Goal: Task Accomplishment & Management: Manage account settings

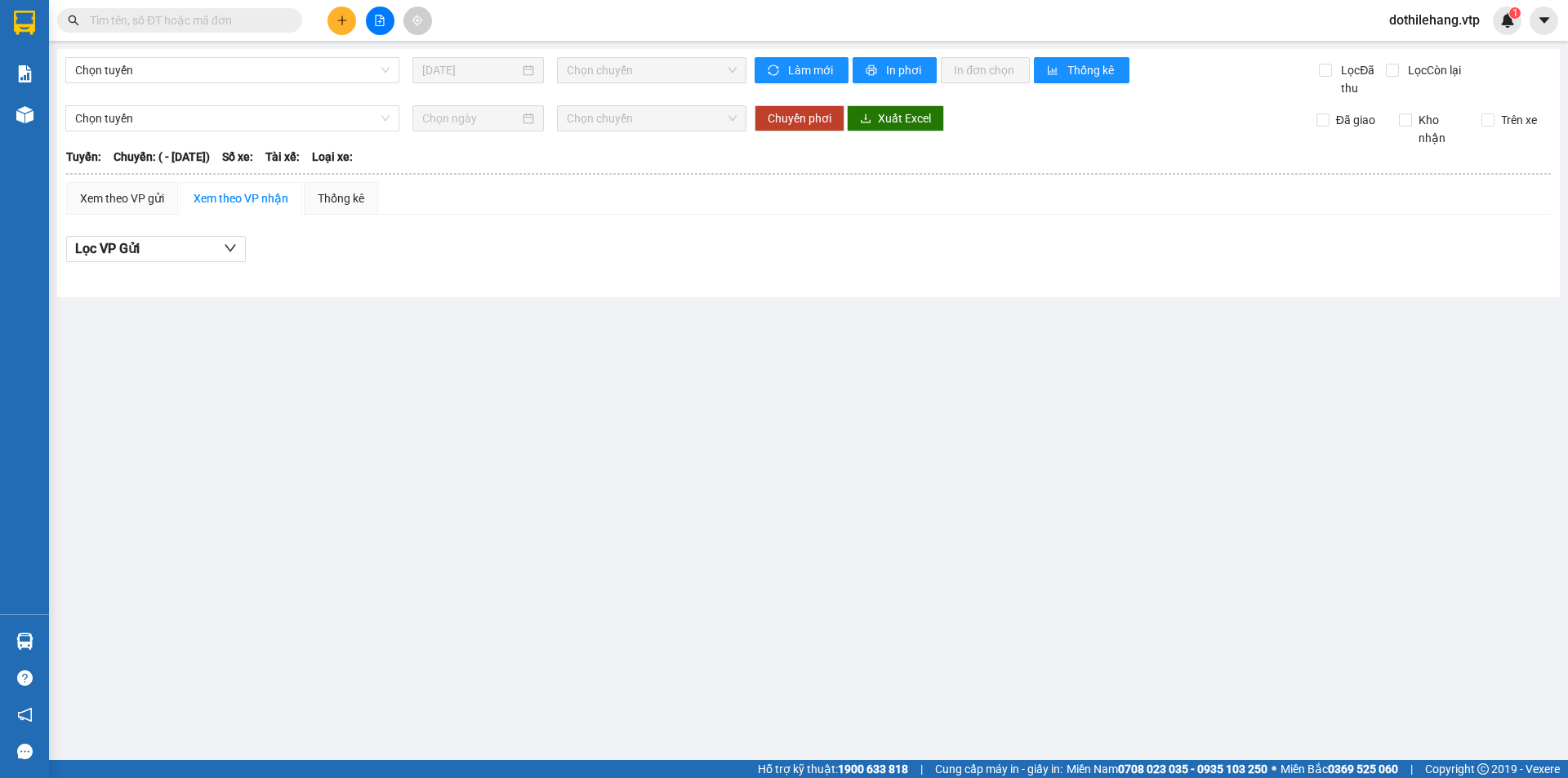
type input "[DATE]"
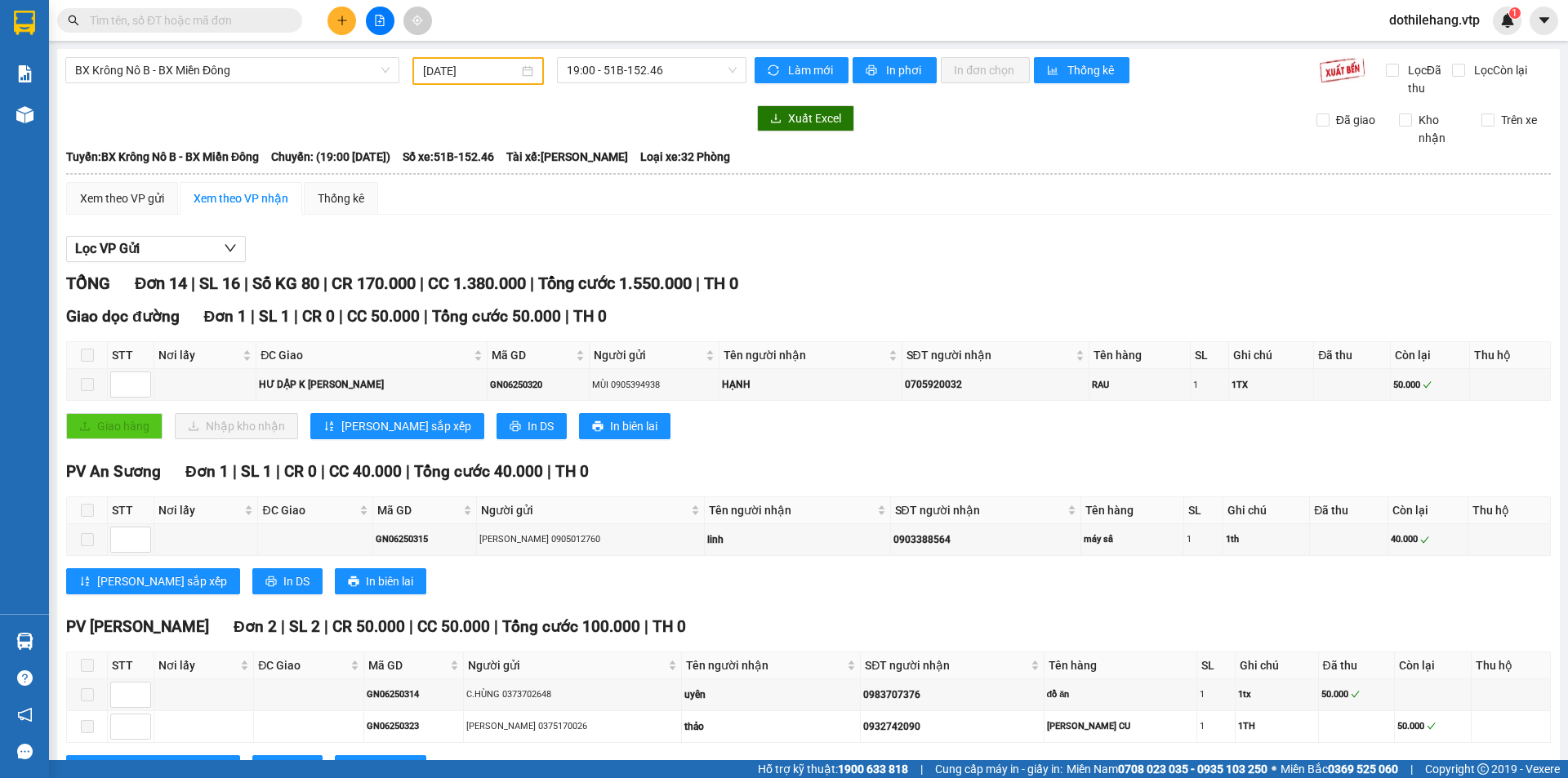
click at [1438, 21] on span "dothilehang.vtp" at bounding box center [1434, 20] width 117 height 20
click at [1405, 48] on span "Đăng xuất" at bounding box center [1440, 50] width 84 height 18
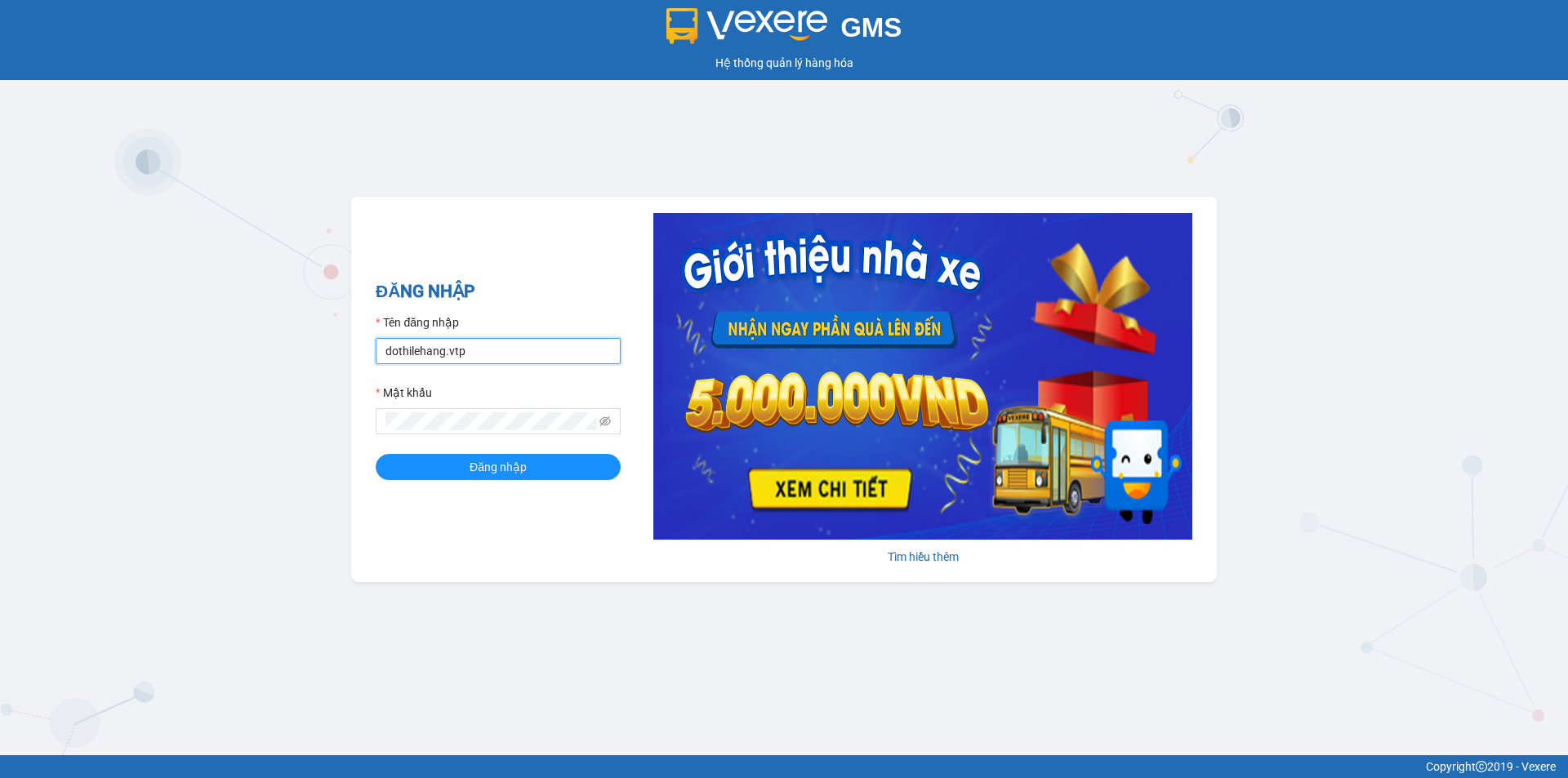
click at [469, 347] on input "dothilehang.vtp" at bounding box center [498, 350] width 245 height 26
type input "vuthinhan.vtp"
drag, startPoint x: 460, startPoint y: 461, endPoint x: 475, endPoint y: 392, distance: 70.6
click at [461, 459] on button "Đăng nhập" at bounding box center [498, 467] width 245 height 26
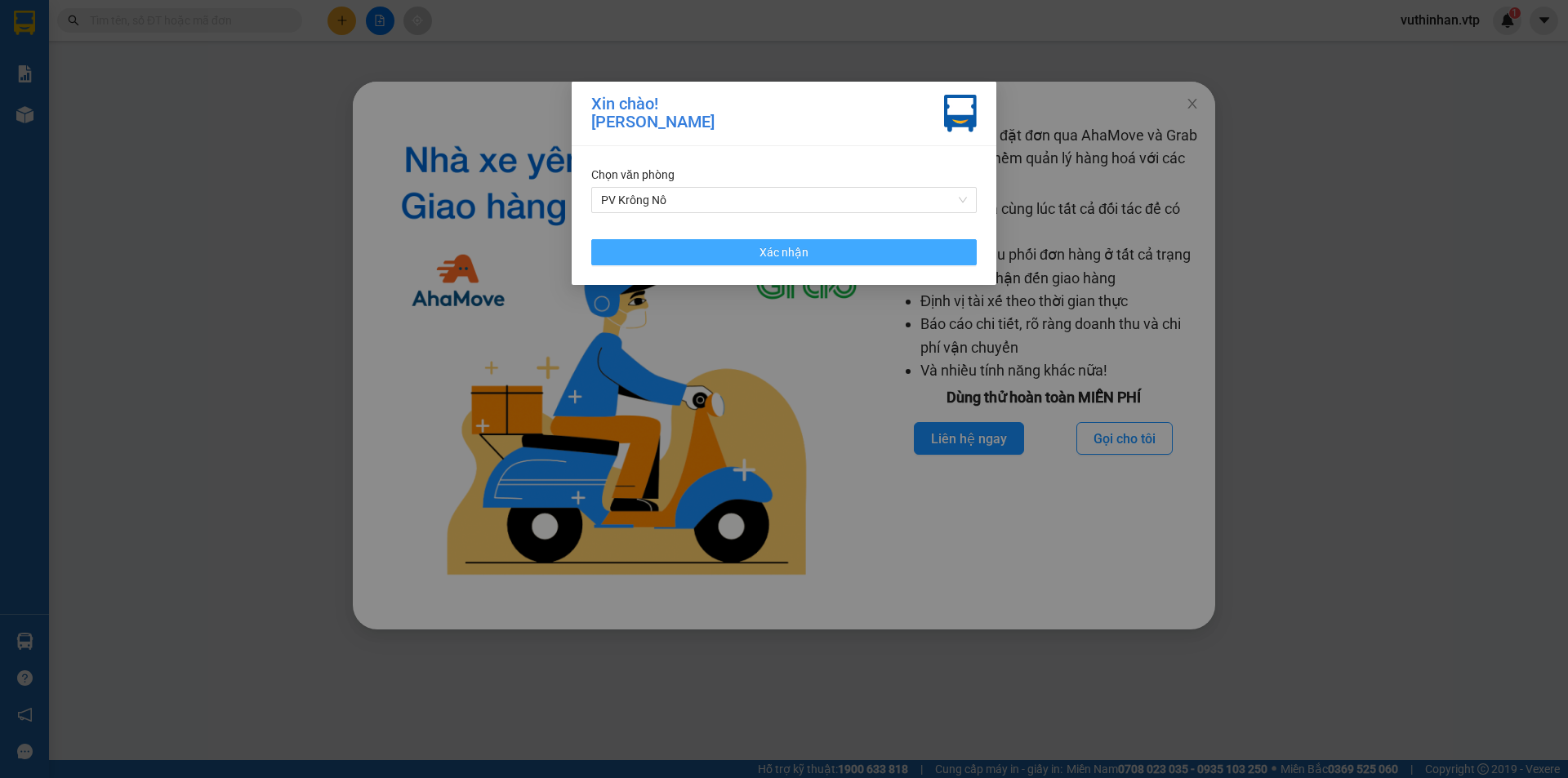
click at [772, 247] on span "Xác nhận" at bounding box center [784, 252] width 49 height 18
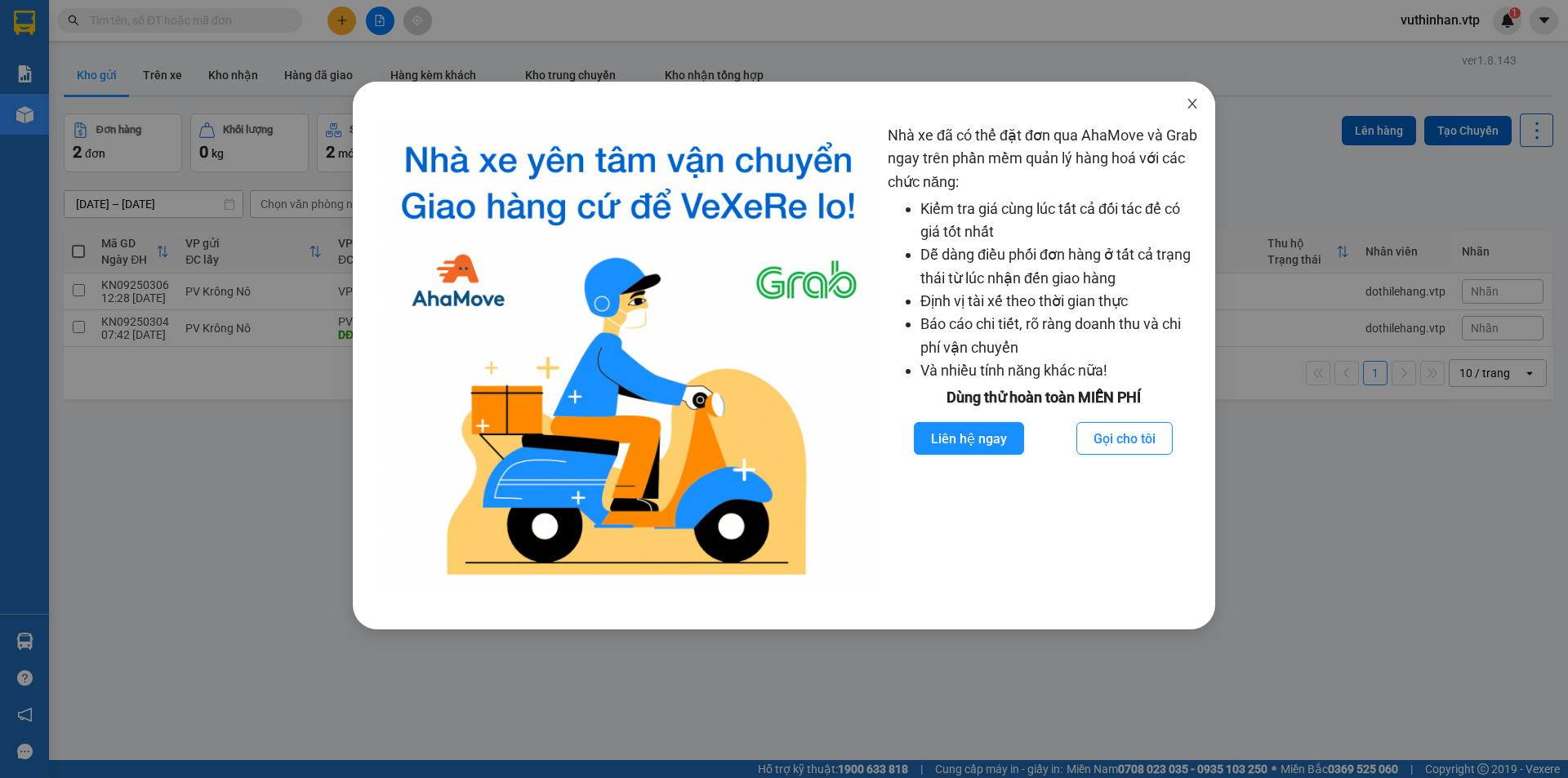
click at [1191, 94] on span "Close" at bounding box center [1192, 105] width 46 height 46
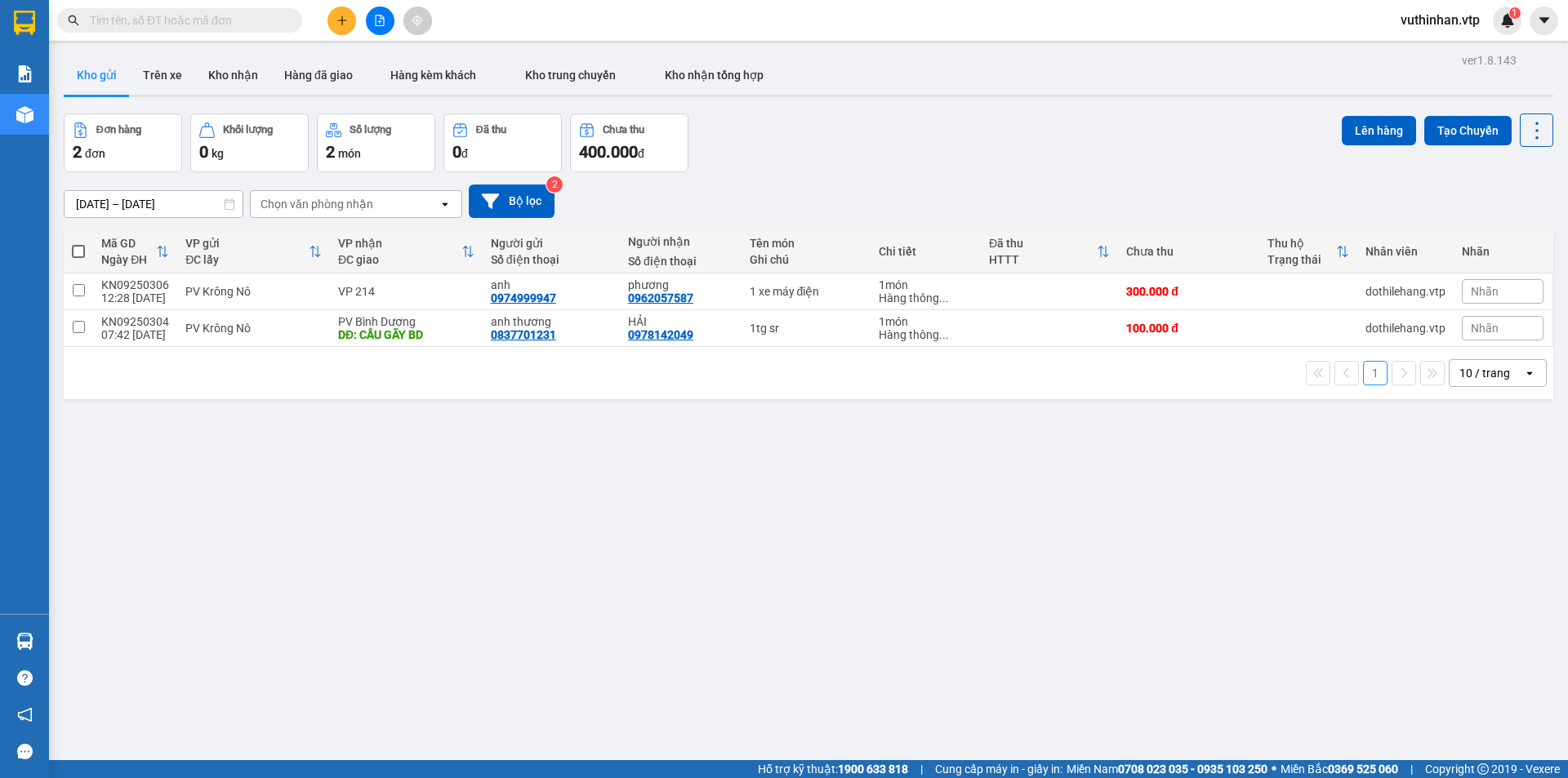
drag, startPoint x: 163, startPoint y: 74, endPoint x: 216, endPoint y: 54, distance: 56.6
click at [164, 74] on button "Trên xe" at bounding box center [163, 75] width 66 height 39
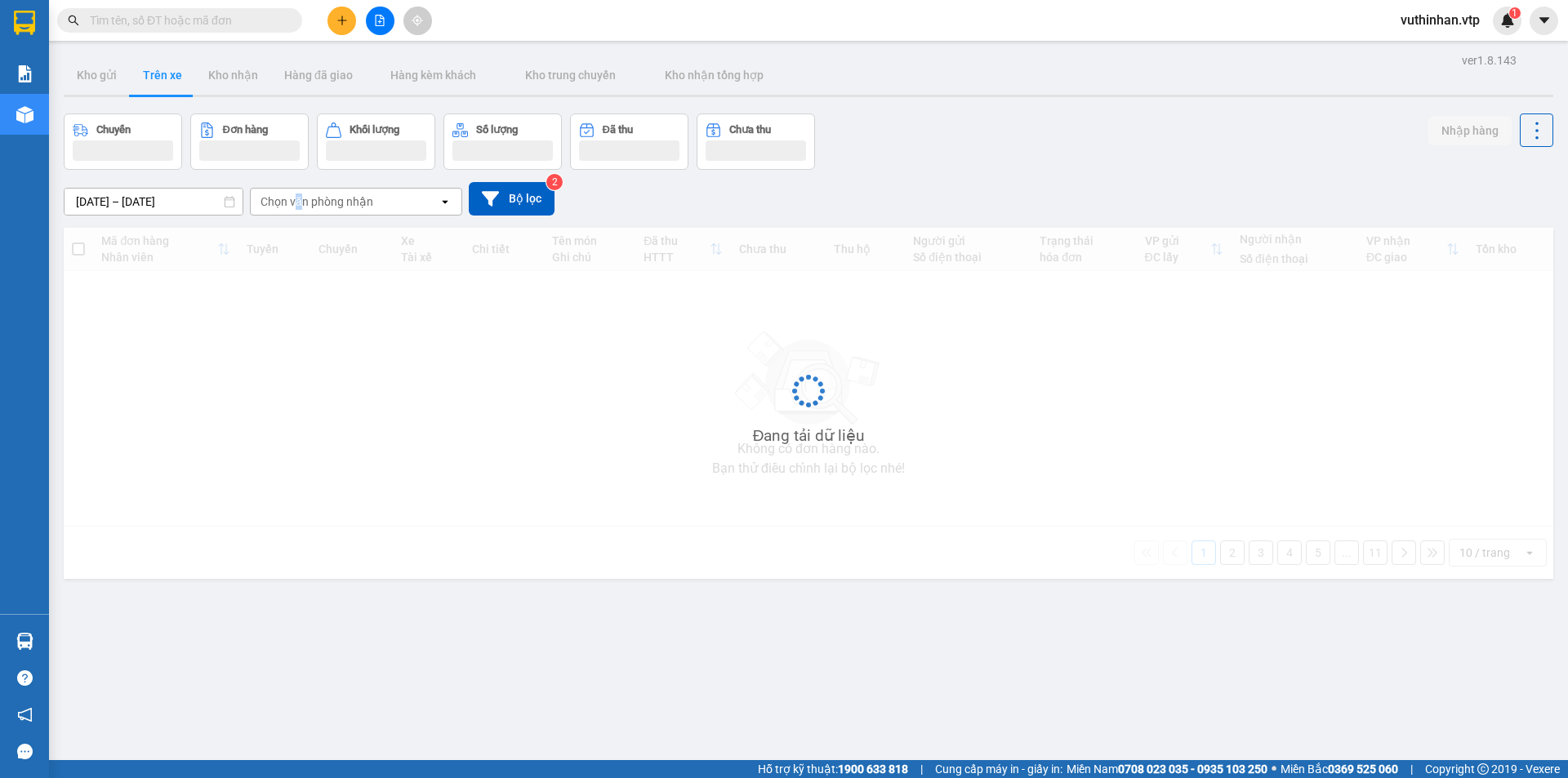
click at [295, 204] on div "Chọn văn phòng nhận" at bounding box center [316, 201] width 112 height 16
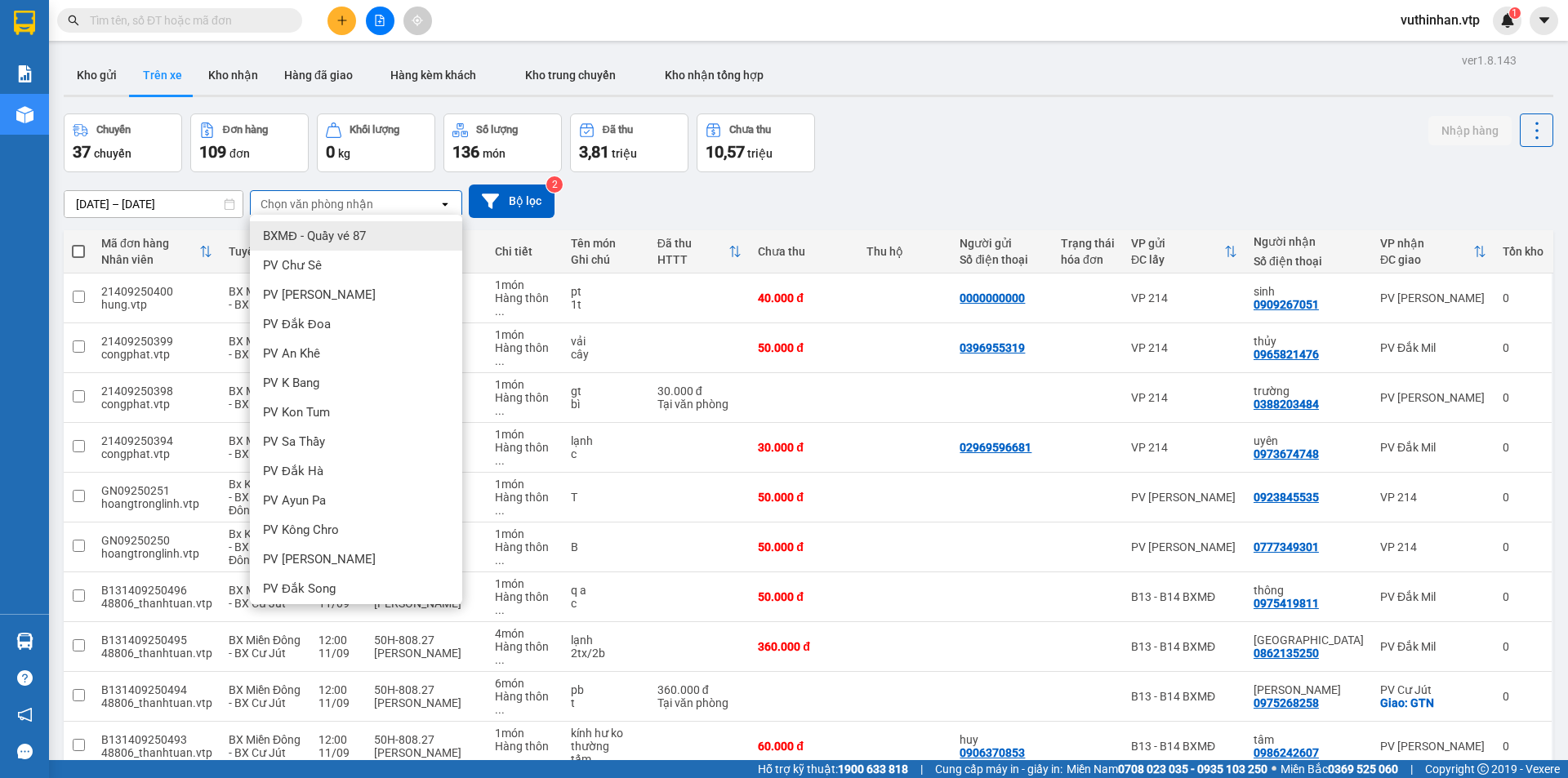
type input "r"
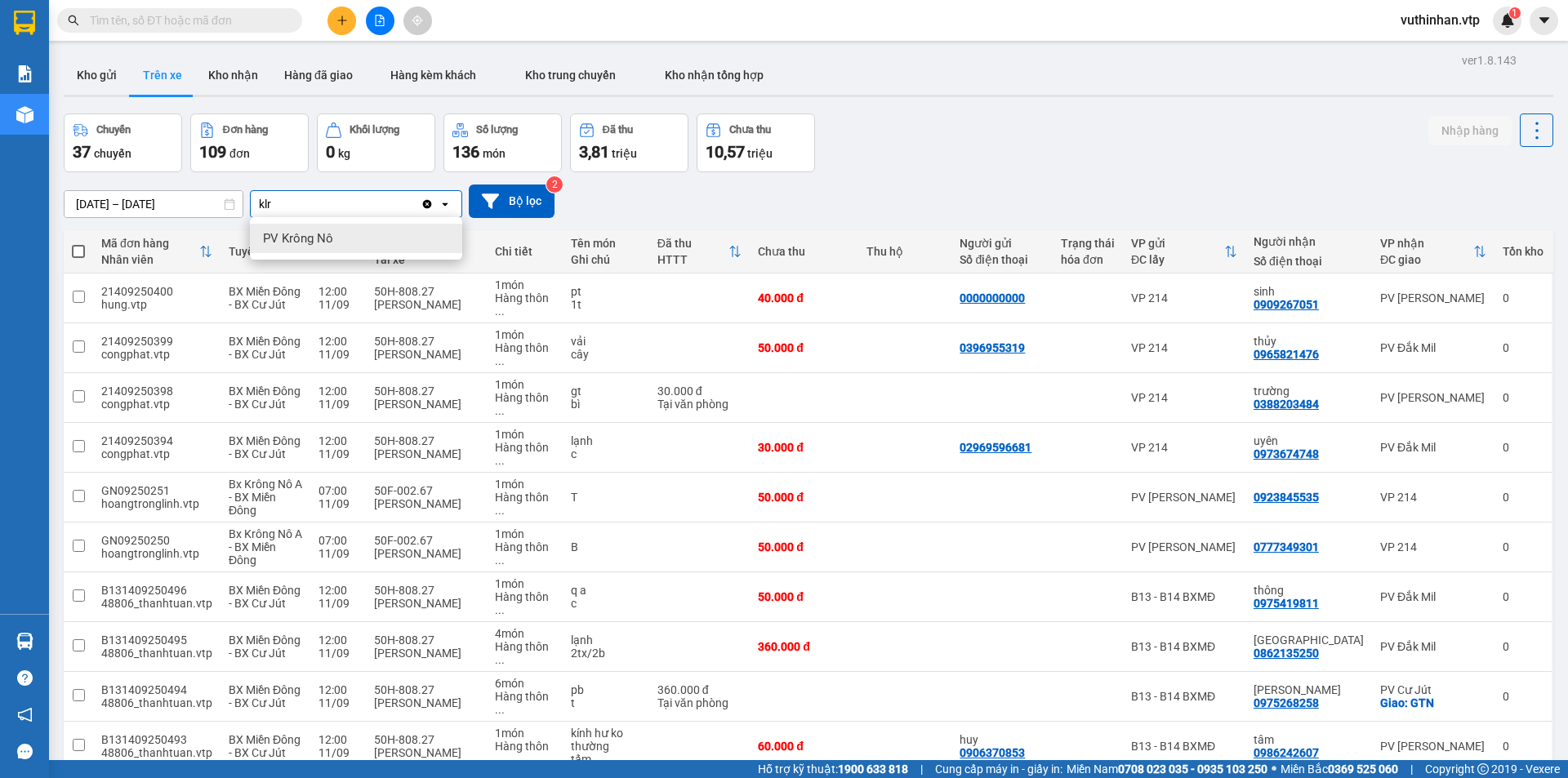
type input "klr"
click at [321, 242] on span "PV Krông Nô" at bounding box center [298, 238] width 71 height 16
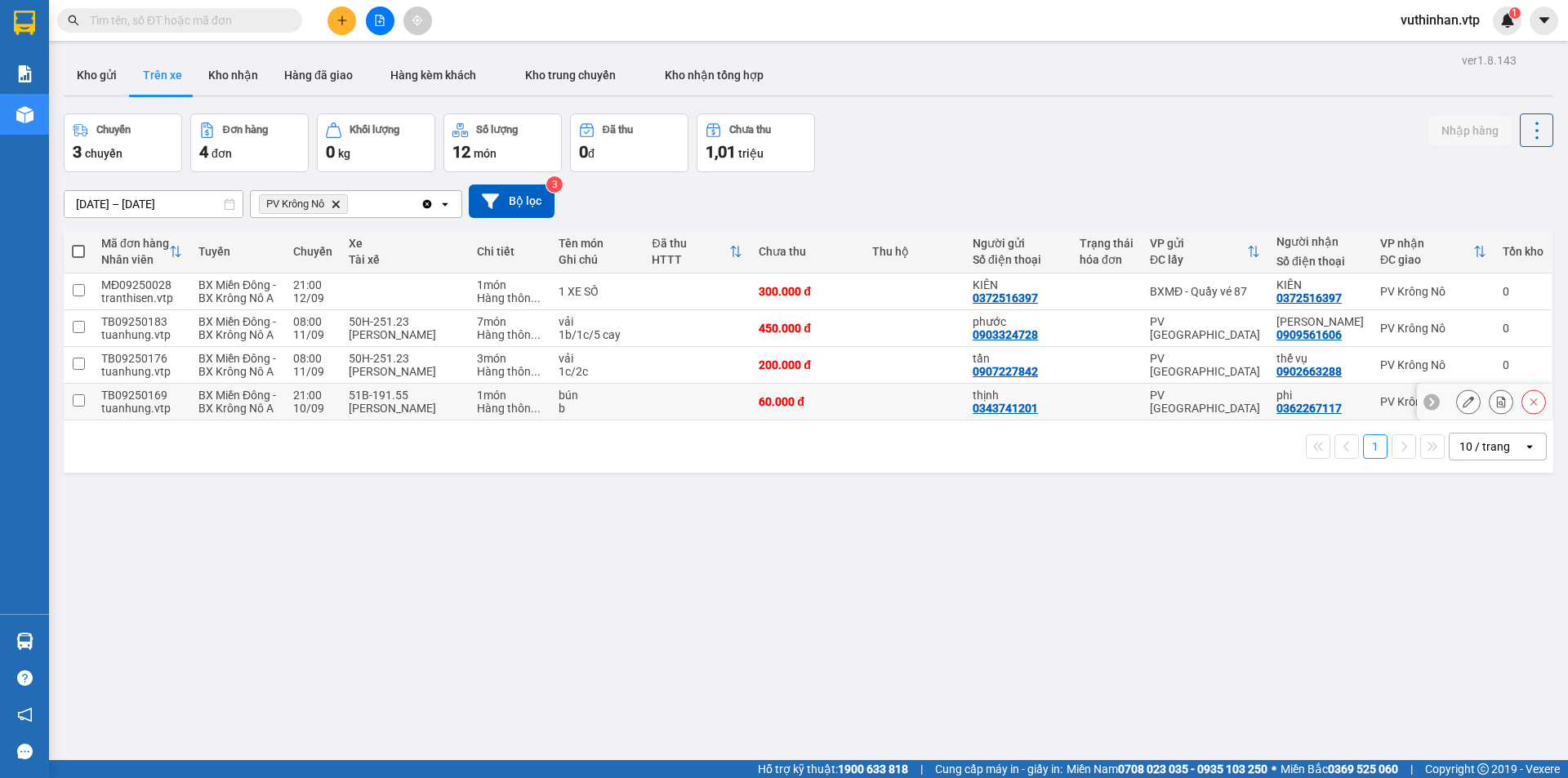
click at [860, 420] on td "60.000 đ" at bounding box center [807, 401] width 113 height 37
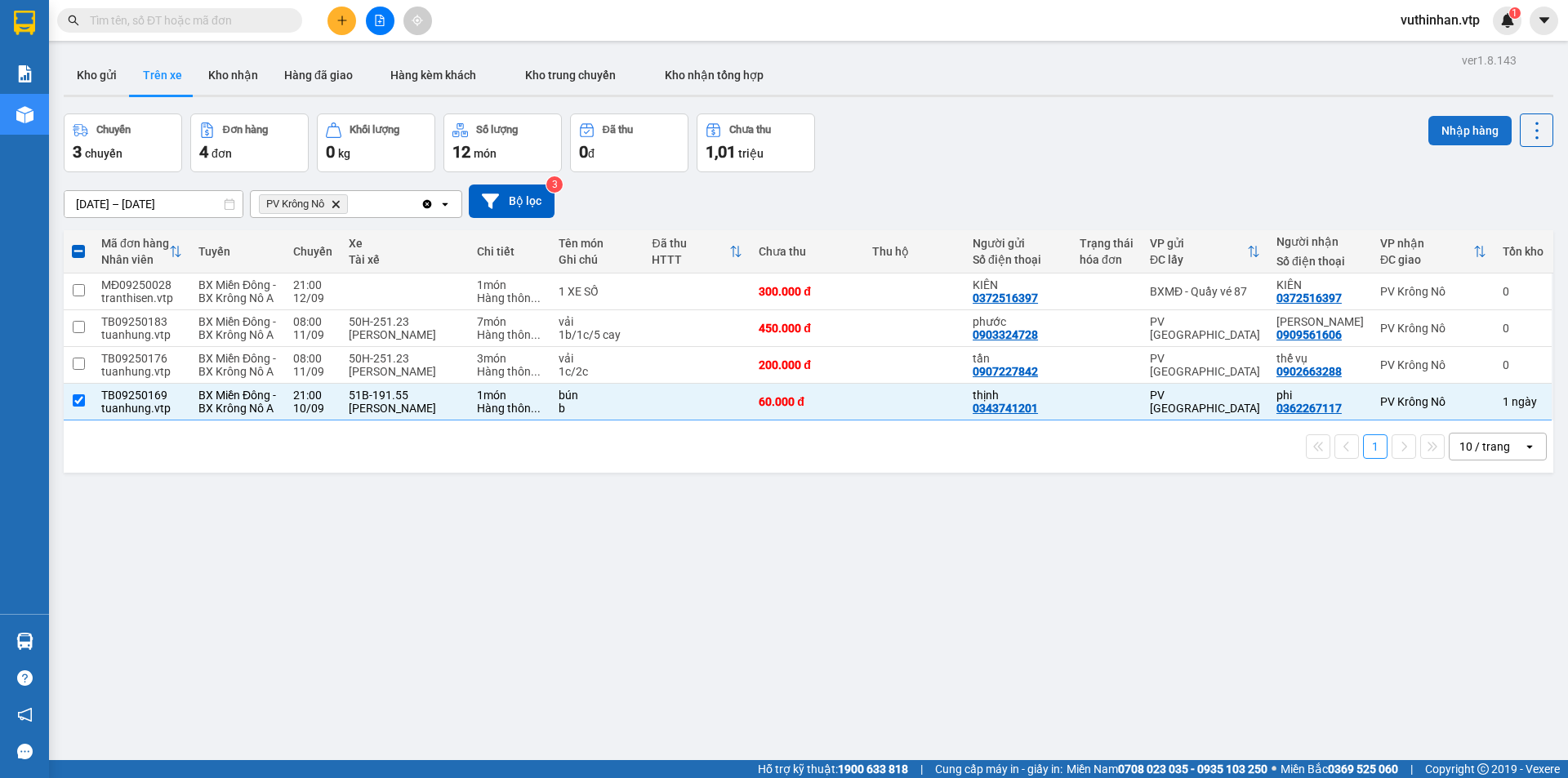
click at [1440, 132] on button "Nhập hàng" at bounding box center [1469, 130] width 83 height 30
checkbox input "false"
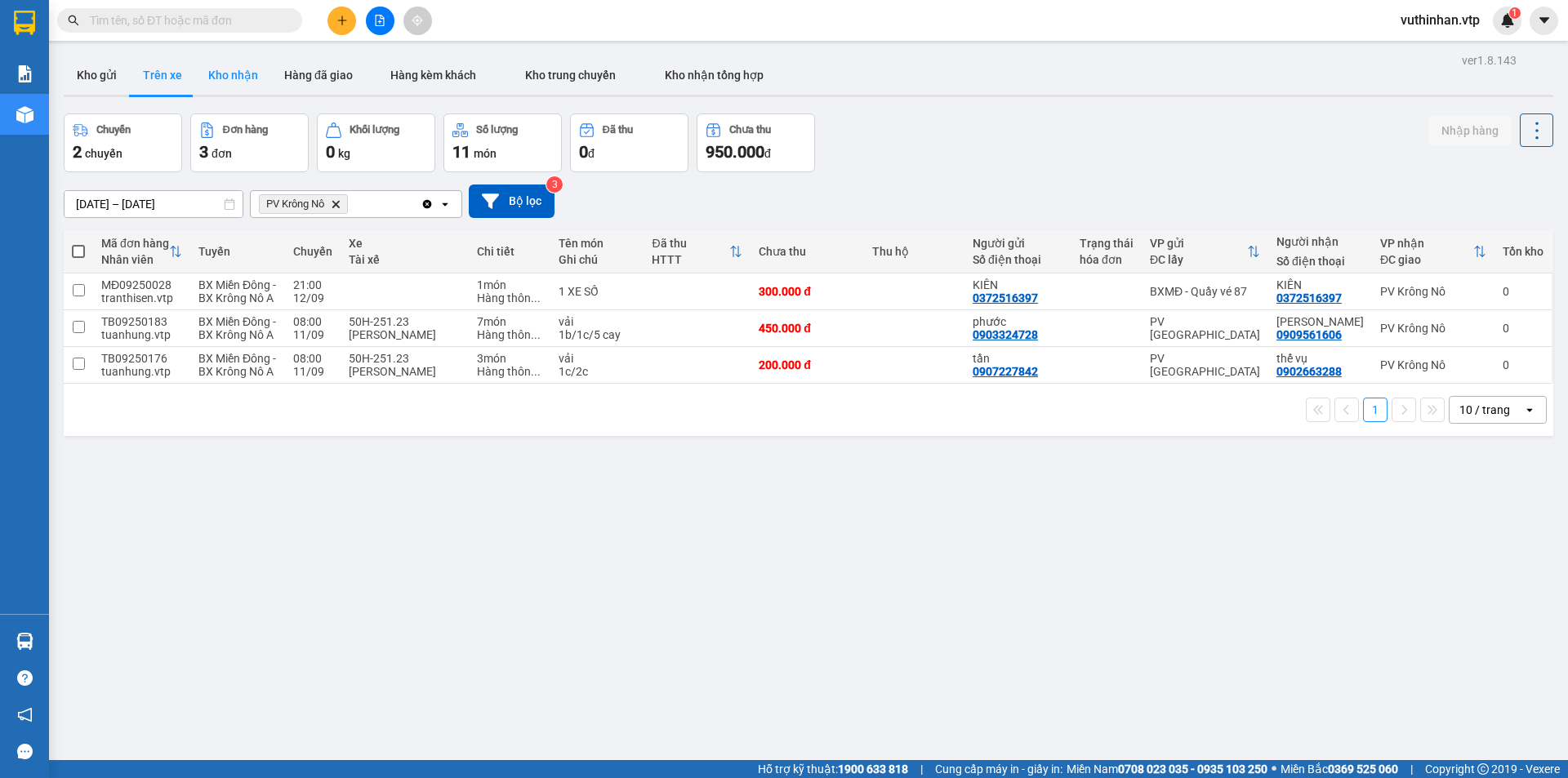
click at [227, 77] on button "Kho nhận" at bounding box center [232, 75] width 76 height 39
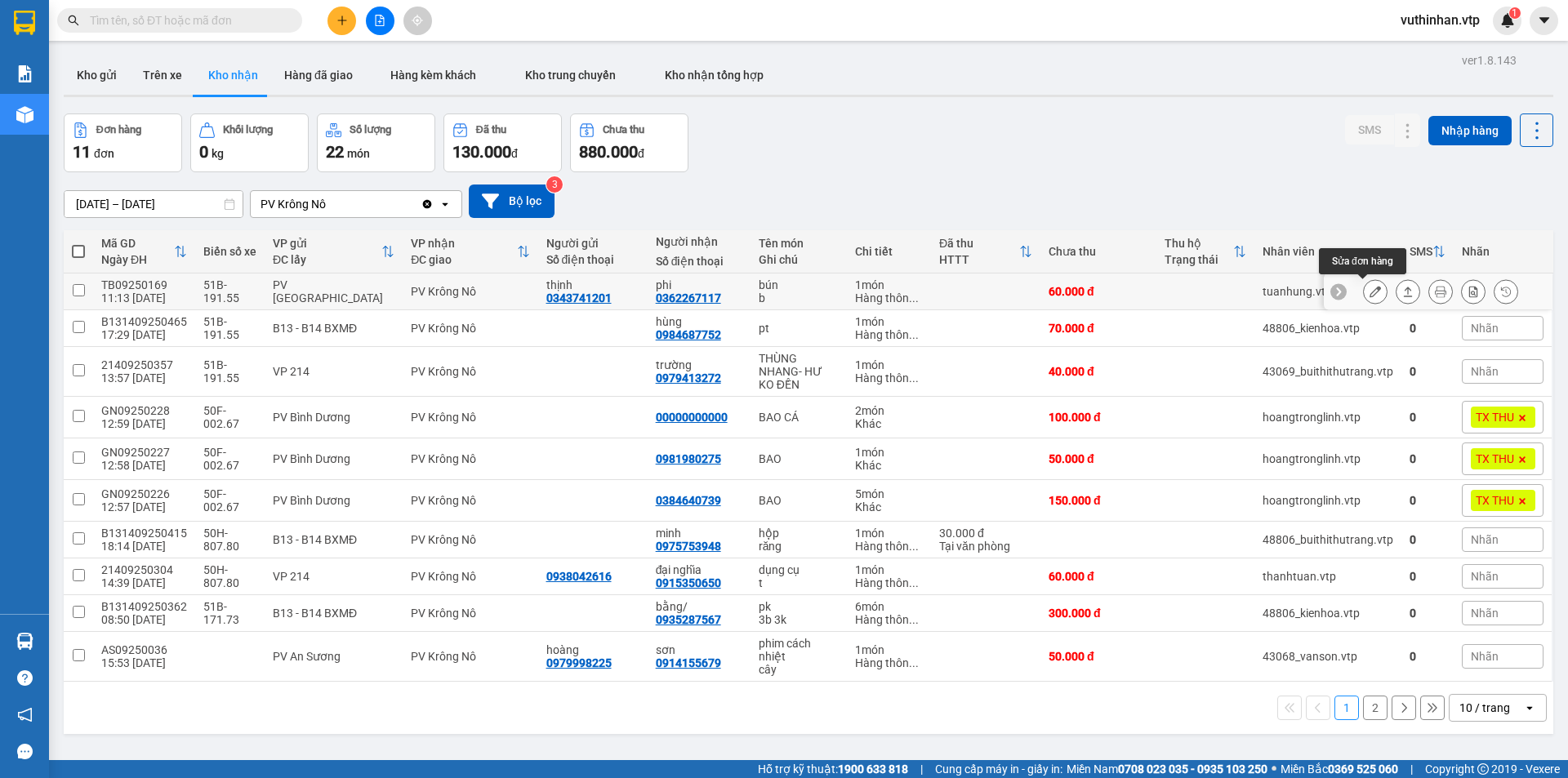
click at [1369, 294] on icon at bounding box center [1374, 291] width 11 height 11
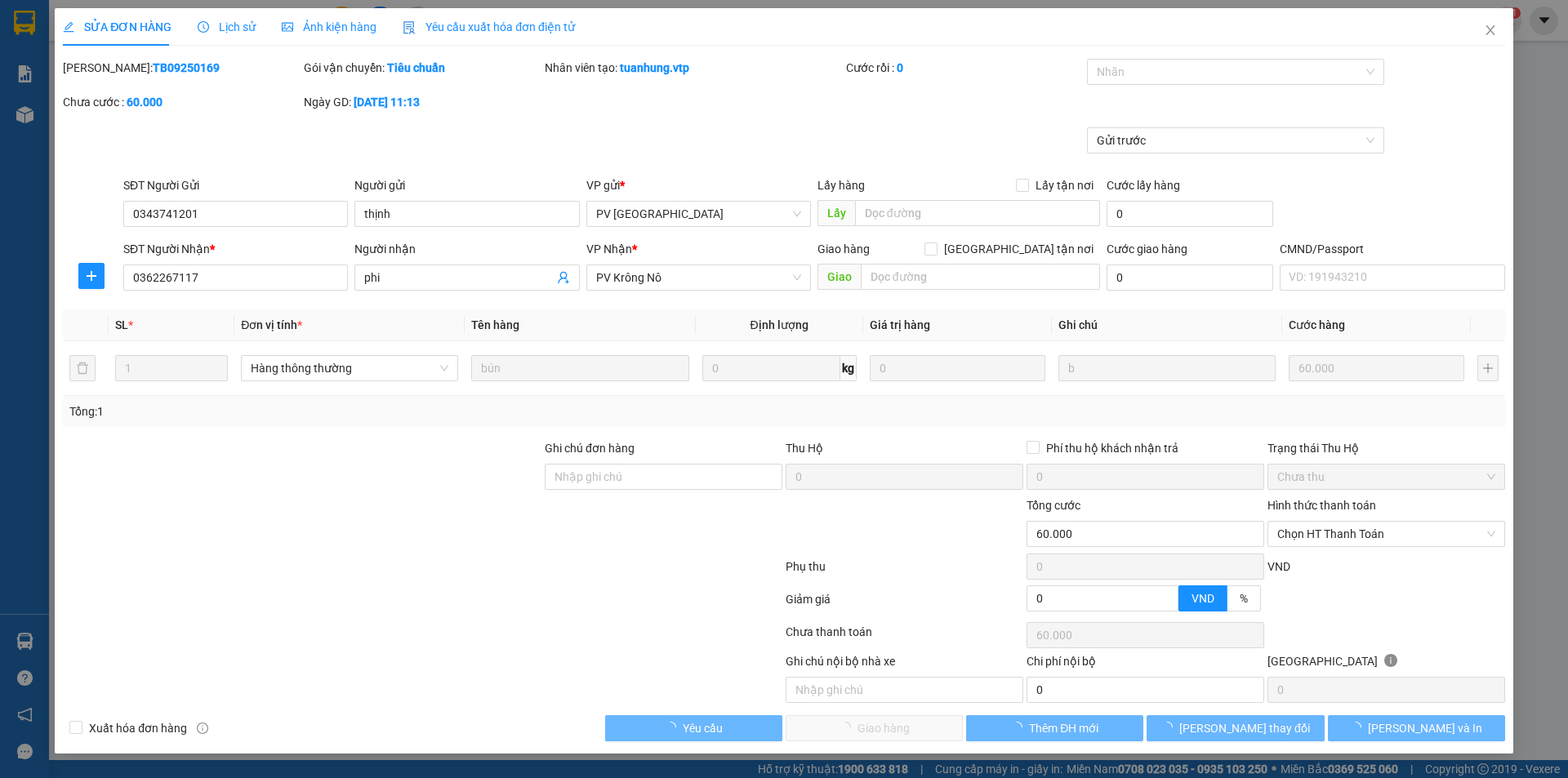
type input "0343741201"
type input "thịnh"
type input "0362267117"
type input "phi"
type input "60.000"
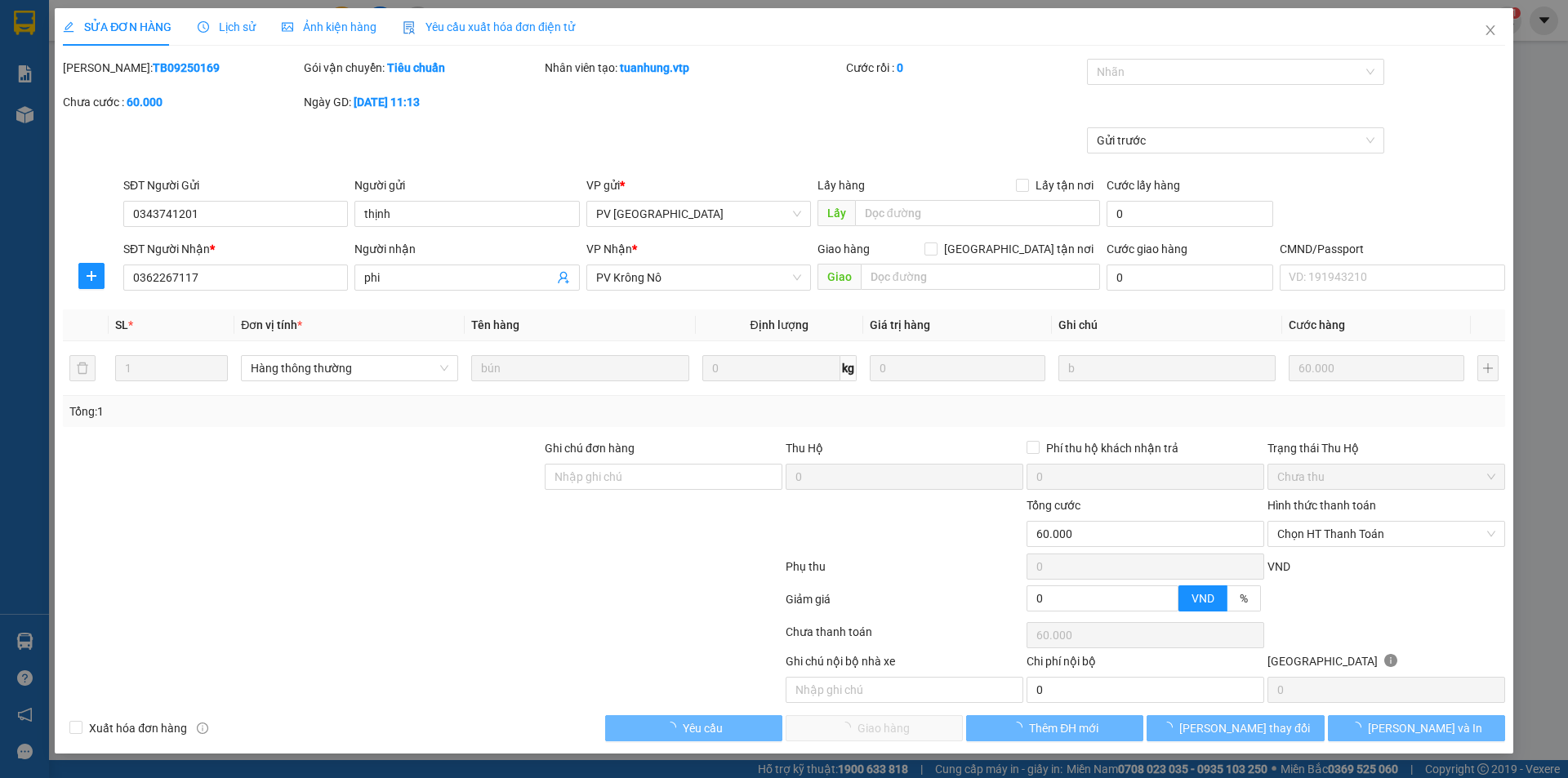
type input "60.000"
type input "3.000"
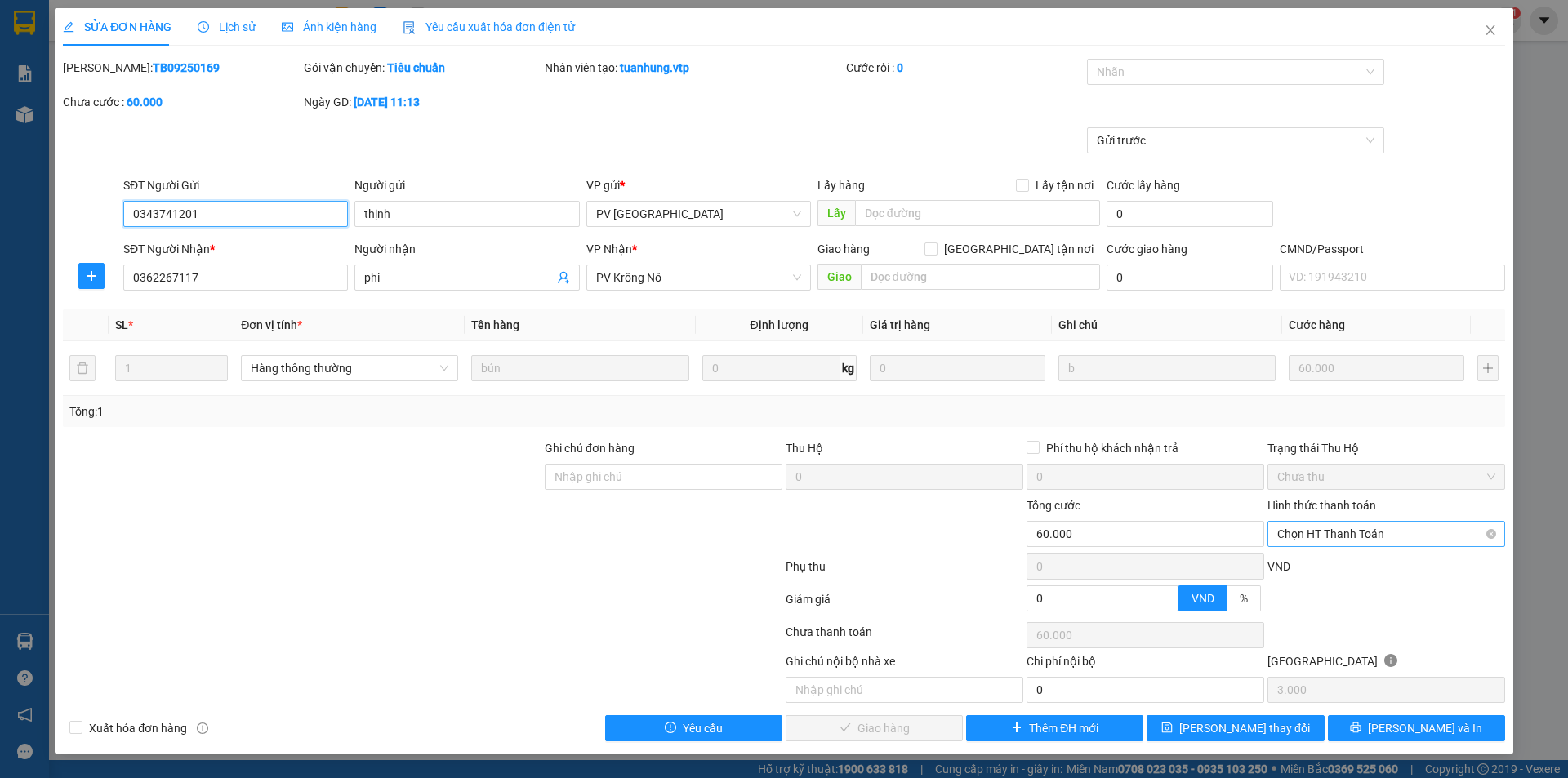
click at [1305, 531] on span "Chọn HT Thanh Toán" at bounding box center [1386, 533] width 218 height 25
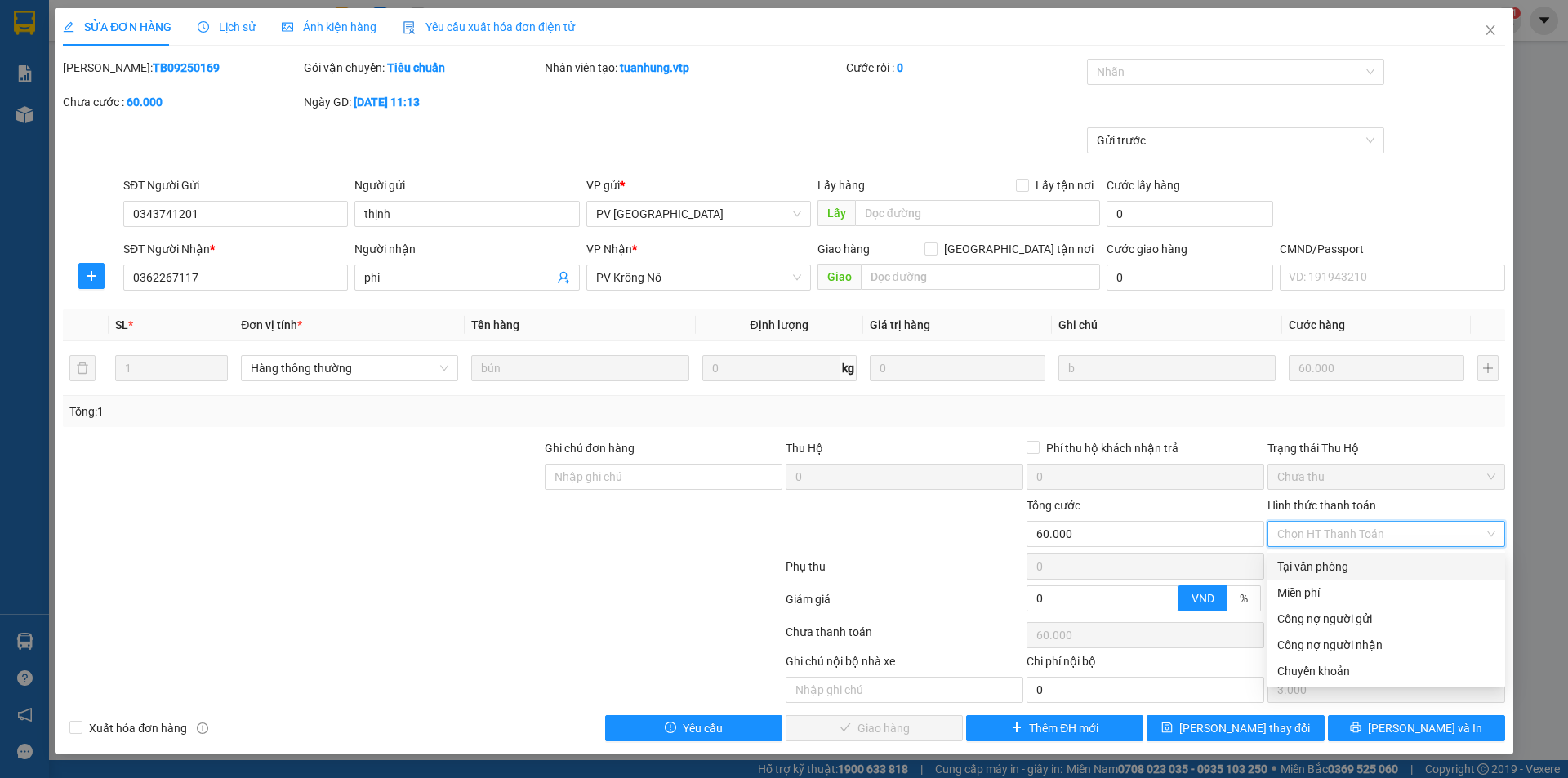
click at [1291, 561] on div "Tại văn phòng" at bounding box center [1386, 565] width 218 height 18
type input "0"
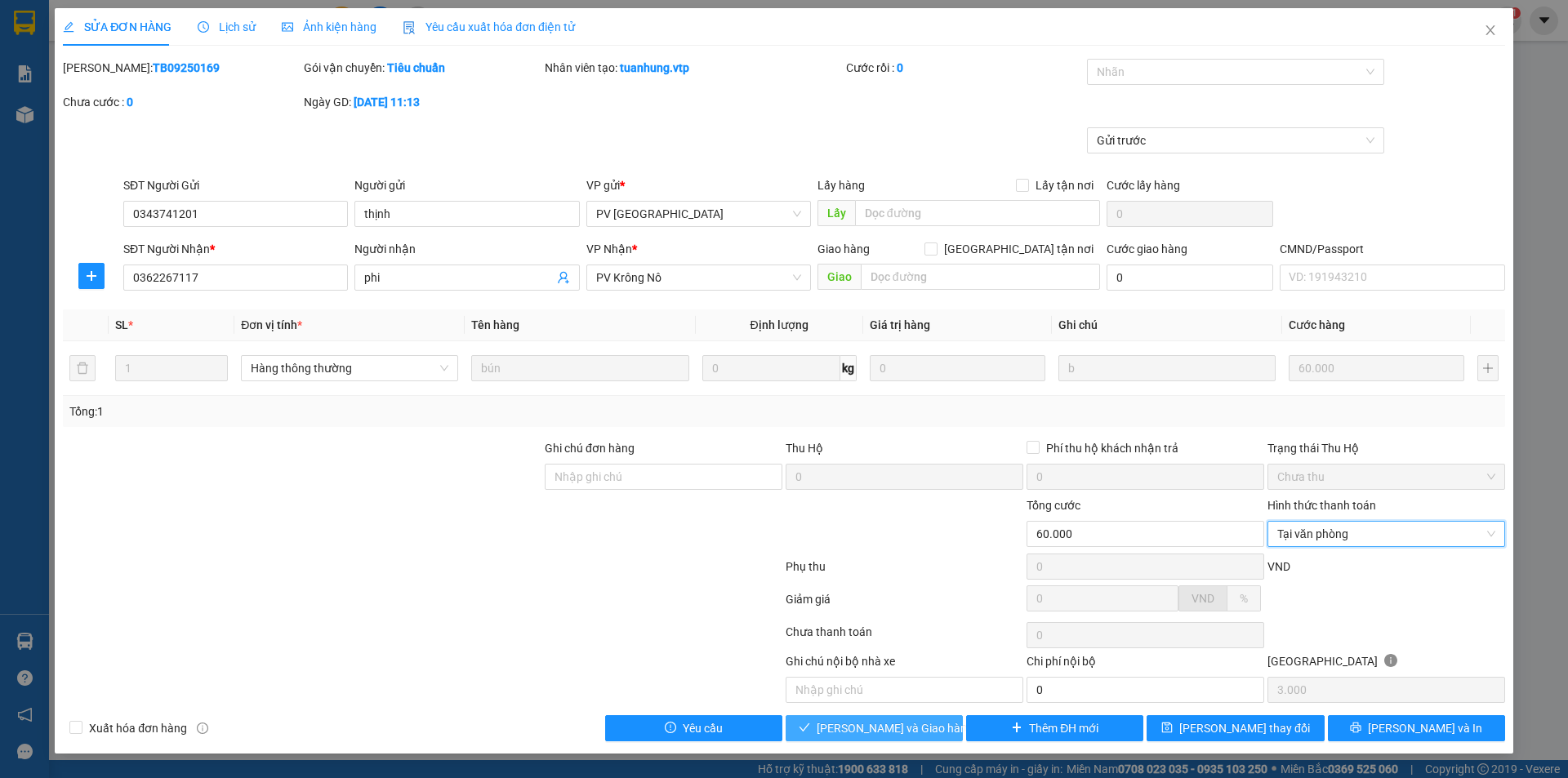
click at [899, 730] on span "[PERSON_NAME] và Giao hàng" at bounding box center [895, 727] width 157 height 18
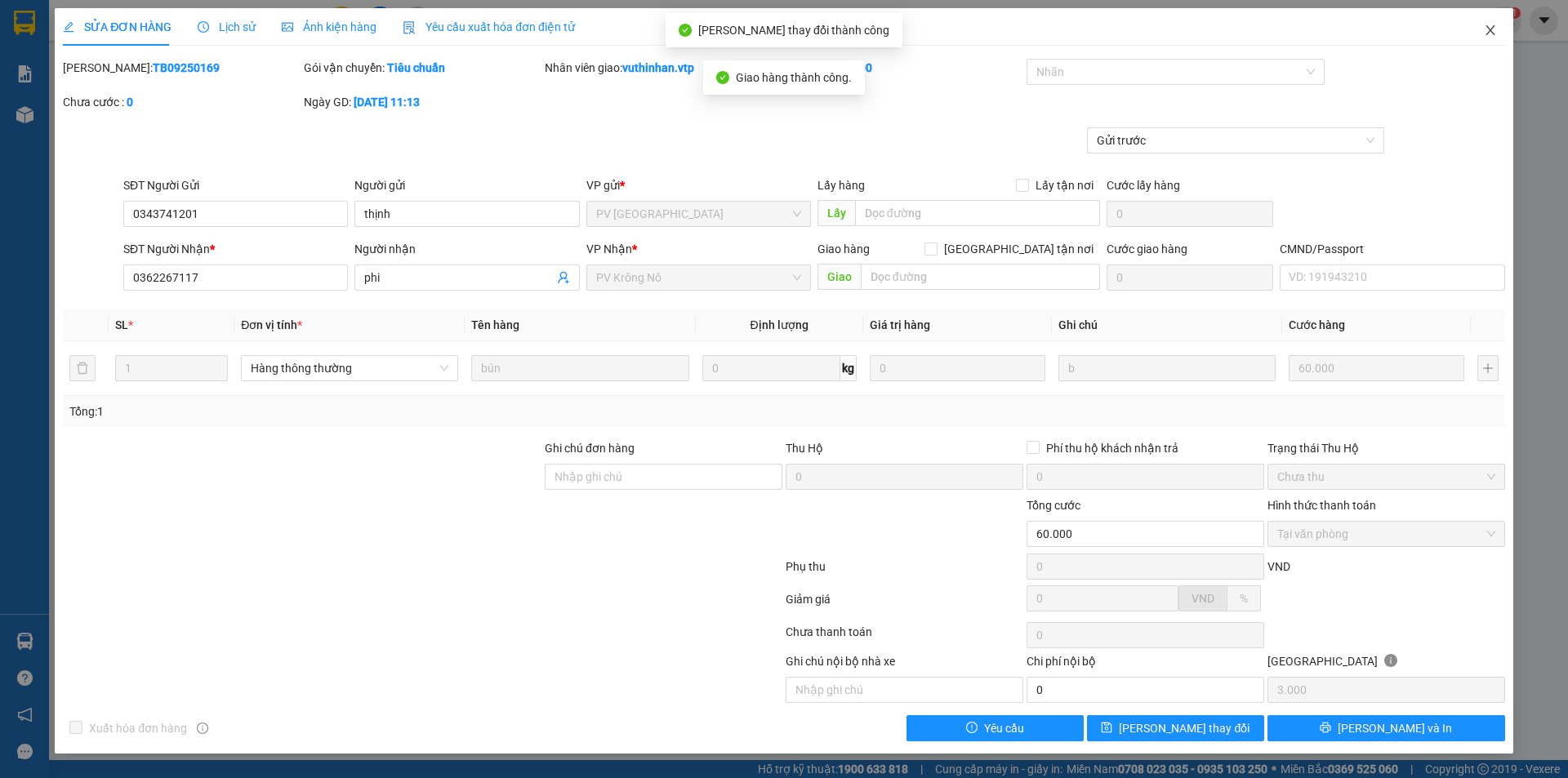
click at [1496, 30] on icon "close" at bounding box center [1490, 30] width 13 height 13
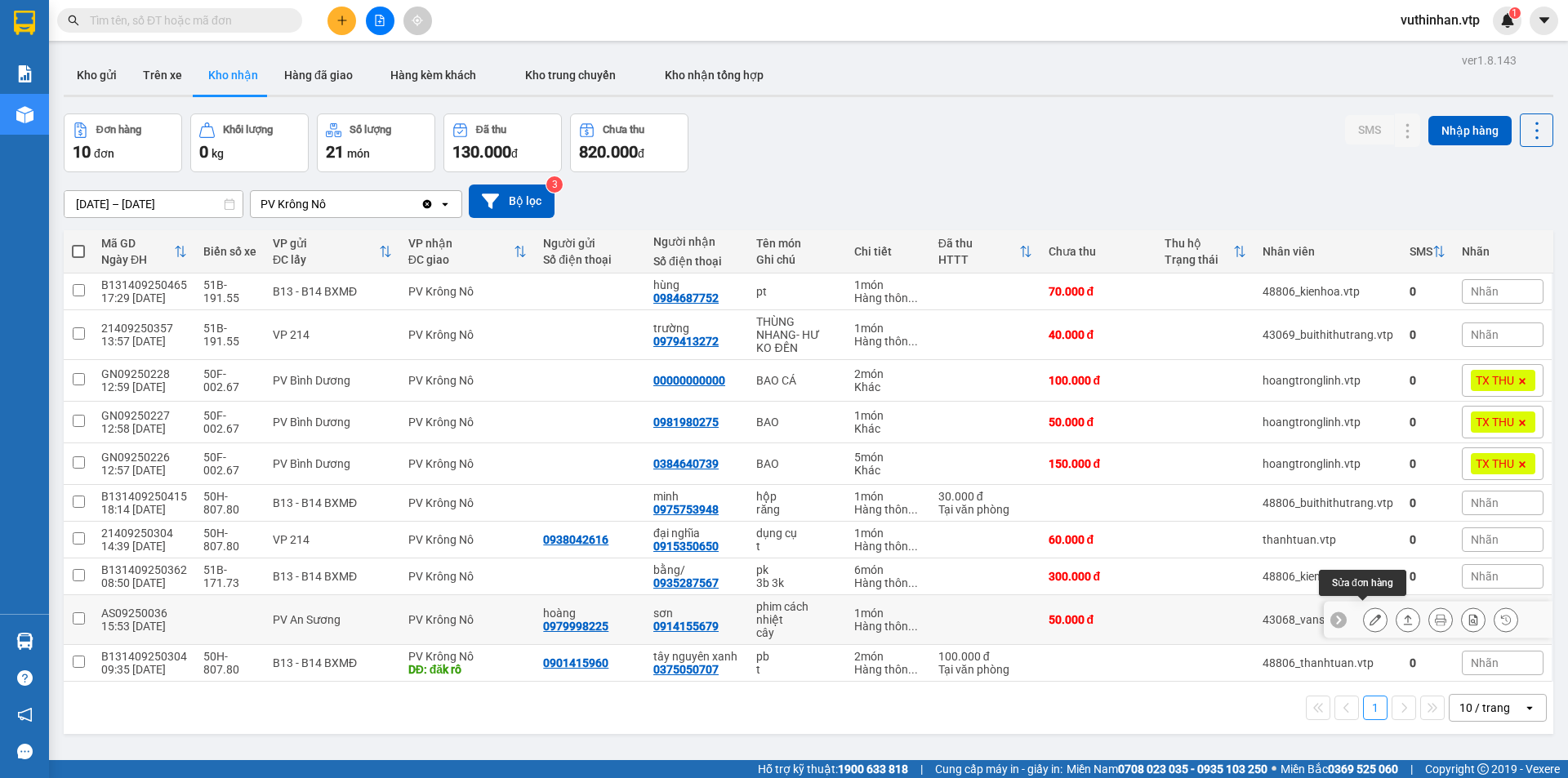
click at [1369, 615] on icon at bounding box center [1374, 619] width 11 height 11
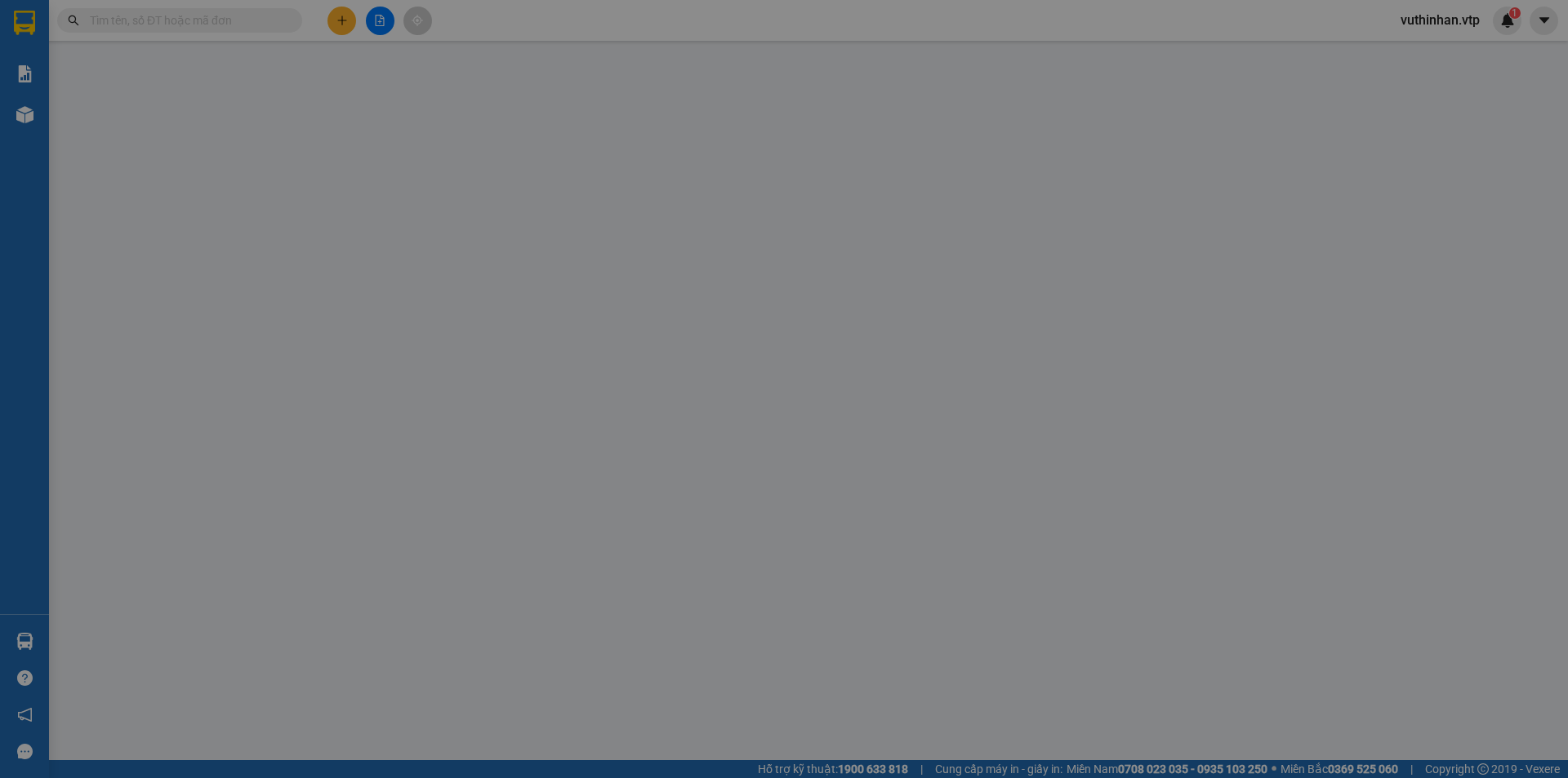
type input "0979998225"
type input "hoàng"
type input "0914155679"
type input "sơn"
type input "50.000"
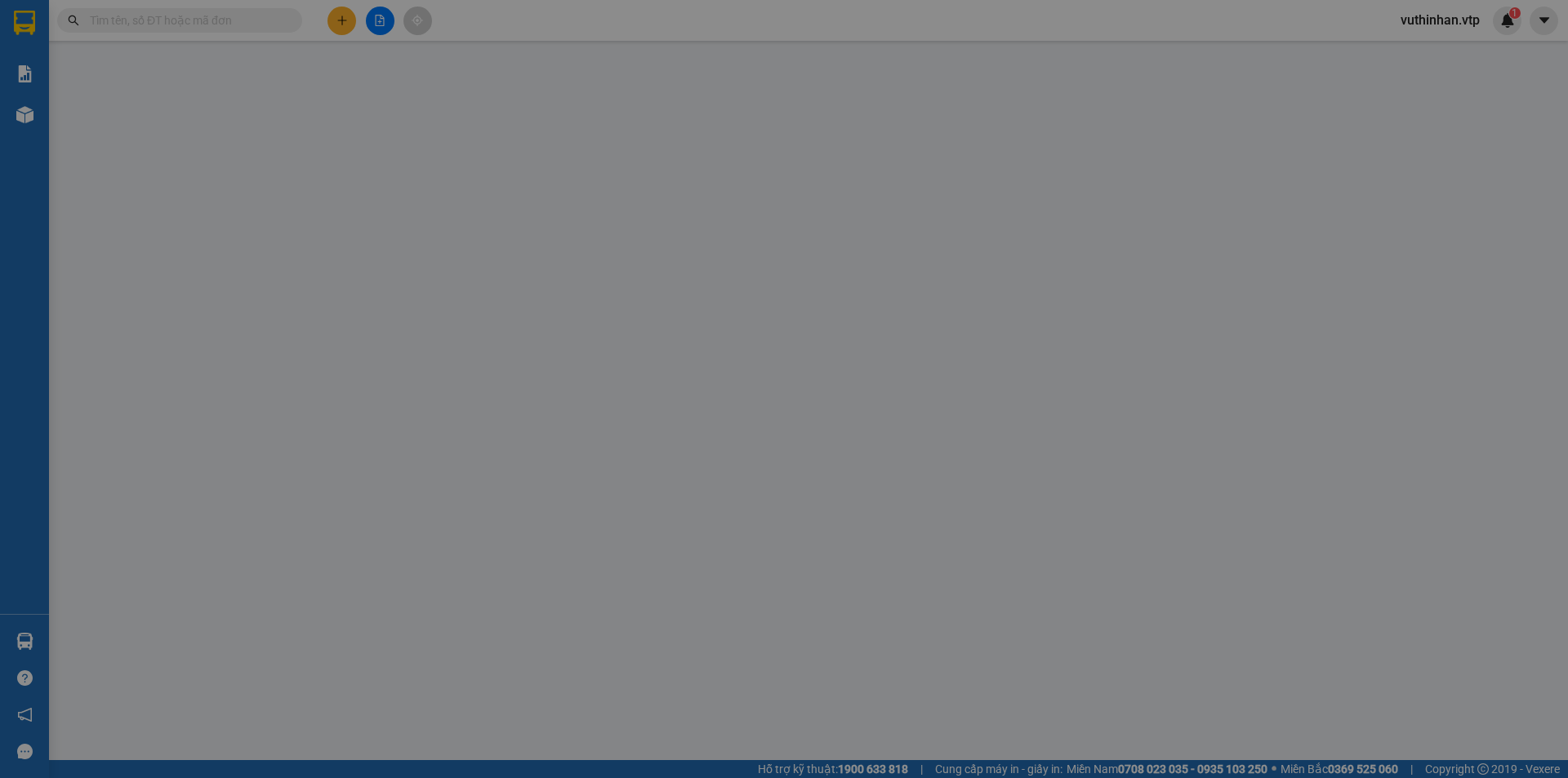
type input "50.000"
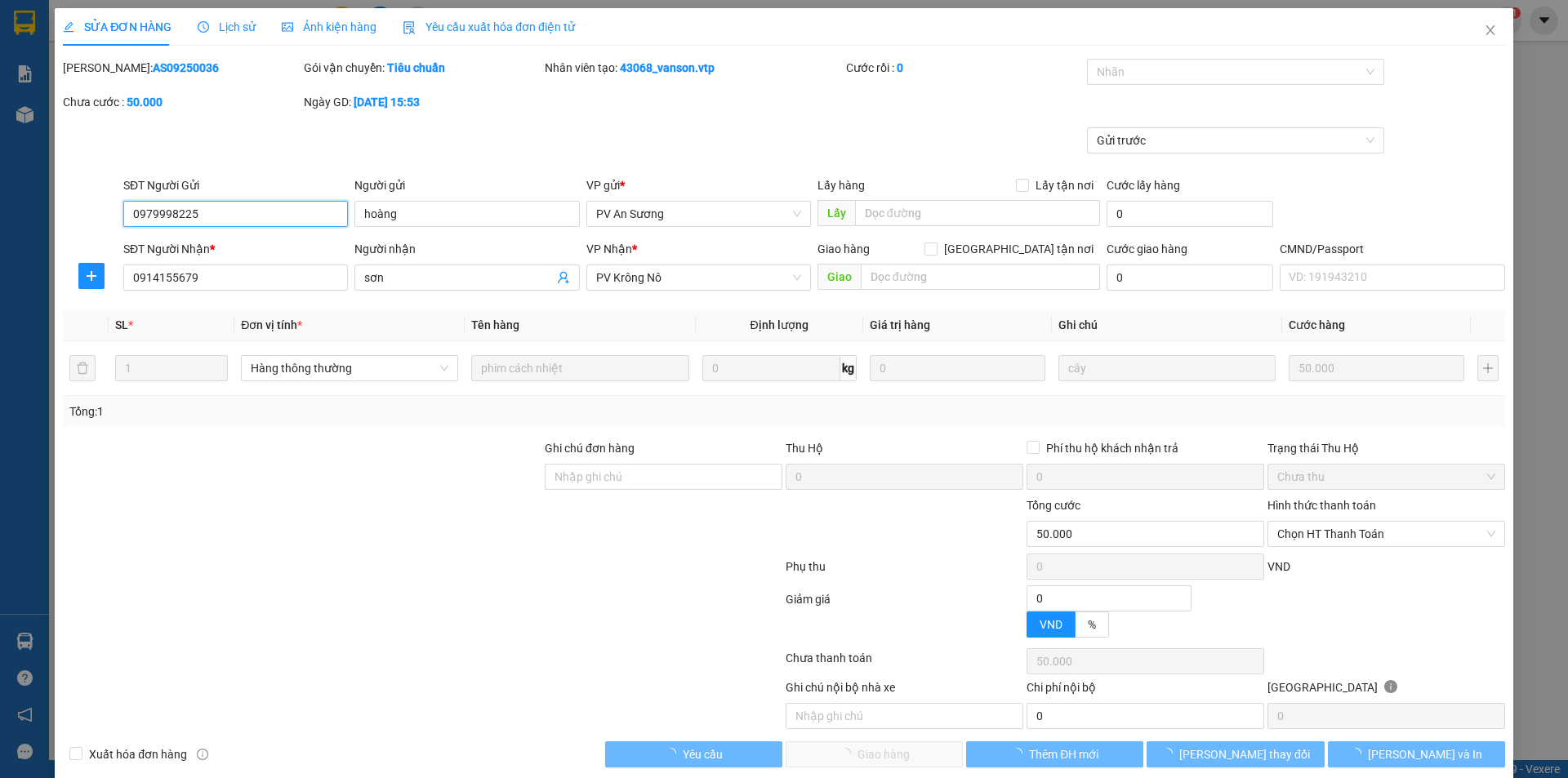
type input "2.500"
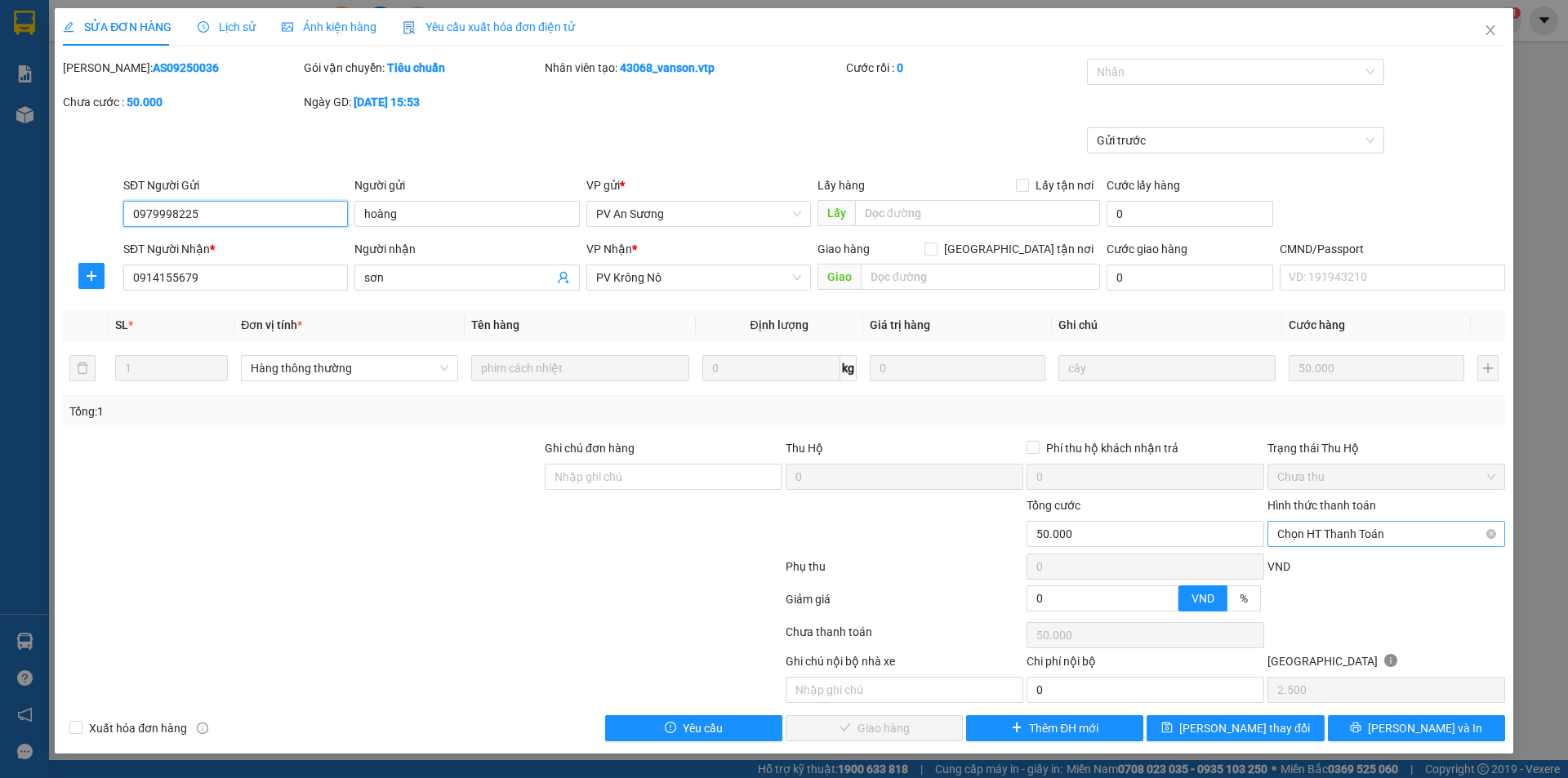
click at [1314, 524] on span "Chọn HT Thanh Toán" at bounding box center [1386, 533] width 218 height 25
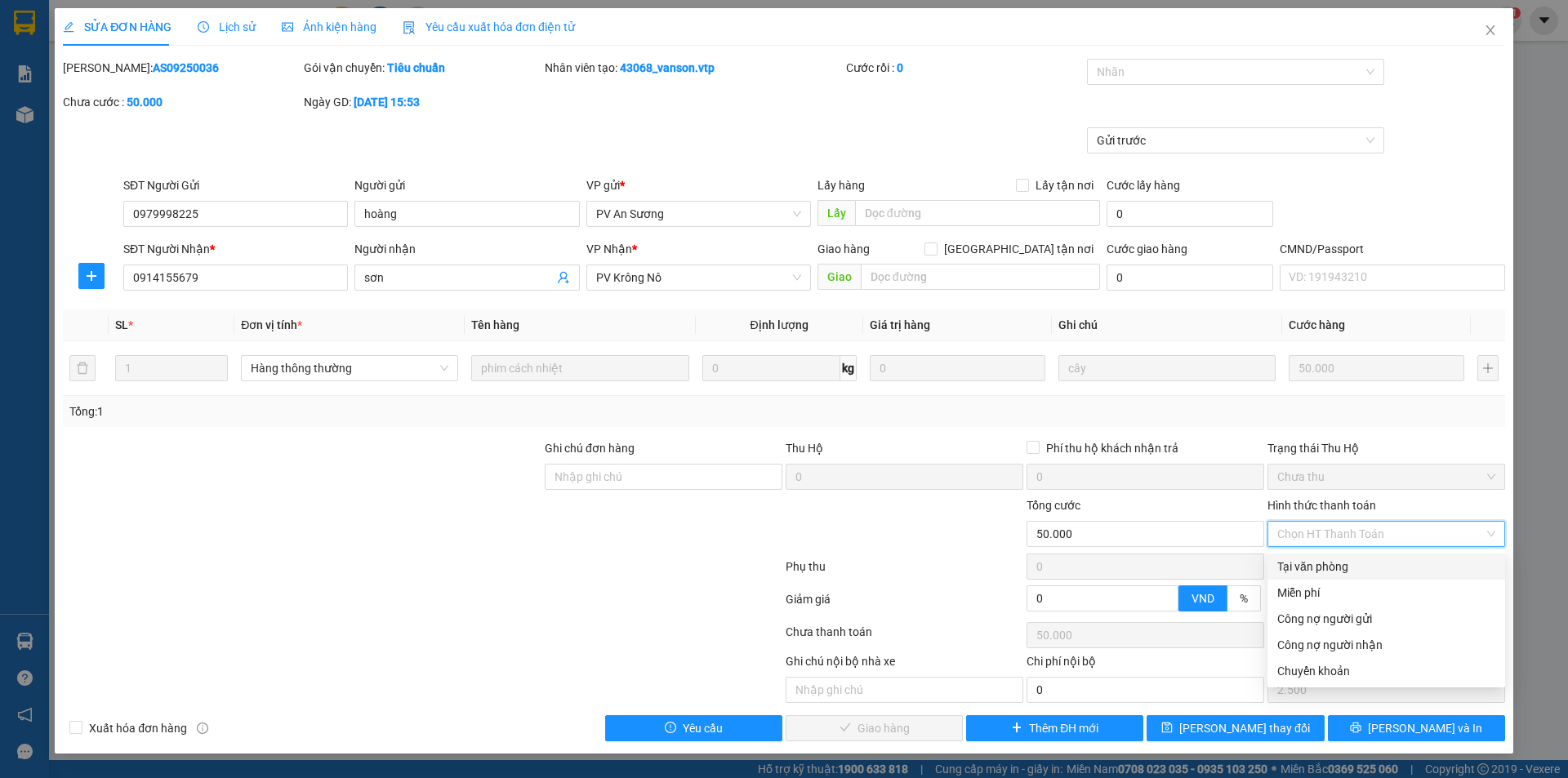
click at [1290, 566] on div "Tại văn phòng" at bounding box center [1386, 565] width 218 height 18
type input "0"
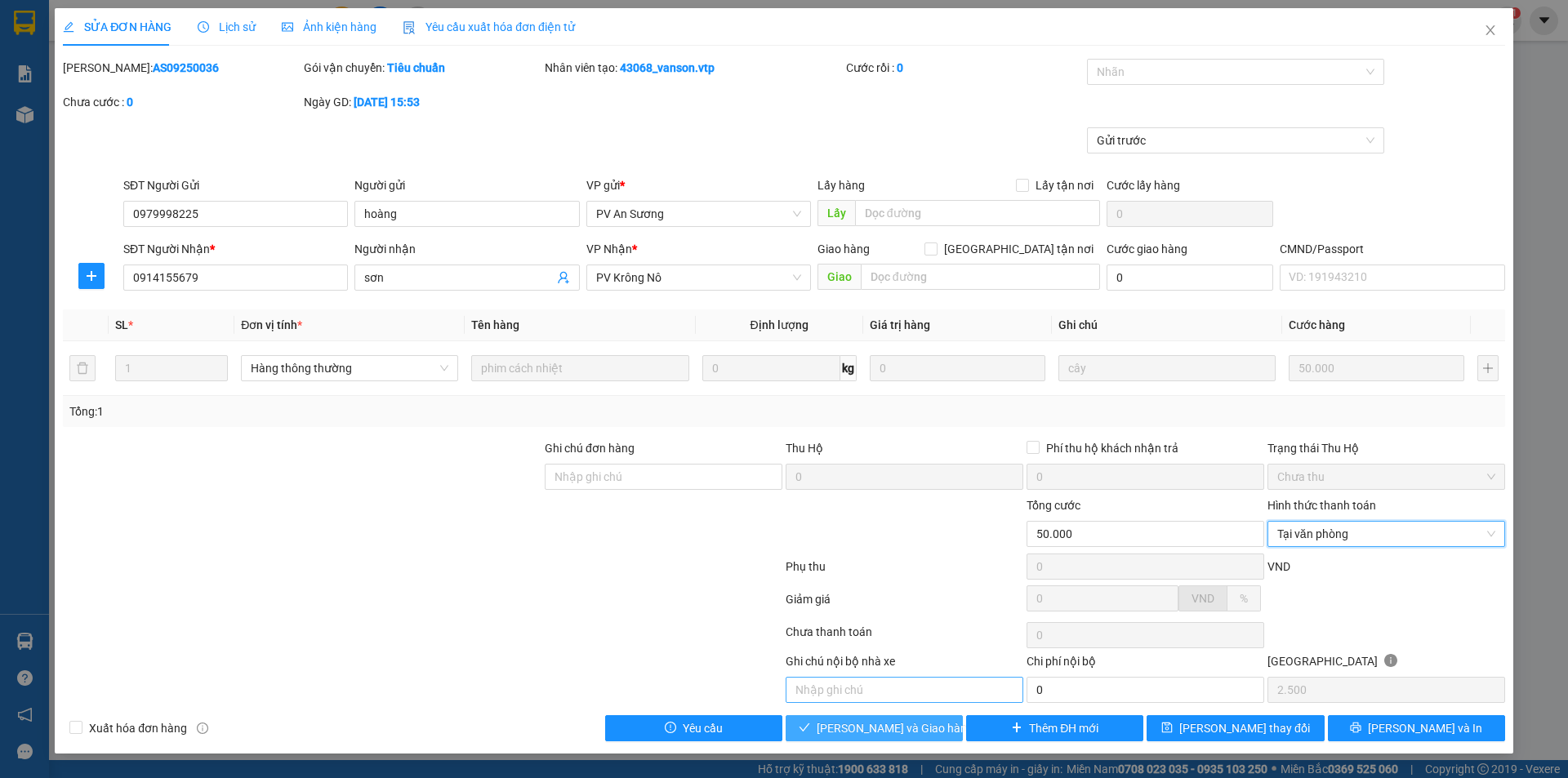
drag, startPoint x: 847, startPoint y: 728, endPoint x: 847, endPoint y: 700, distance: 28.0
click at [846, 727] on span "[PERSON_NAME] và Giao hàng" at bounding box center [895, 727] width 157 height 18
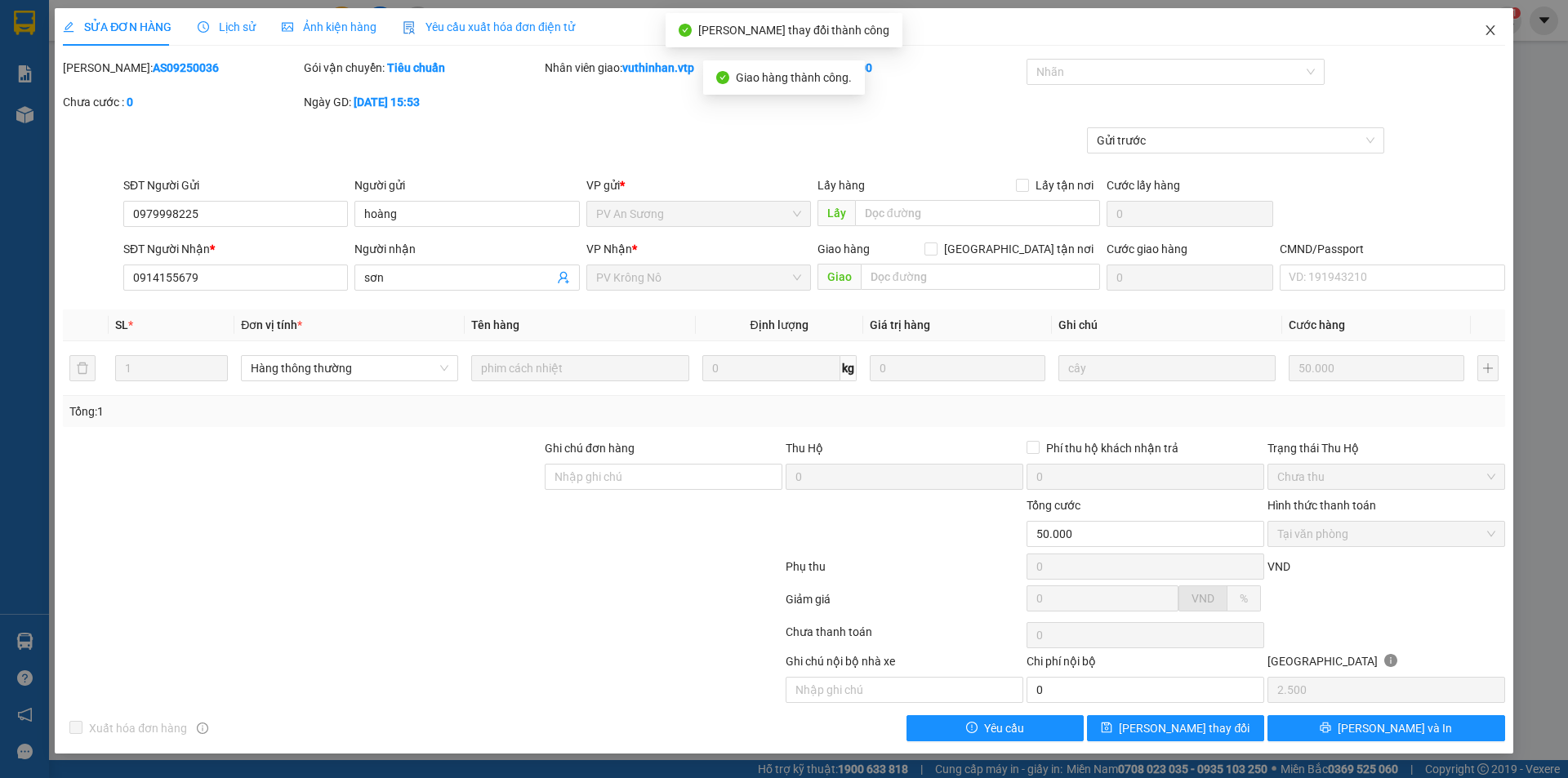
click at [1485, 28] on icon "close" at bounding box center [1490, 30] width 13 height 13
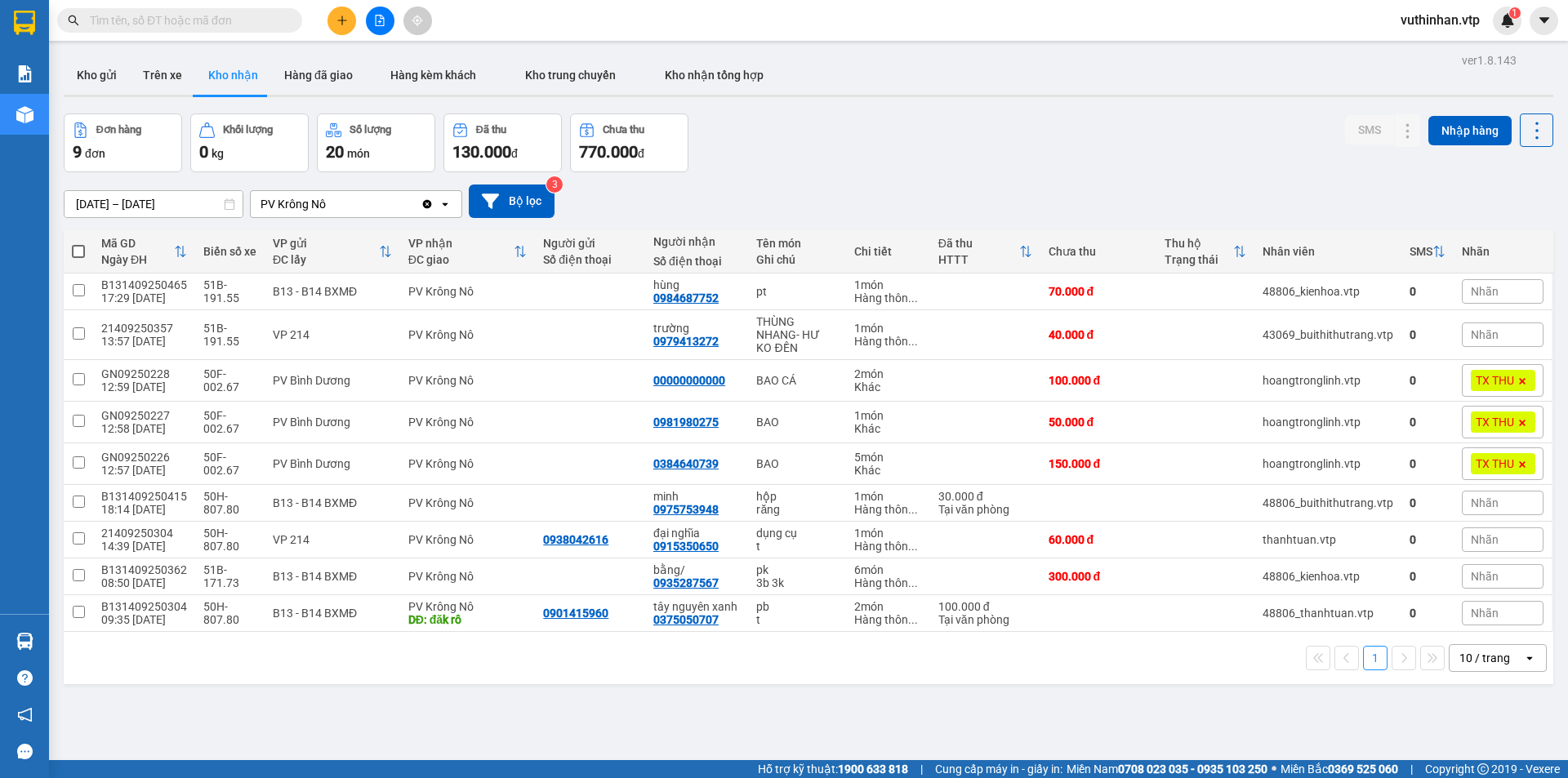
click at [1449, 647] on div "10 / trang" at bounding box center [1485, 657] width 73 height 26
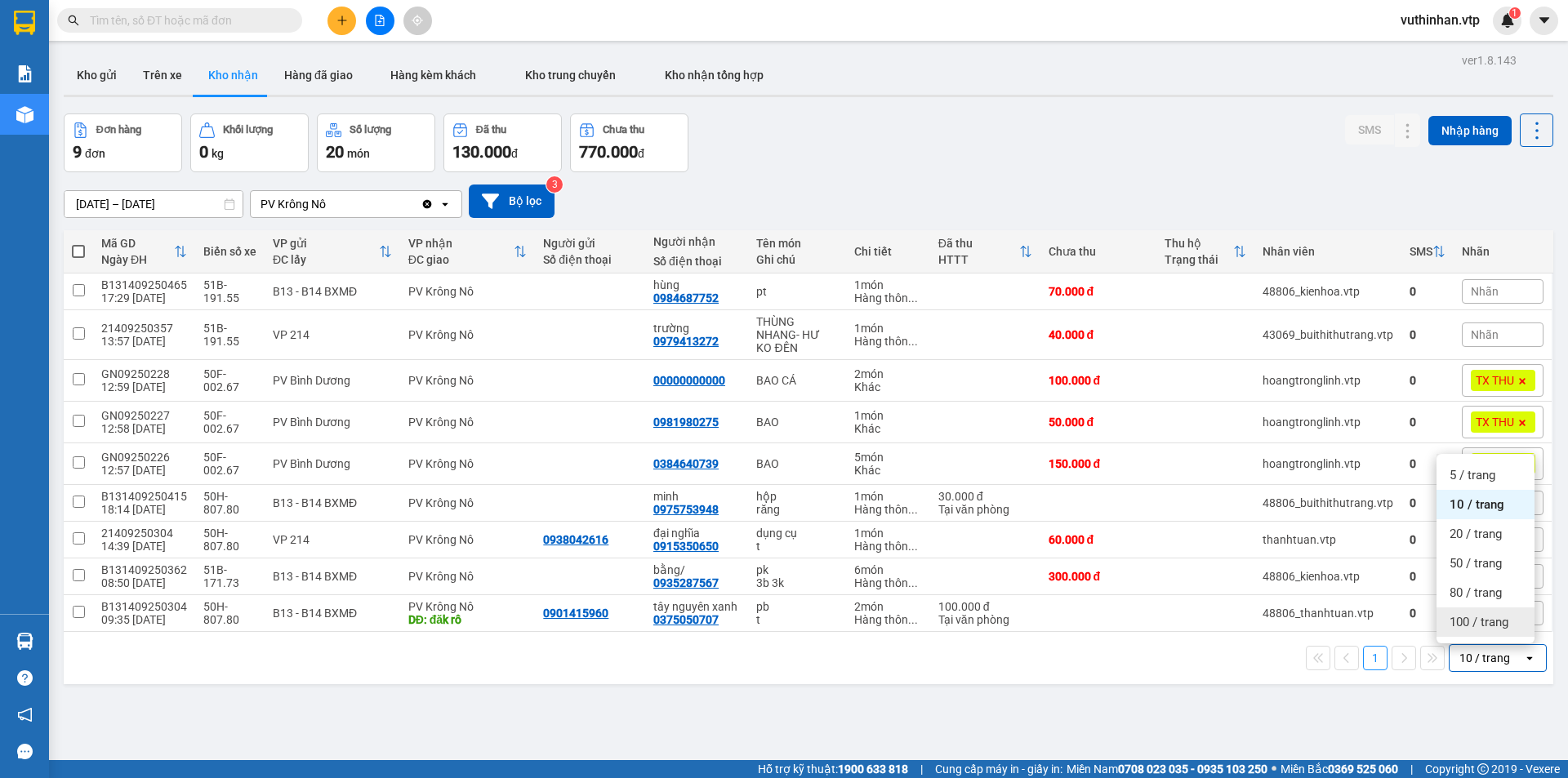
click at [1459, 621] on span "100 / trang" at bounding box center [1478, 622] width 59 height 16
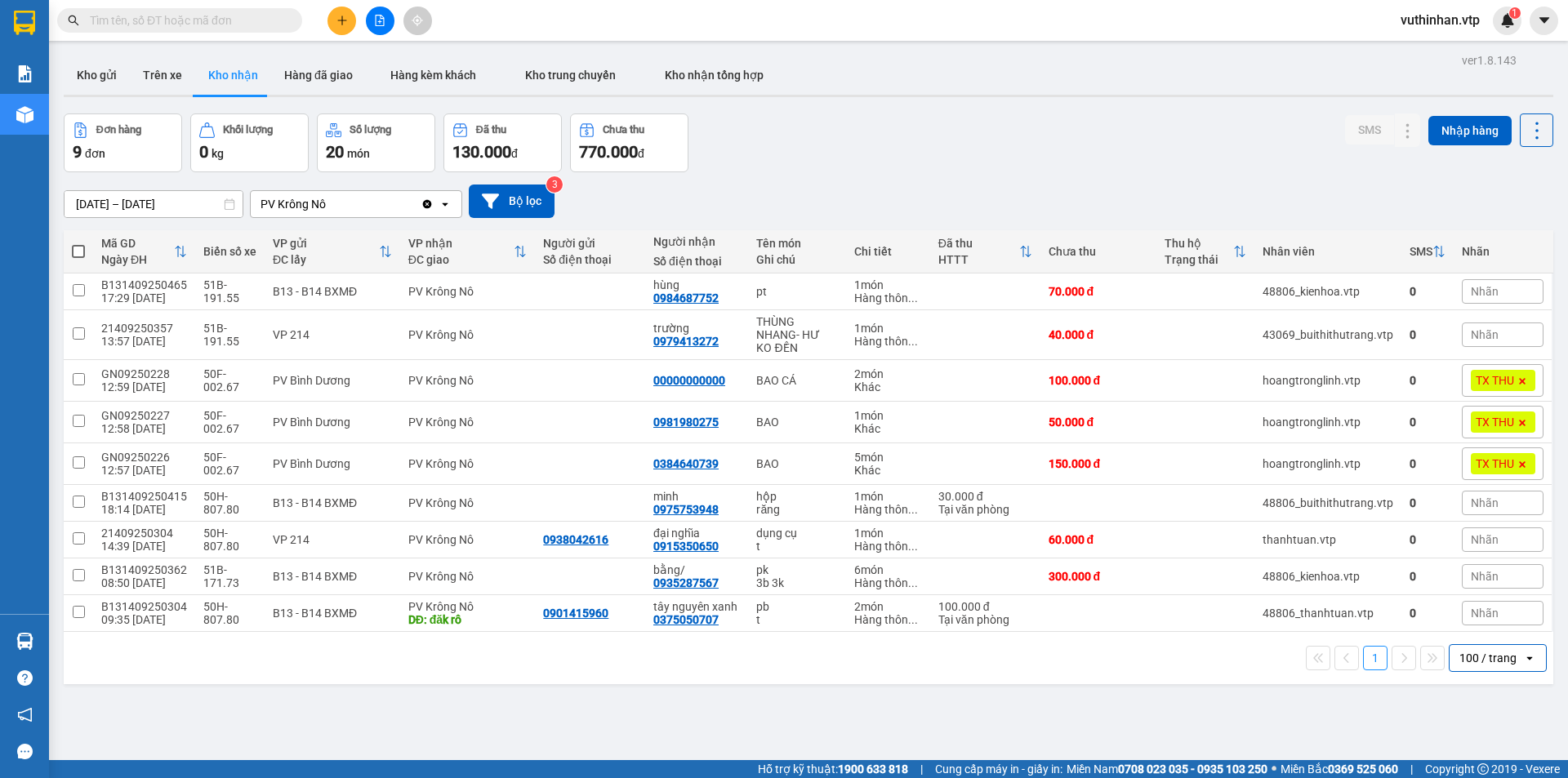
click at [94, 205] on input "[DATE] – [DATE]" at bounding box center [153, 204] width 178 height 26
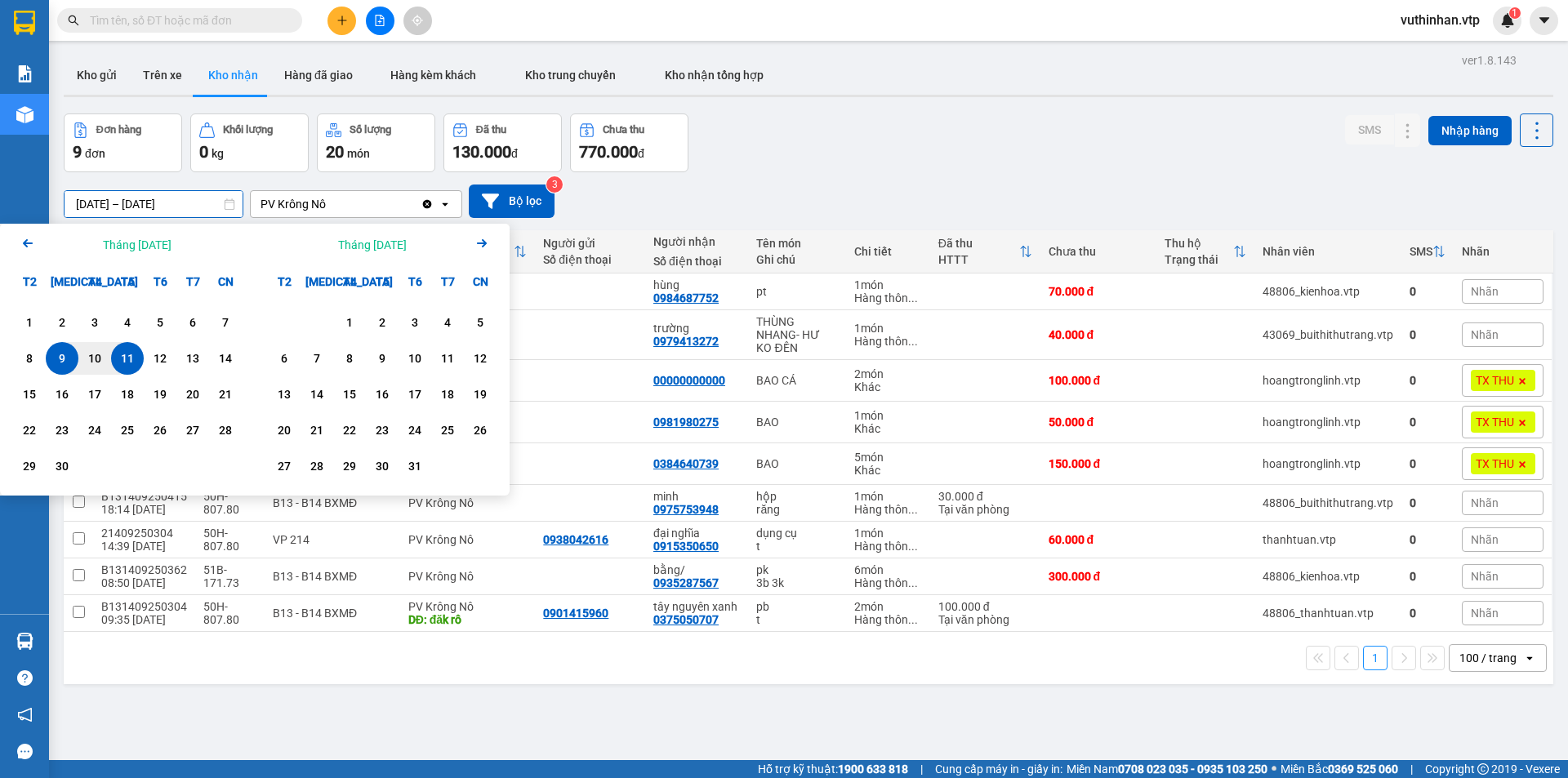
click at [22, 244] on icon "Arrow Left" at bounding box center [27, 242] width 20 height 20
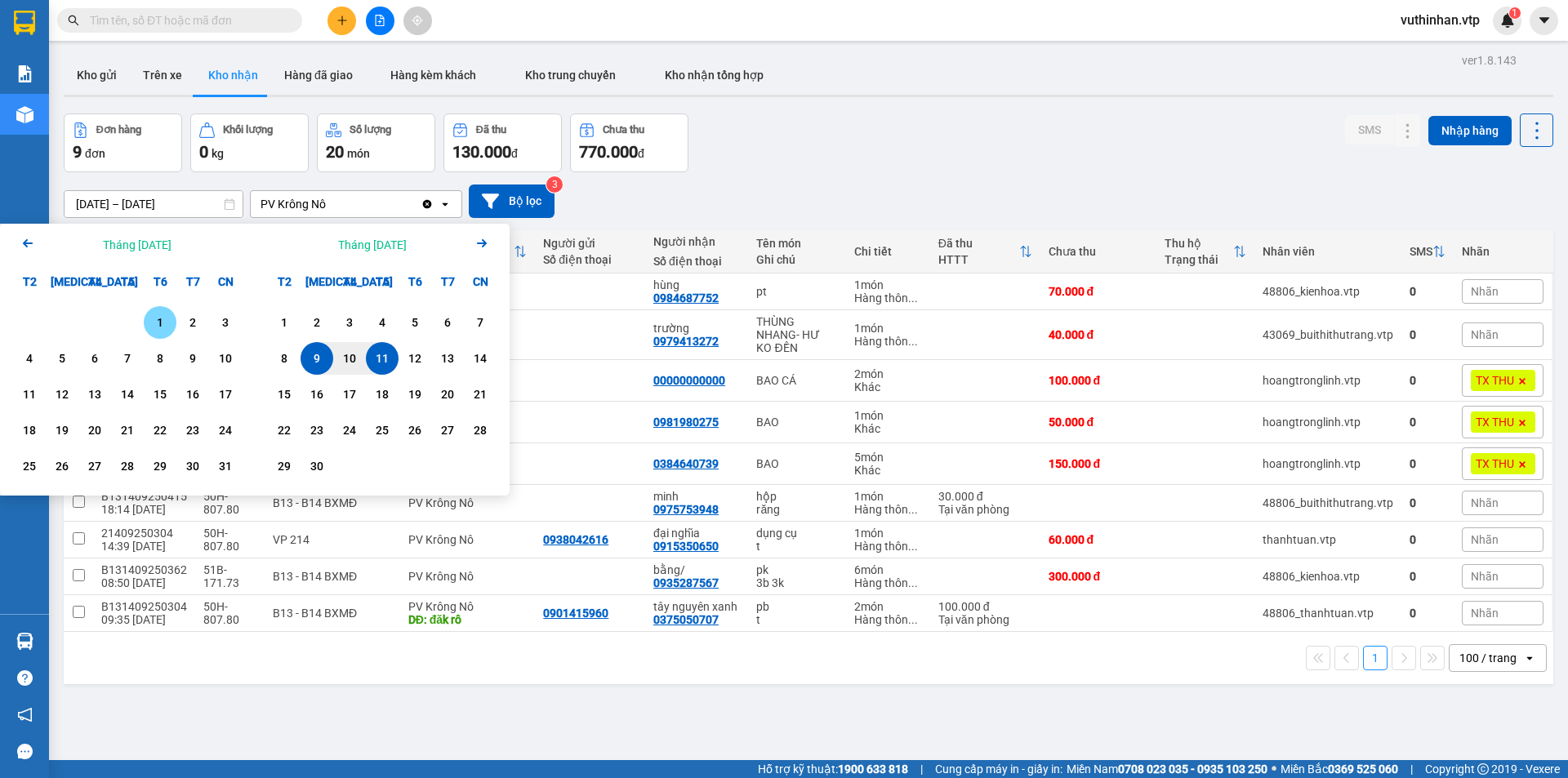
click at [160, 321] on div "1" at bounding box center [160, 322] width 23 height 20
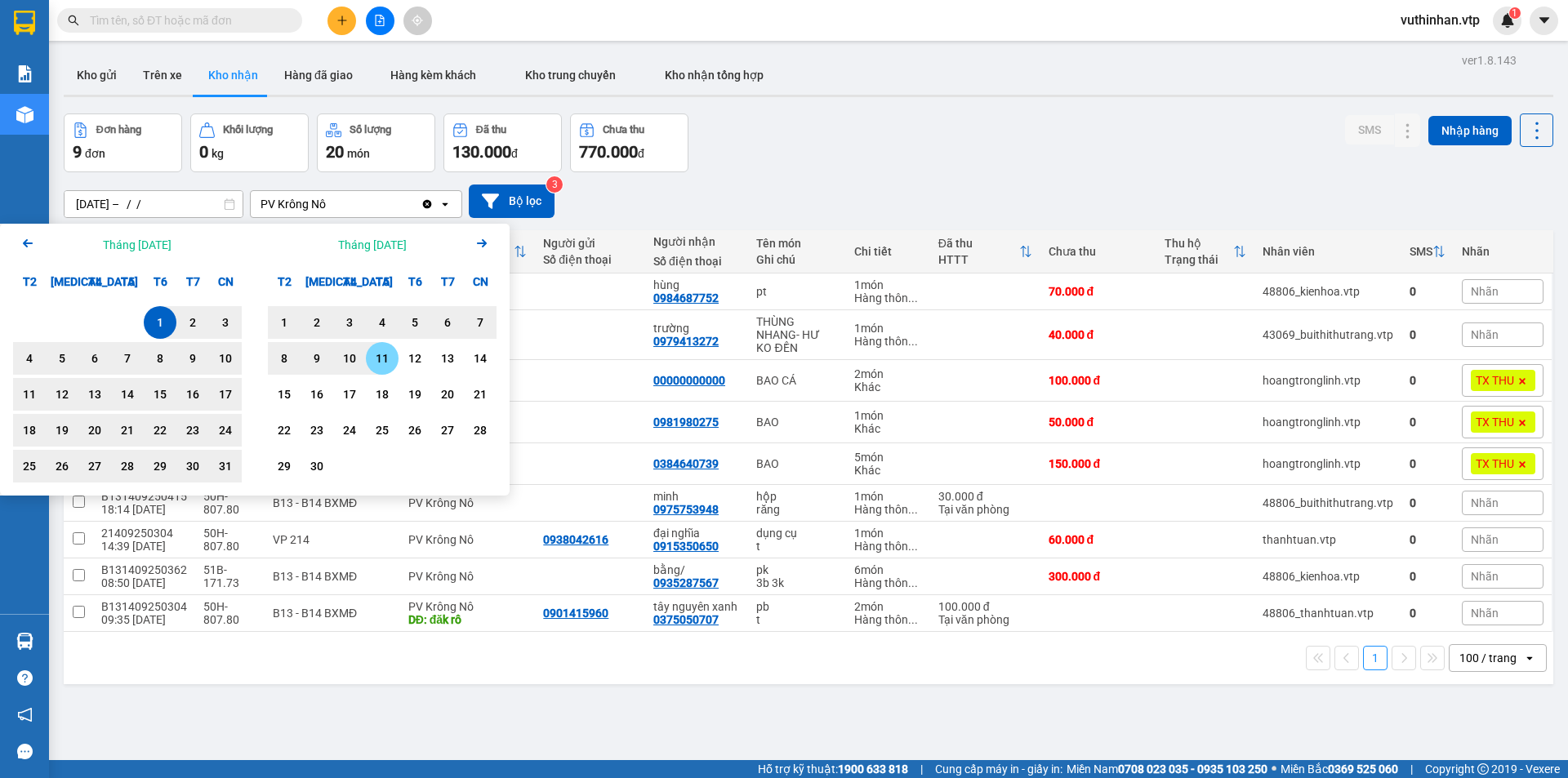
click at [375, 354] on div "11" at bounding box center [382, 358] width 23 height 20
type input "[DATE] – [DATE]"
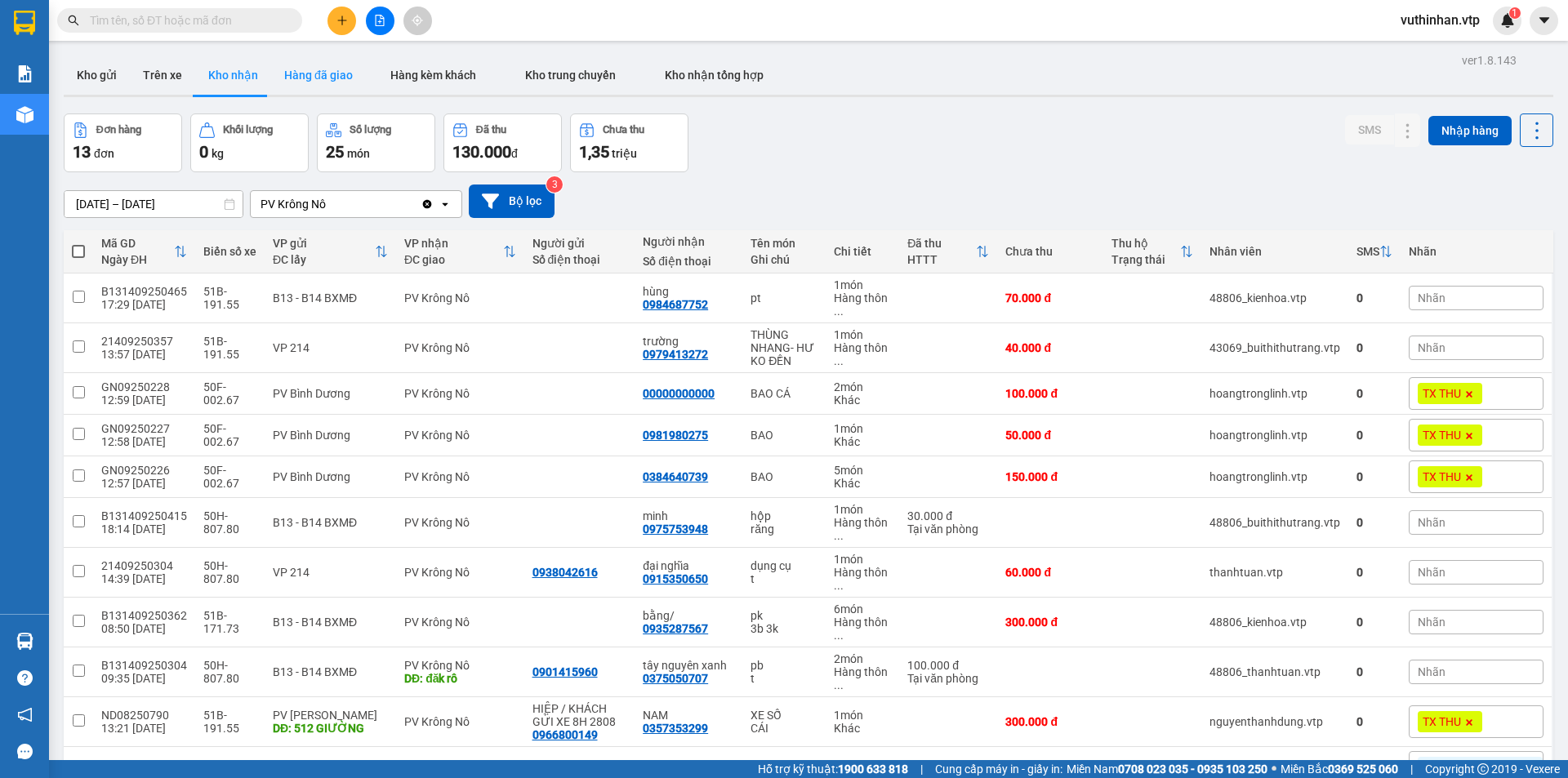
click at [314, 77] on button "Hàng đã giao" at bounding box center [318, 75] width 94 height 39
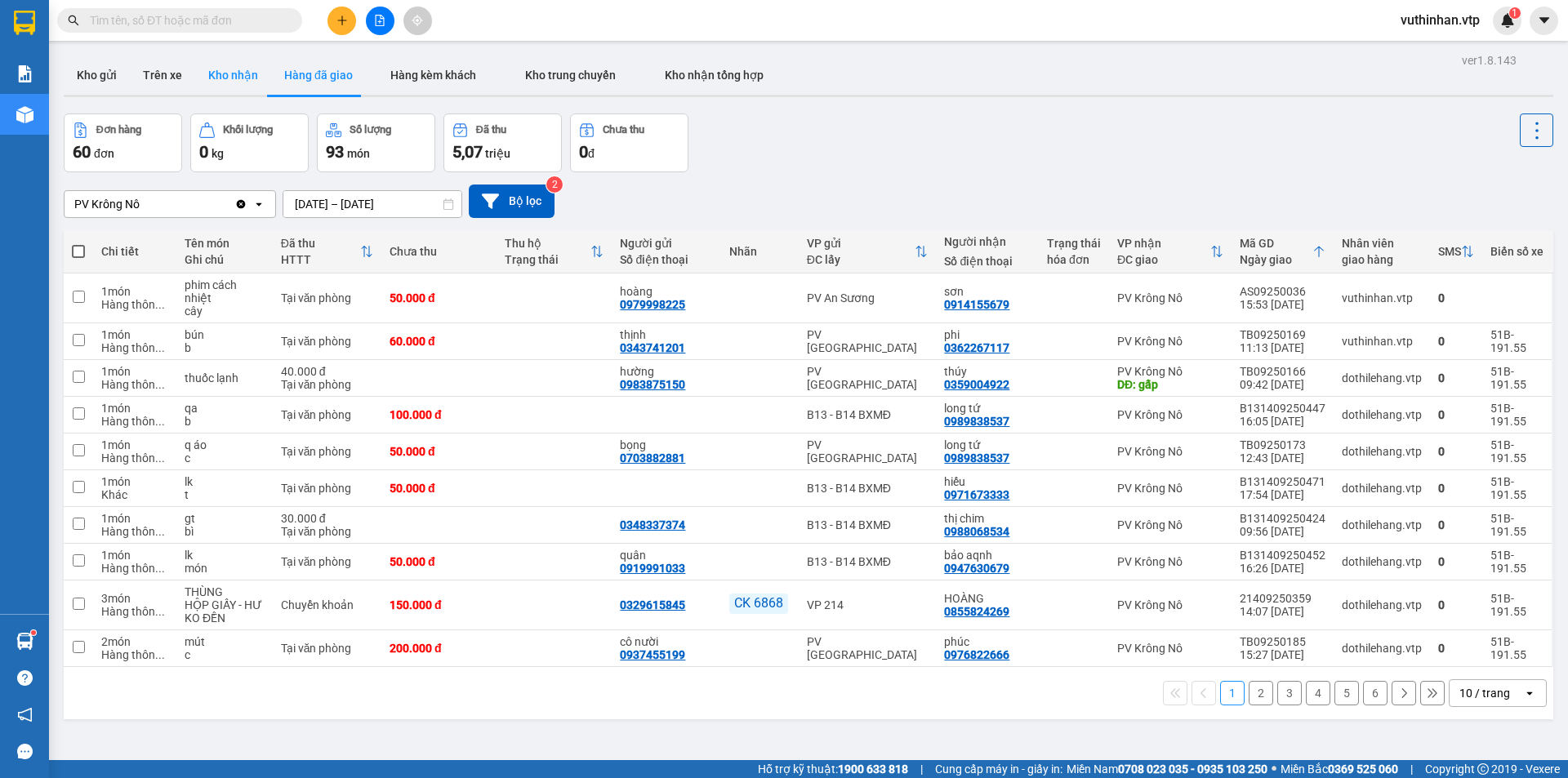
drag, startPoint x: 221, startPoint y: 67, endPoint x: 227, endPoint y: 74, distance: 9.2
click at [225, 67] on button "Kho nhận" at bounding box center [232, 75] width 76 height 39
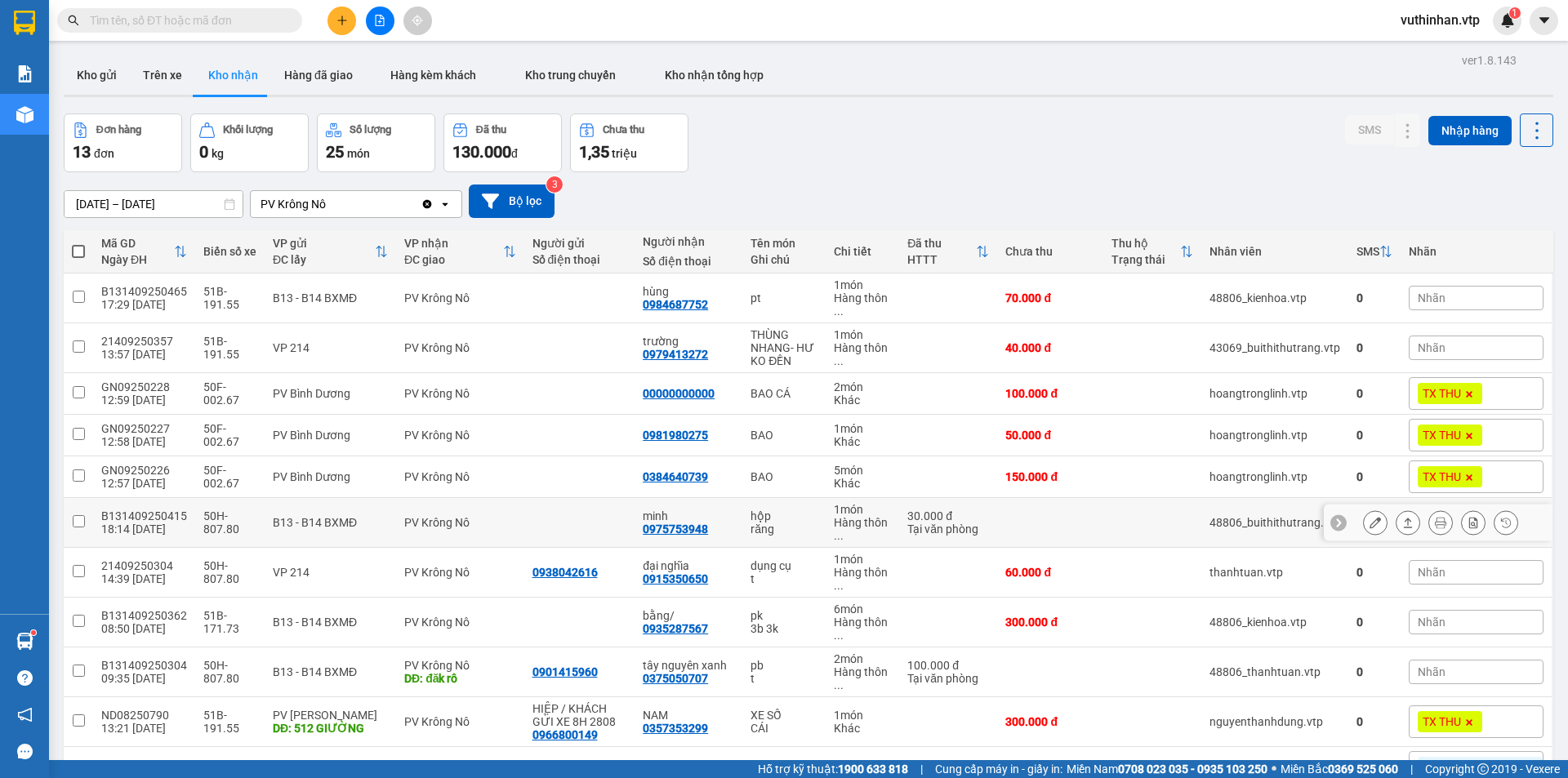
click at [1364, 527] on button at bounding box center [1375, 523] width 23 height 29
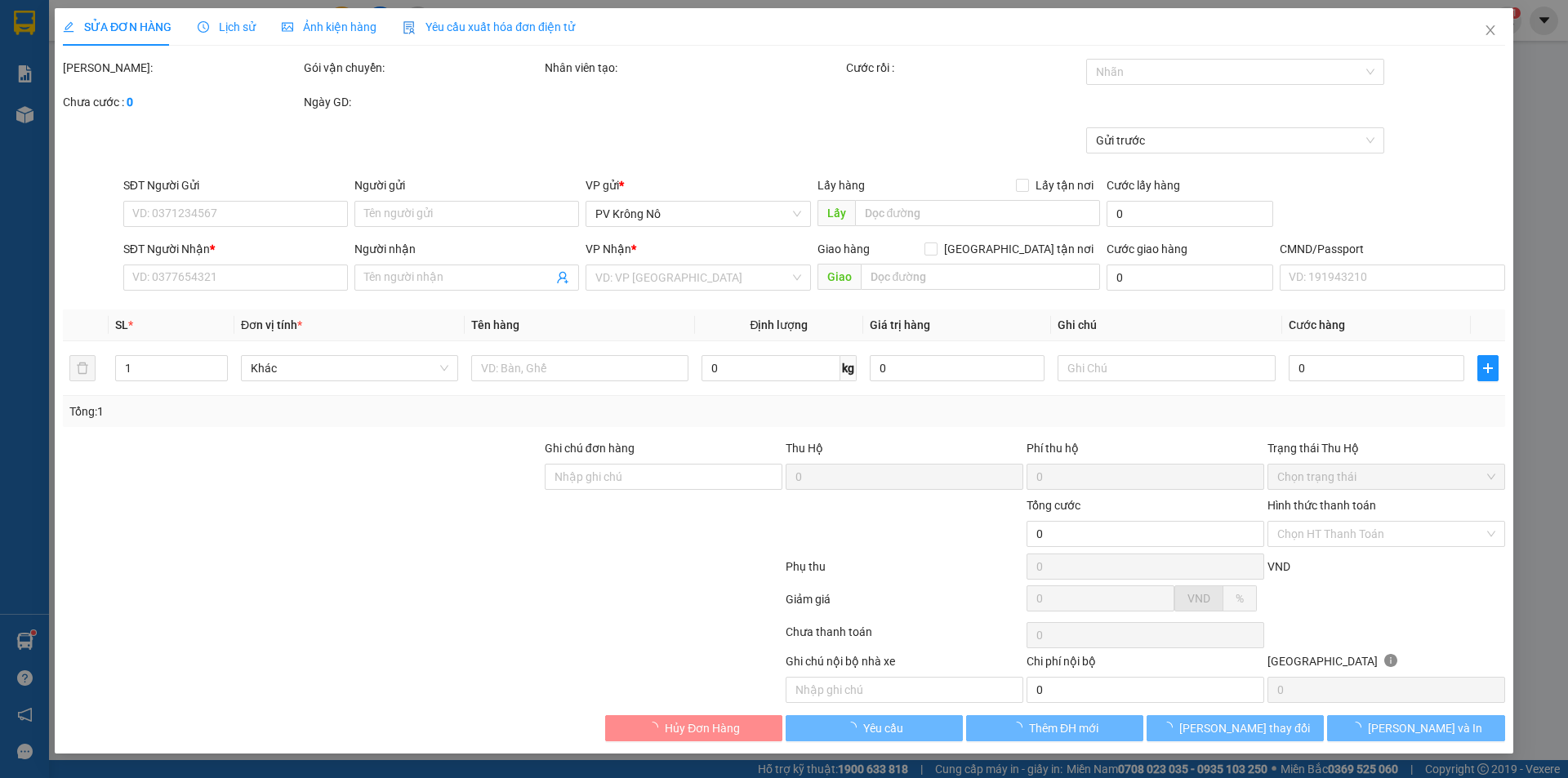
type input "0975753948"
type input "minh"
type input "30.000"
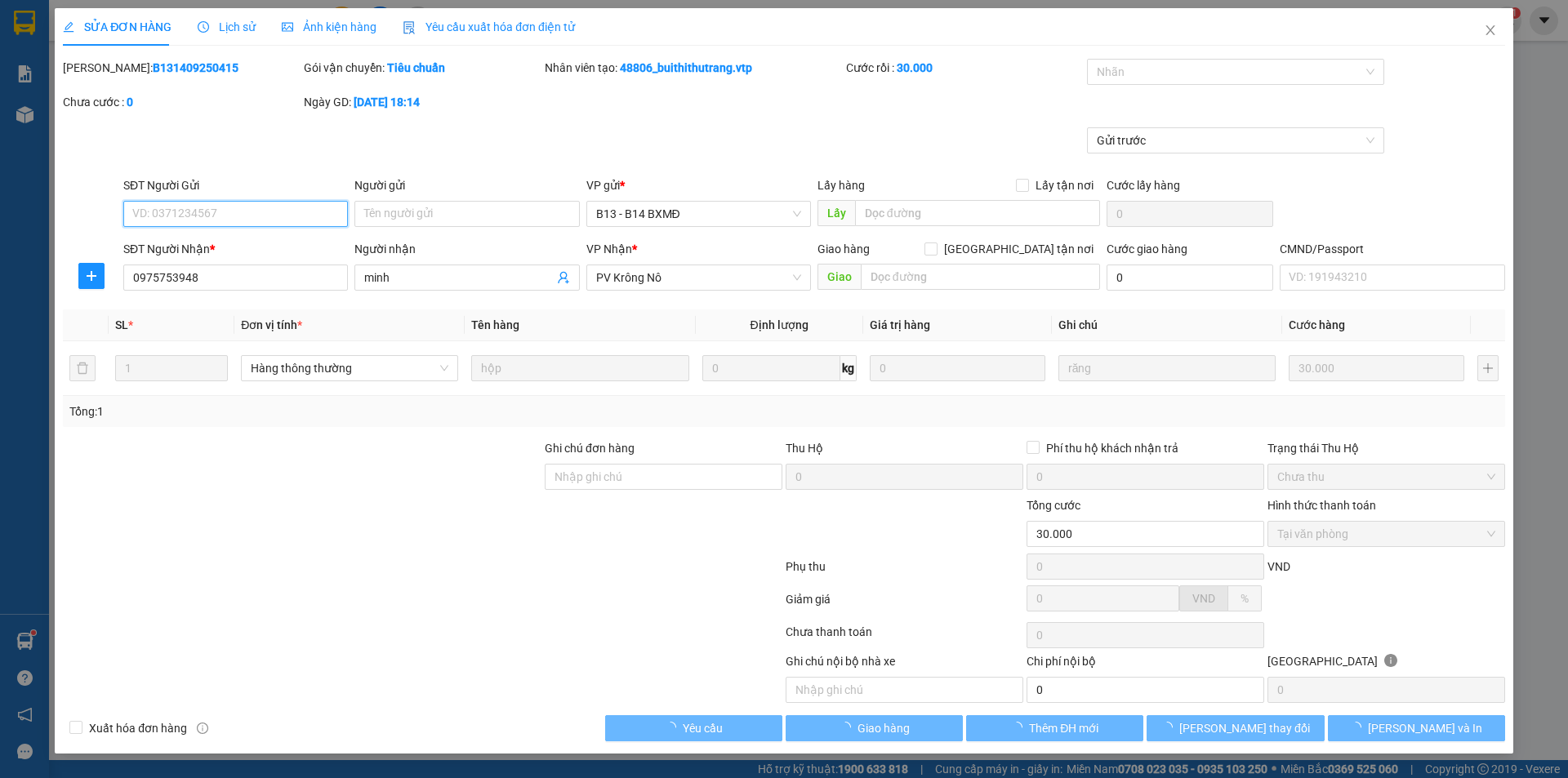
type input "1.500"
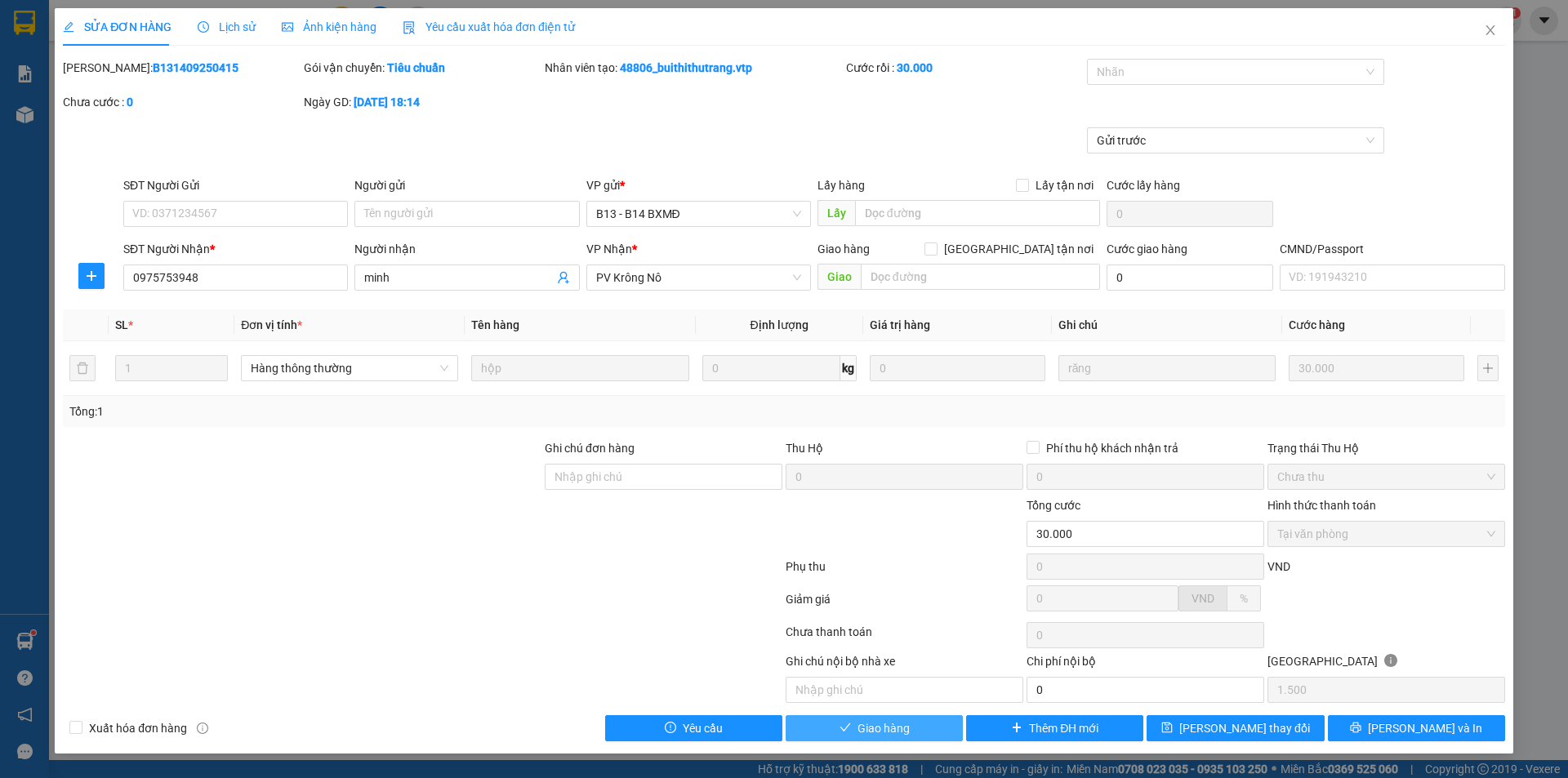
drag, startPoint x: 859, startPoint y: 728, endPoint x: 901, endPoint y: 676, distance: 66.8
click at [859, 729] on span "Giao hàng" at bounding box center [883, 727] width 52 height 18
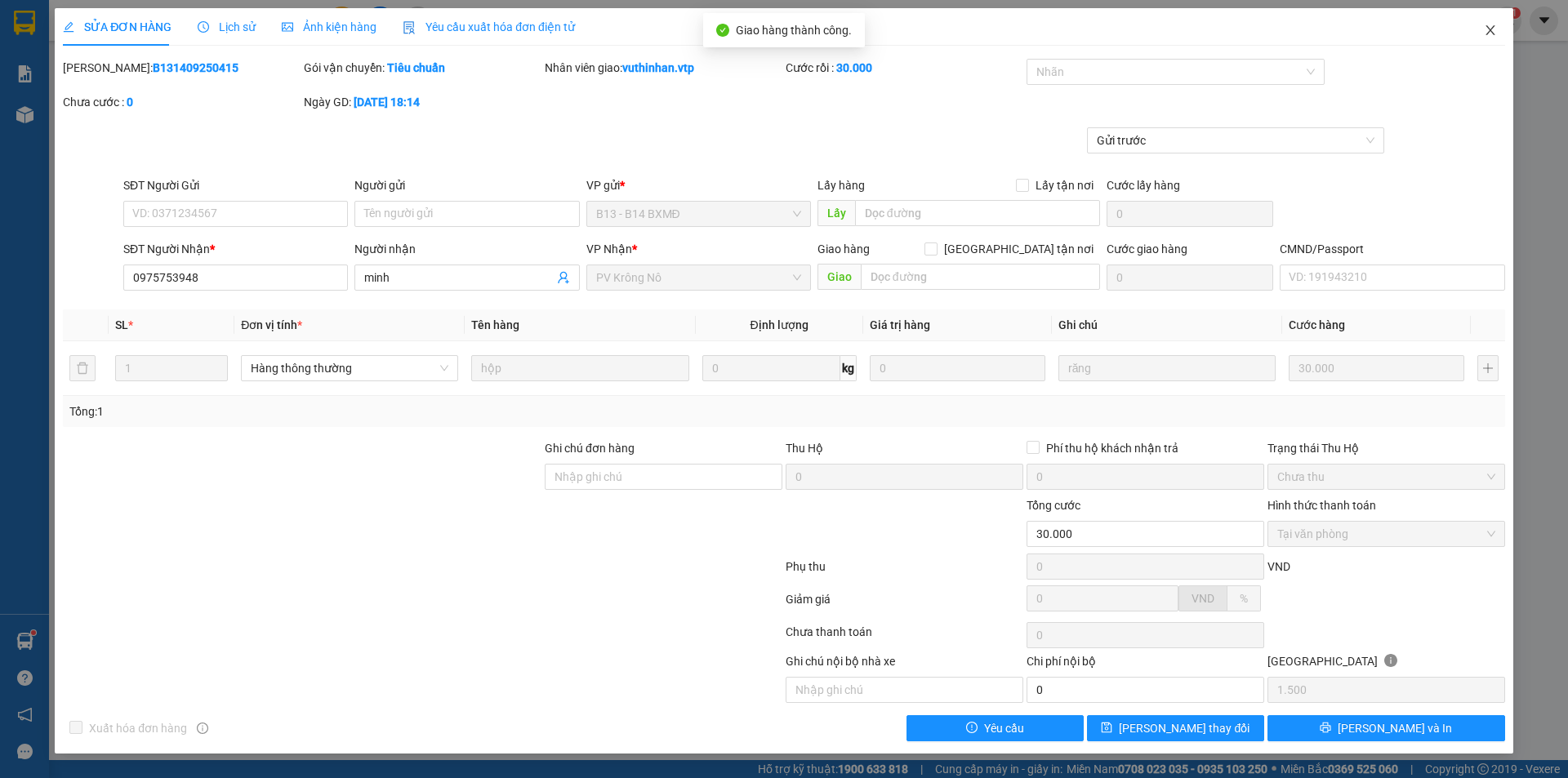
click at [1489, 30] on icon "close" at bounding box center [1490, 31] width 9 height 10
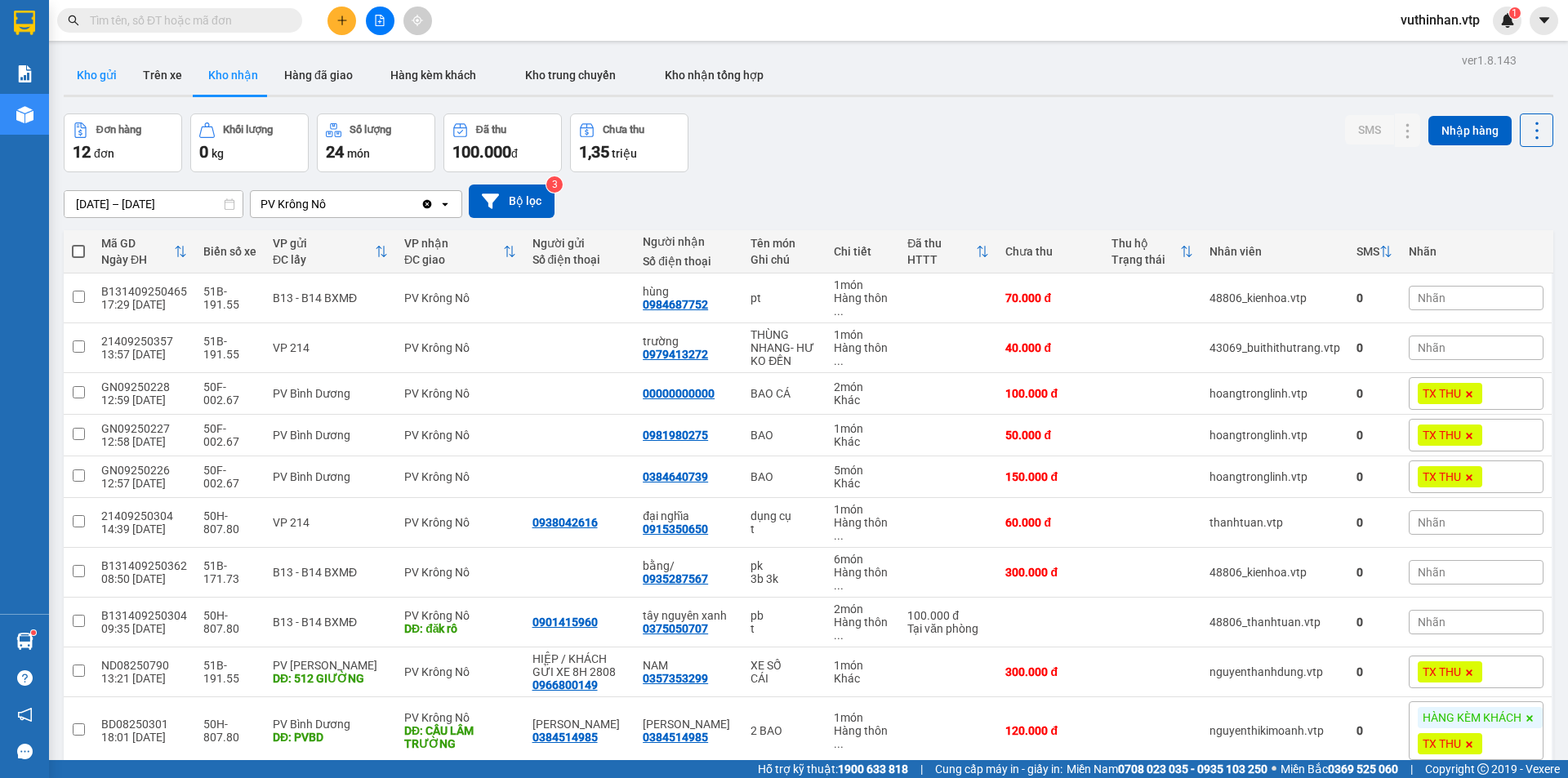
click at [76, 76] on button "Kho gửi" at bounding box center [97, 75] width 66 height 39
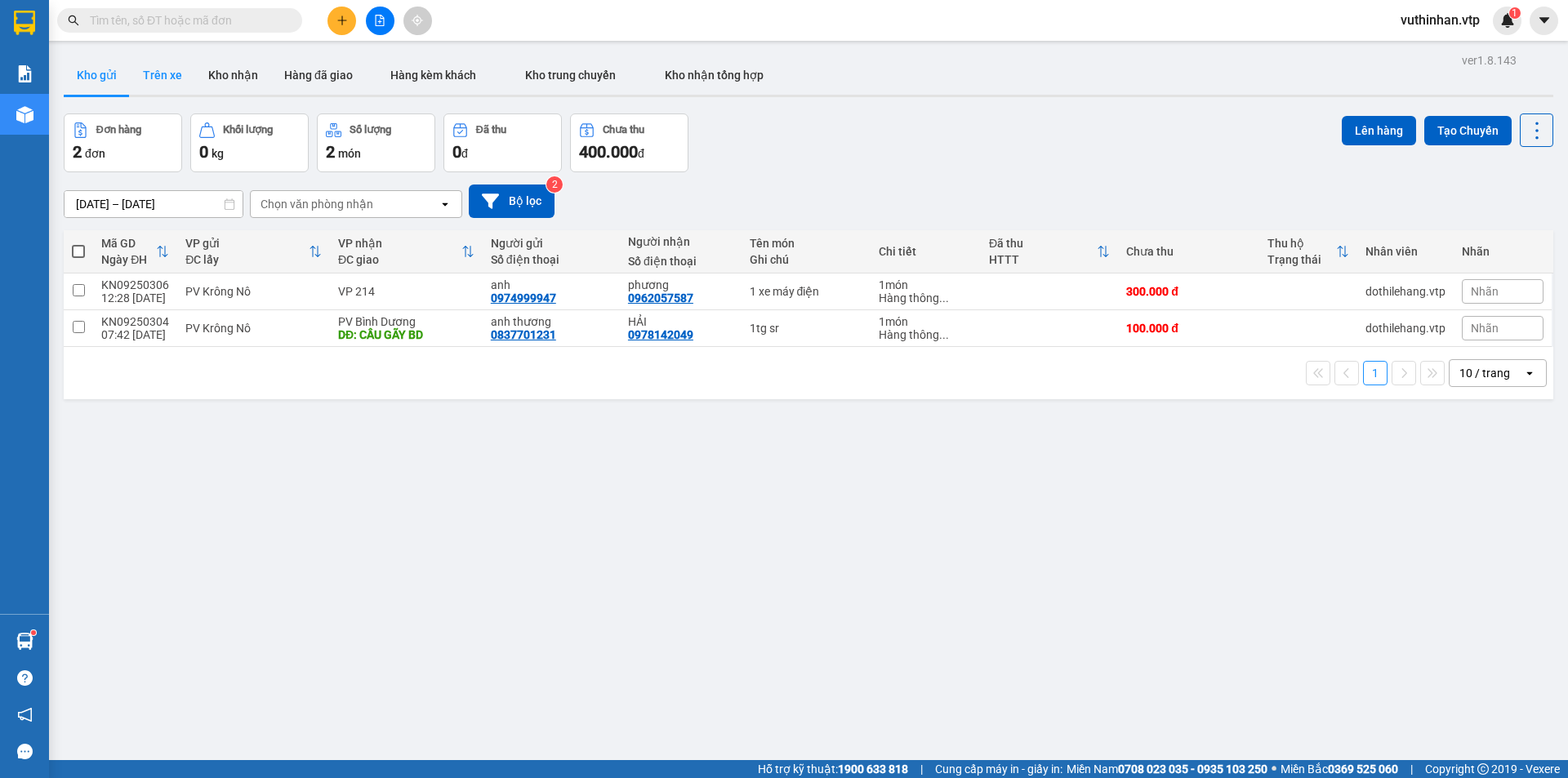
click at [155, 77] on button "Trên xe" at bounding box center [163, 75] width 66 height 39
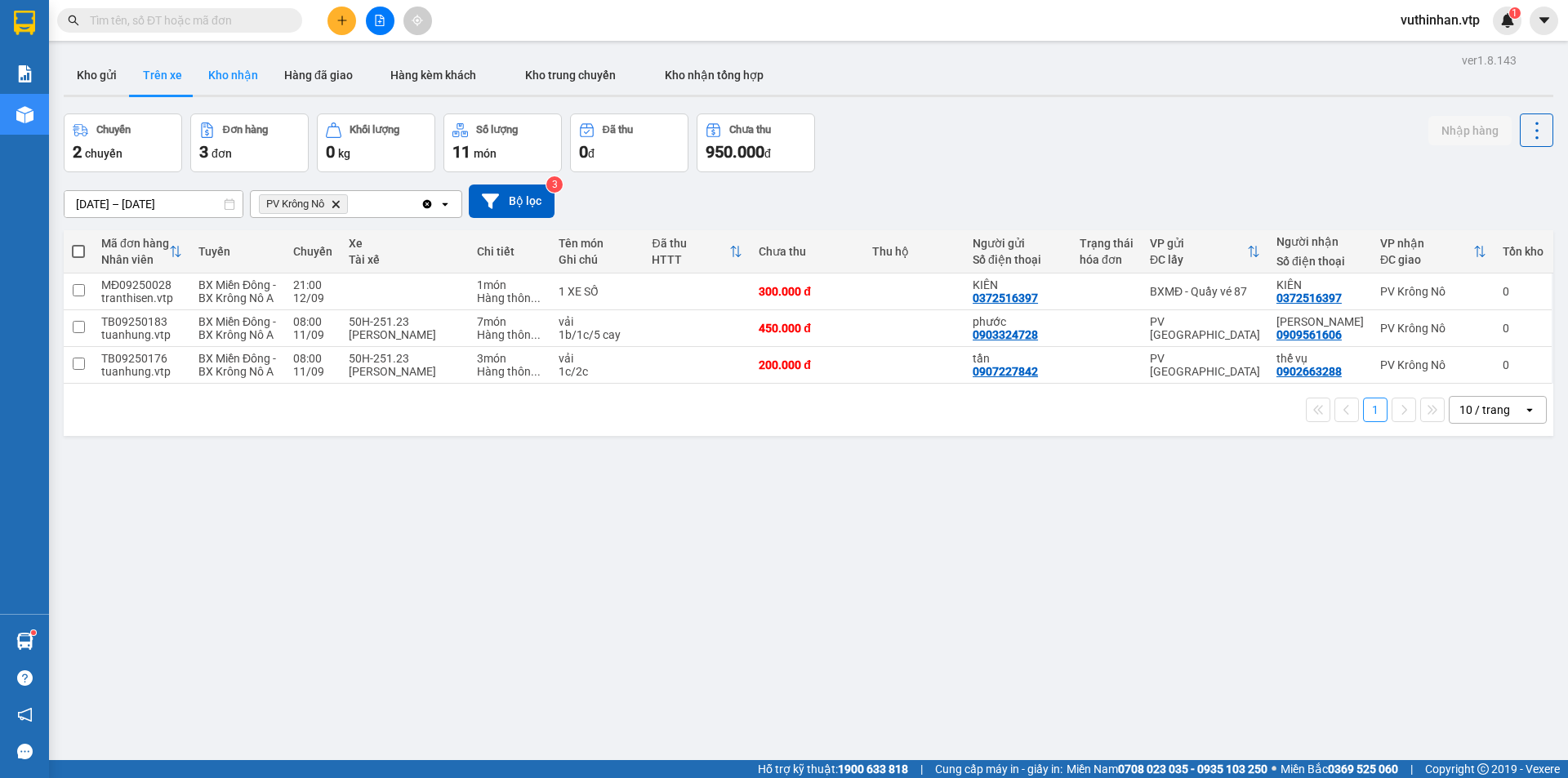
click at [207, 81] on button "Kho nhận" at bounding box center [232, 75] width 76 height 39
type input "[DATE] – [DATE]"
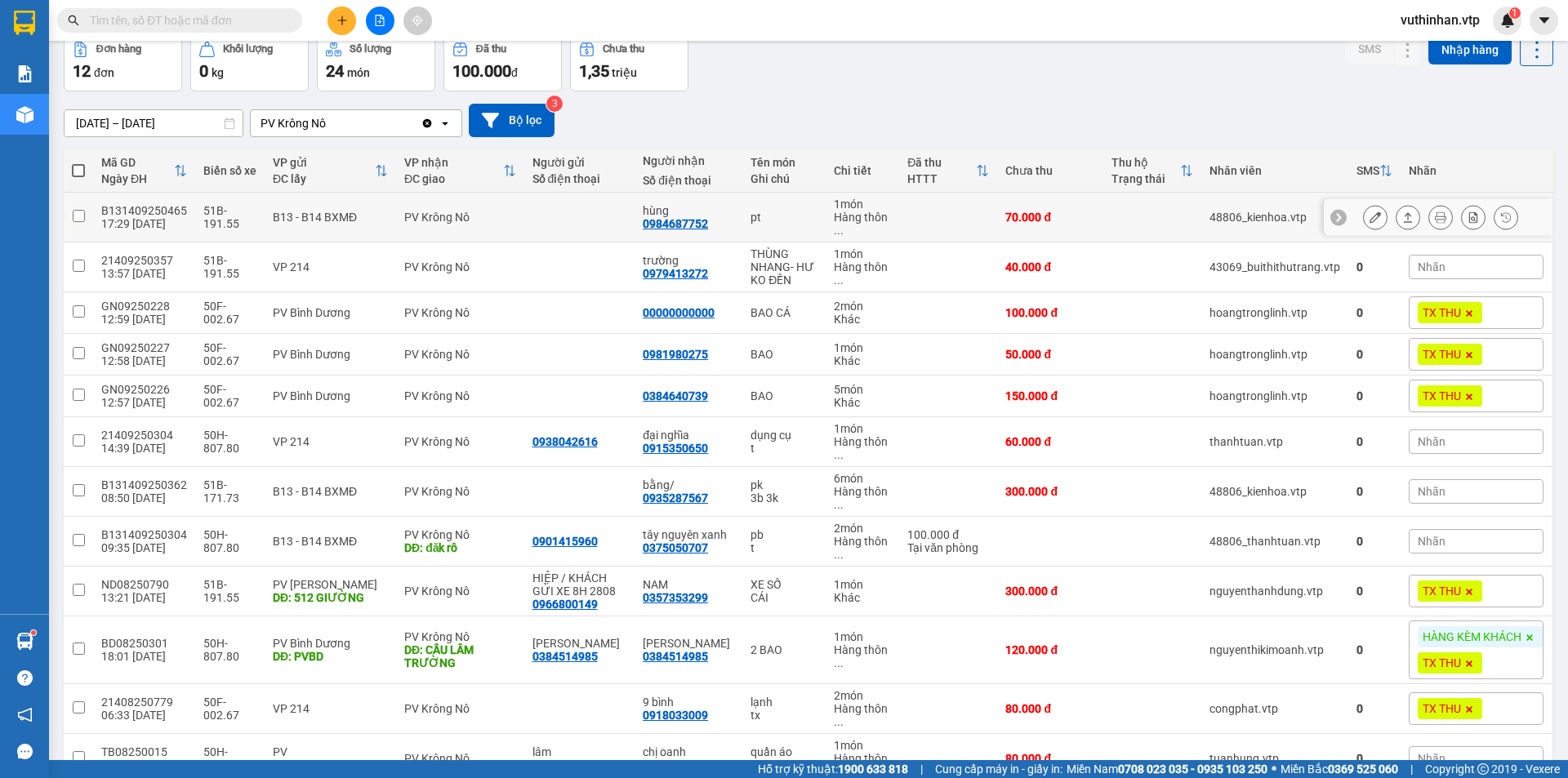
scroll to position [172, 0]
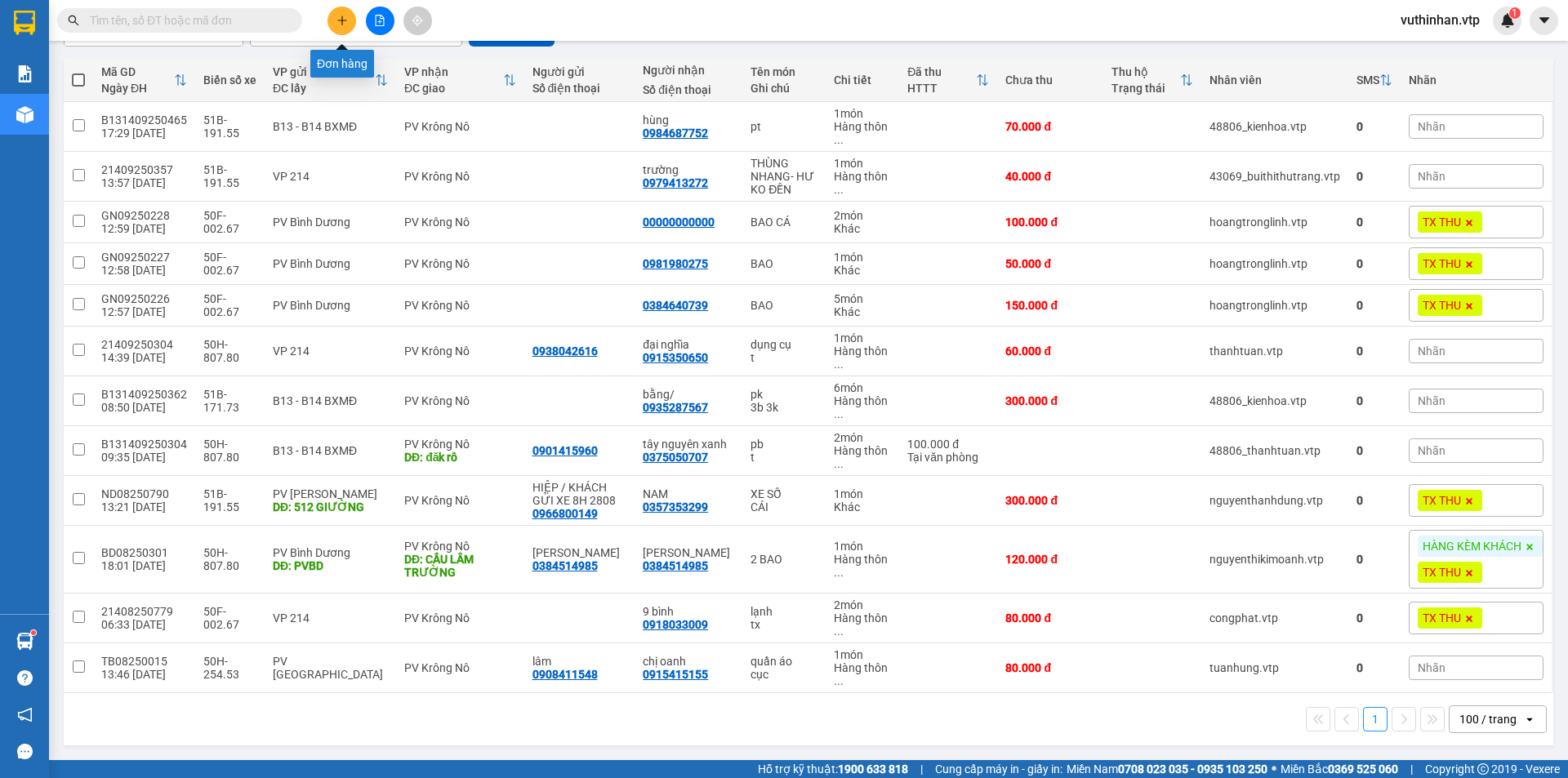
click at [351, 13] on button at bounding box center [342, 21] width 29 height 29
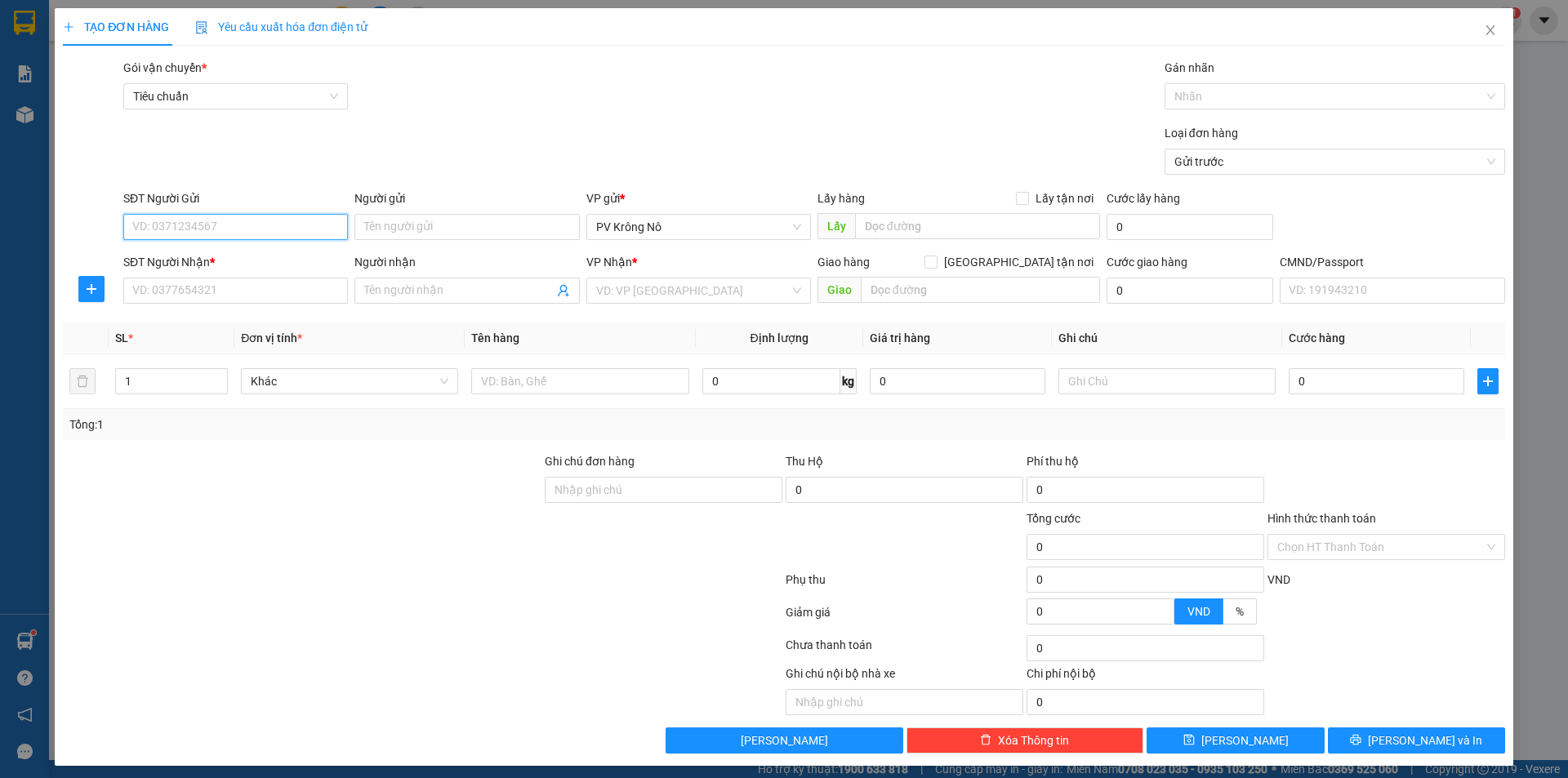
click at [208, 232] on input "SĐT Người Gửi" at bounding box center [236, 226] width 225 height 26
type input "0897241360"
type input "chị sinh"
click at [204, 294] on input "SĐT Người Nhận *" at bounding box center [236, 290] width 225 height 26
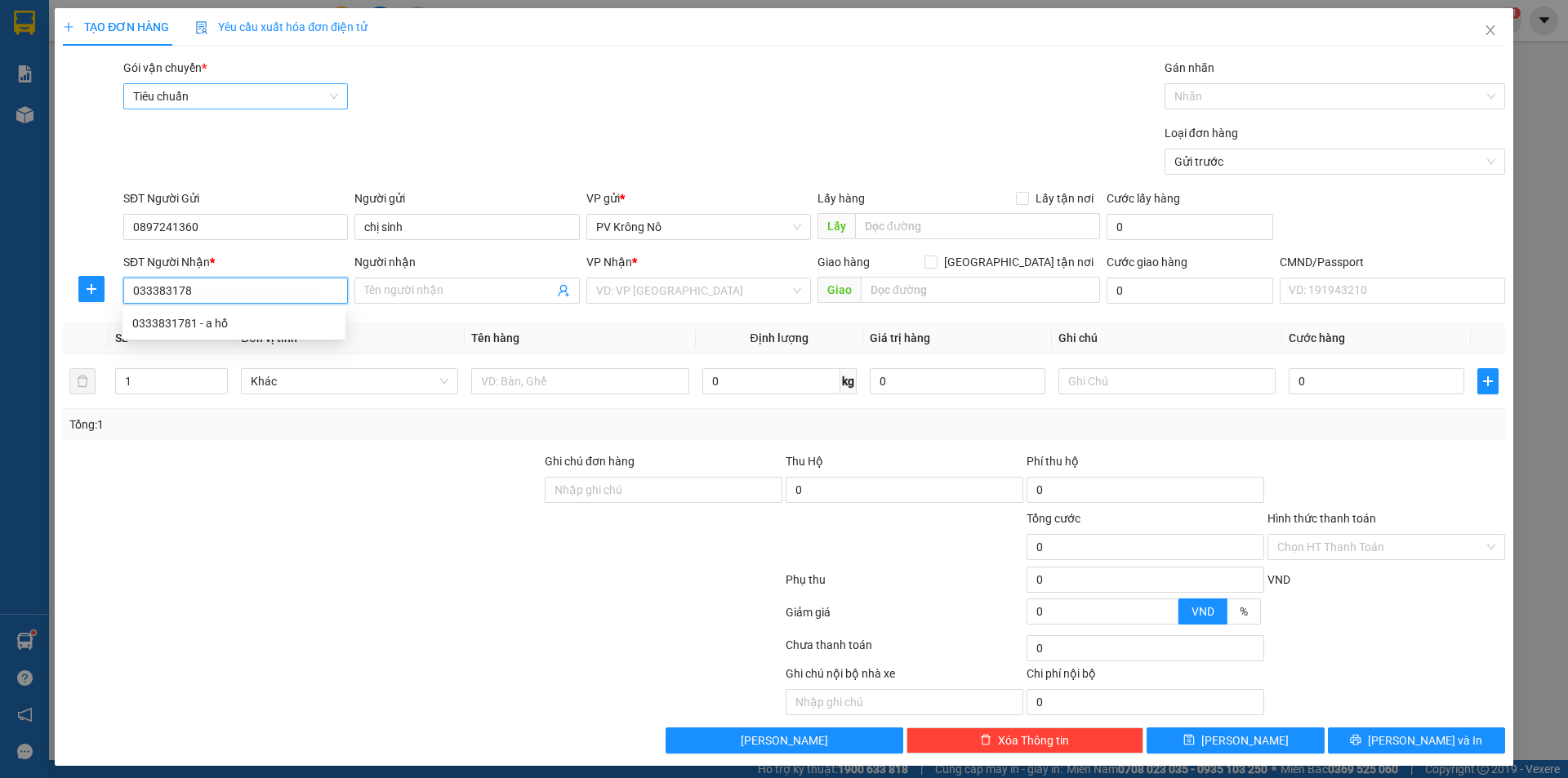
type input "0333831781"
click at [196, 318] on div "0333831781 - a hổ" at bounding box center [233, 322] width 203 height 18
type input "a hổ"
type input "cầu ông bố"
type input "0333831781"
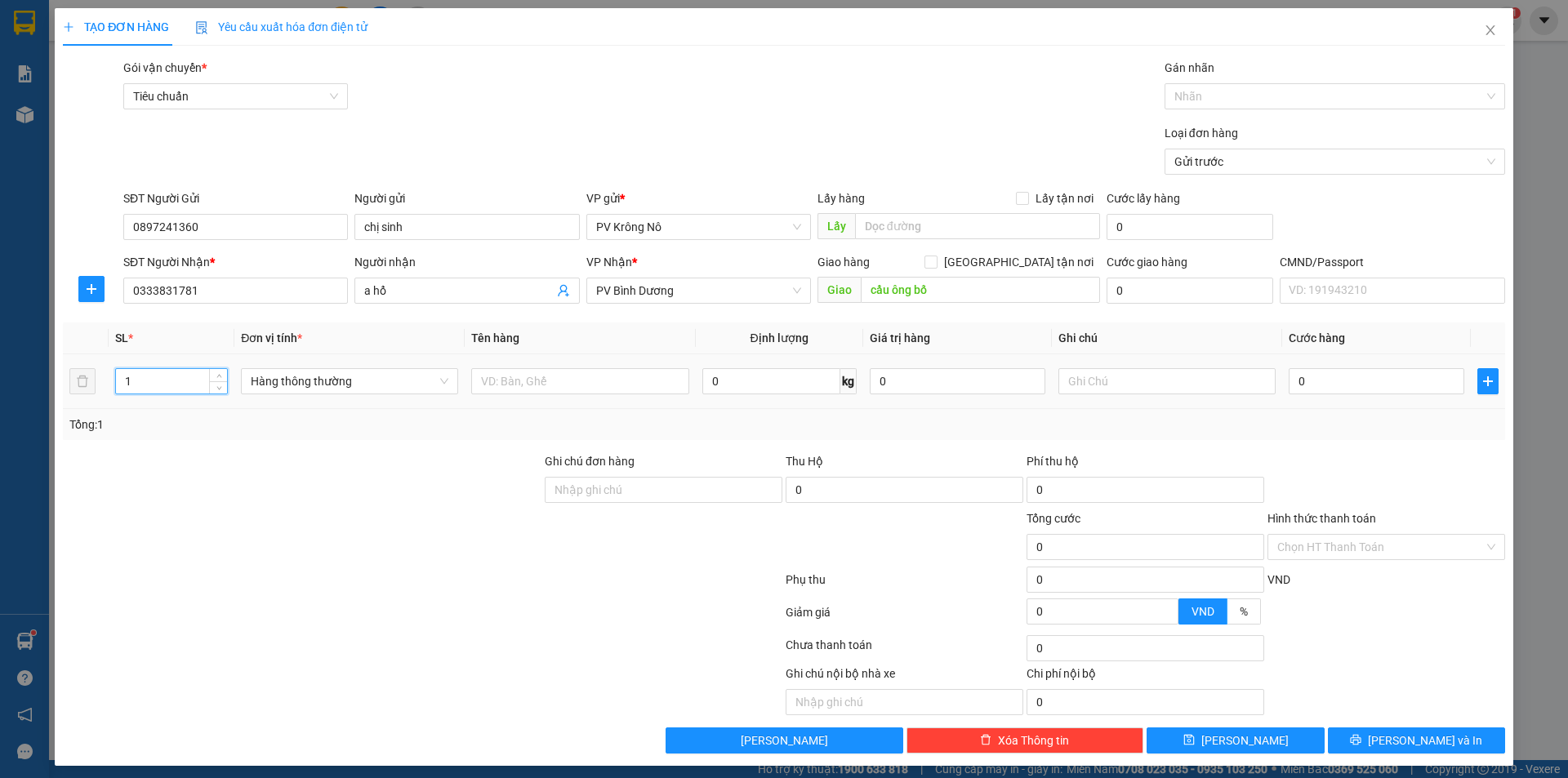
drag, startPoint x: 163, startPoint y: 386, endPoint x: 121, endPoint y: 327, distance: 72.4
click at [147, 395] on div "1" at bounding box center [171, 381] width 112 height 32
type input "2"
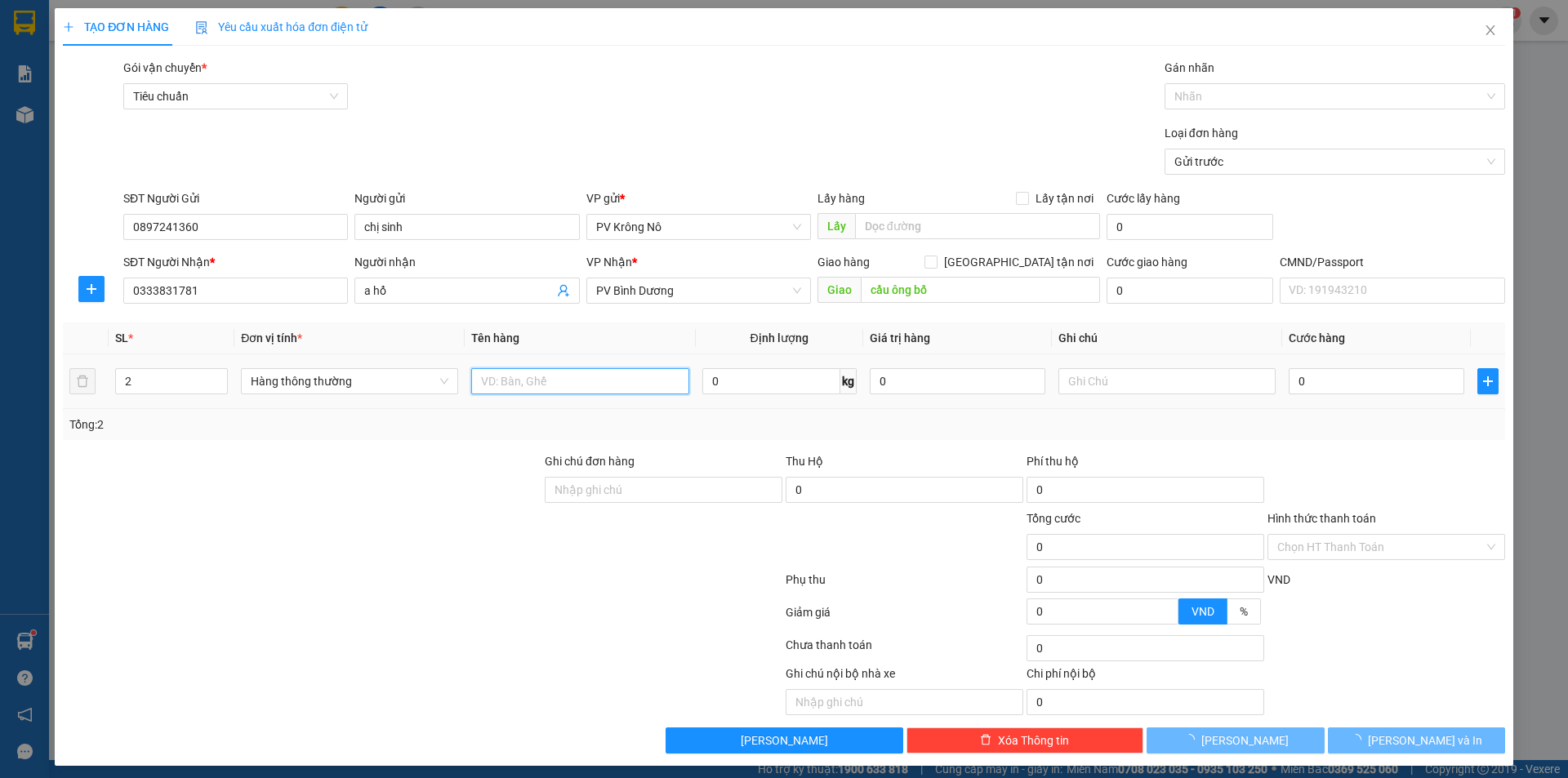
click at [516, 378] on input "text" at bounding box center [579, 381] width 217 height 26
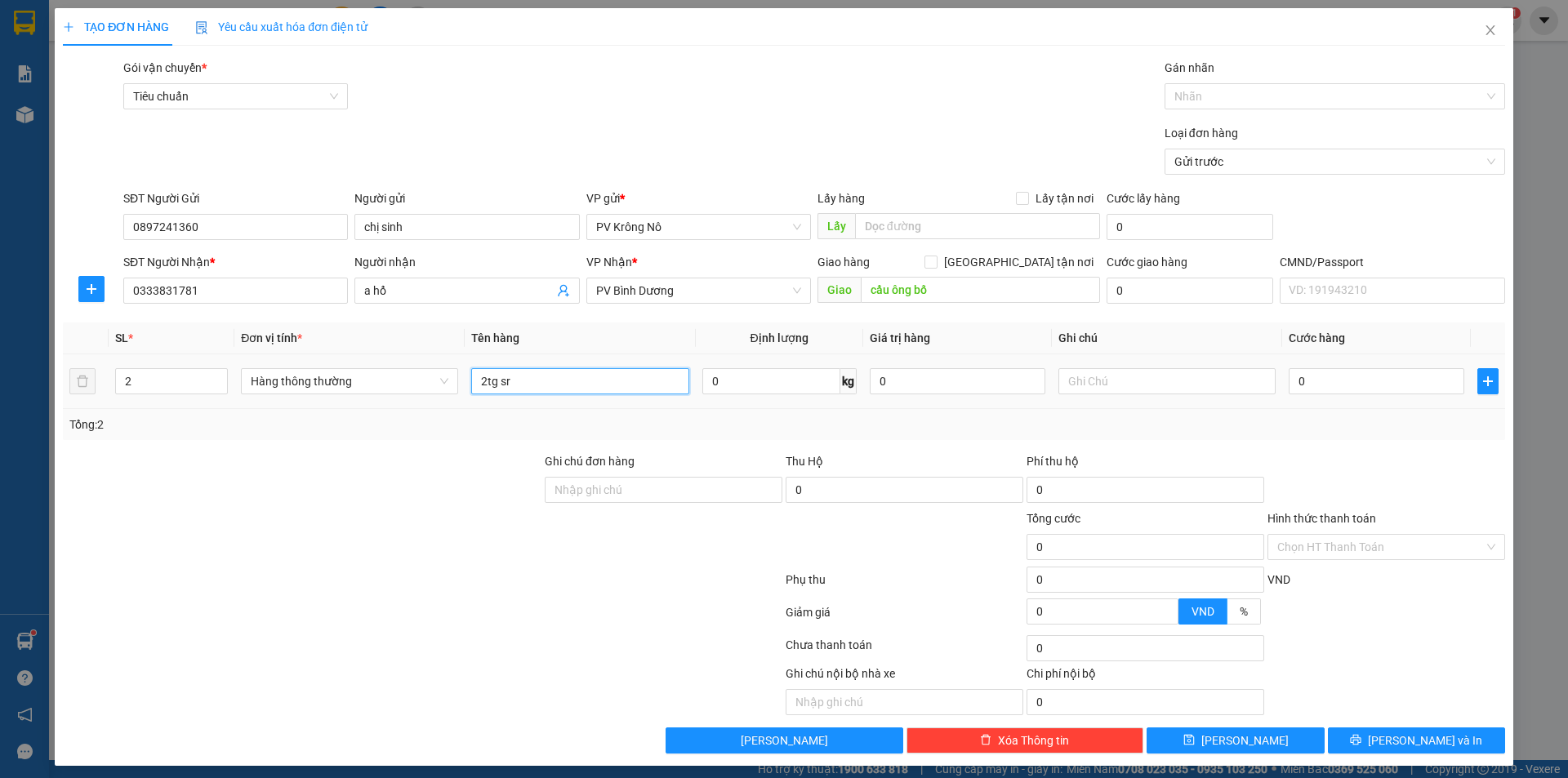
type input "2tg sr"
click at [1313, 366] on div "0" at bounding box center [1376, 381] width 175 height 32
click at [1326, 396] on div "0" at bounding box center [1376, 381] width 175 height 32
drag, startPoint x: 1340, startPoint y: 364, endPoint x: 1339, endPoint y: 410, distance: 46.0
click at [1342, 374] on td "0" at bounding box center [1377, 381] width 189 height 54
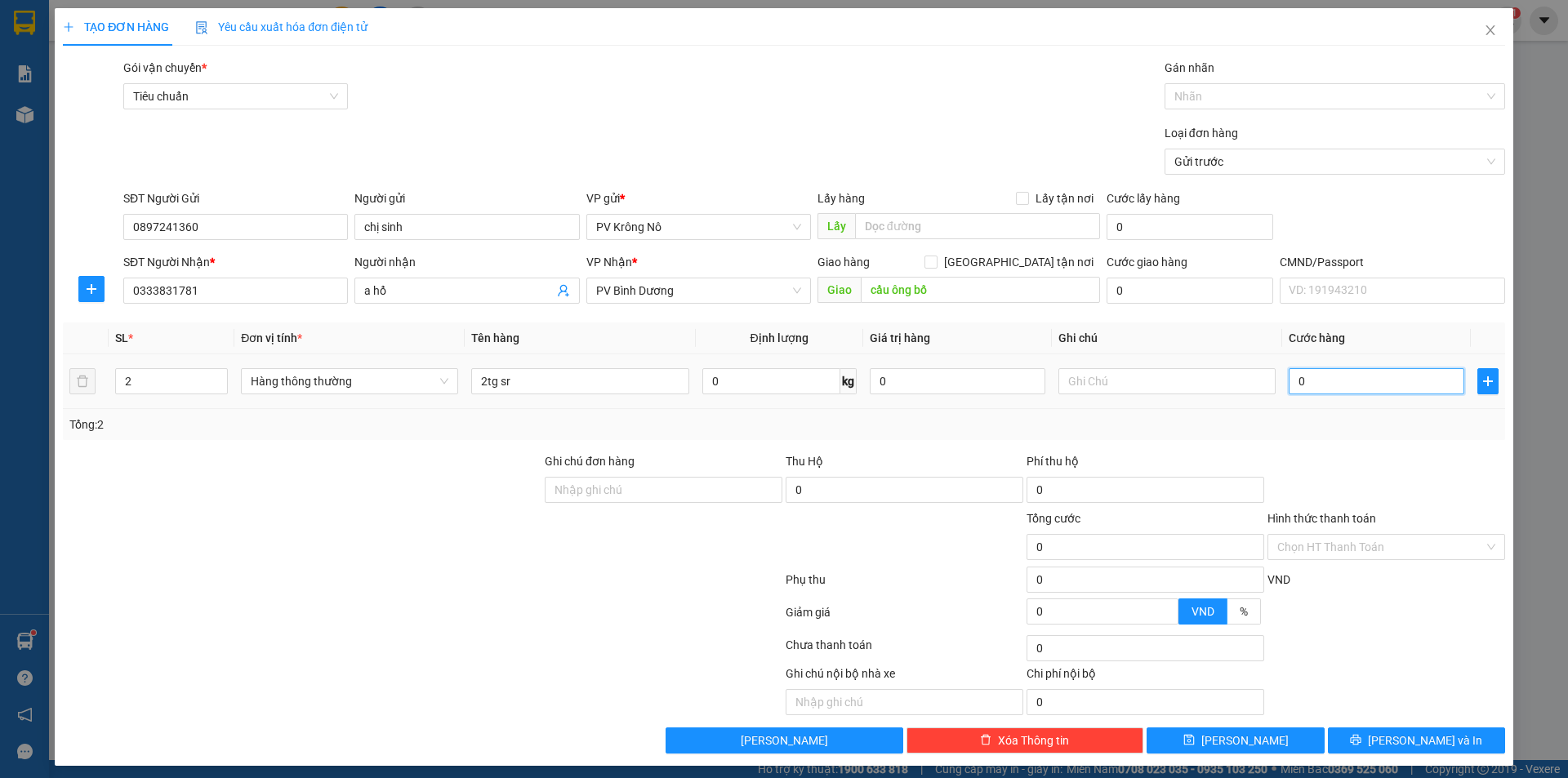
click at [1352, 388] on input "0" at bounding box center [1376, 381] width 175 height 26
type input "01"
type input "1"
type input "018"
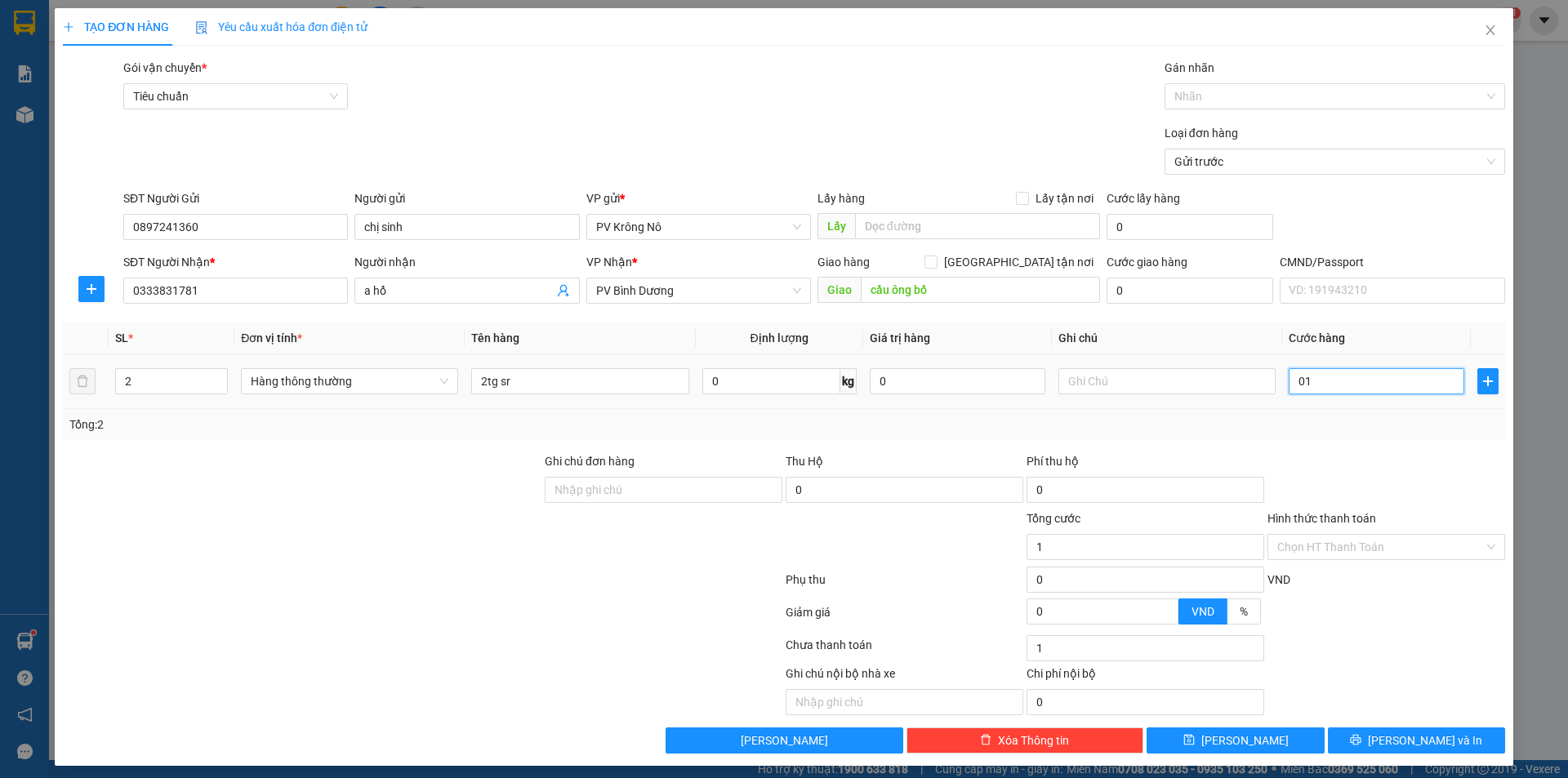
type input "18"
type input "0.180"
type input "180"
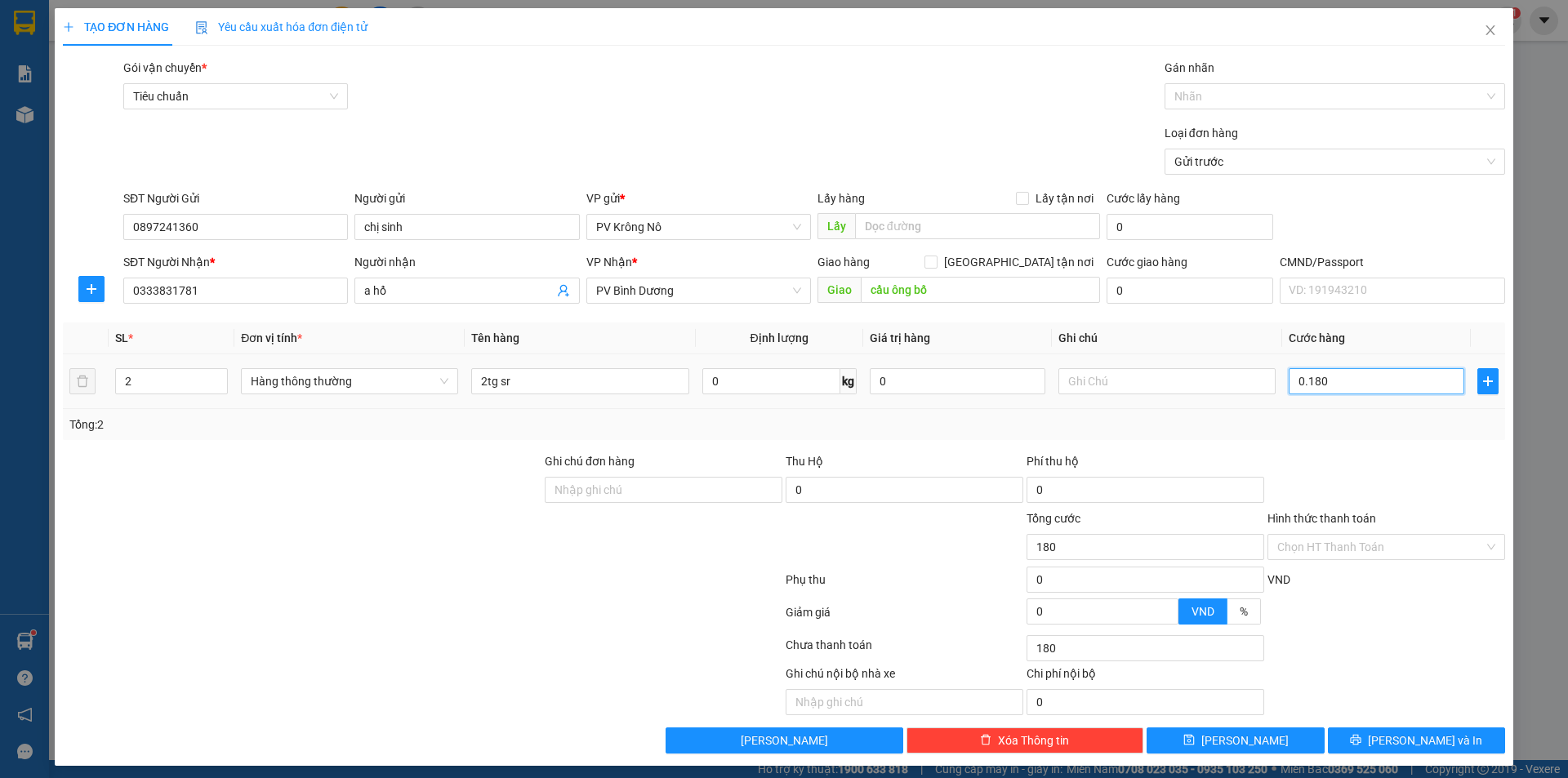
type input "01.800"
type input "1.800"
type input "018.000"
type input "18.000"
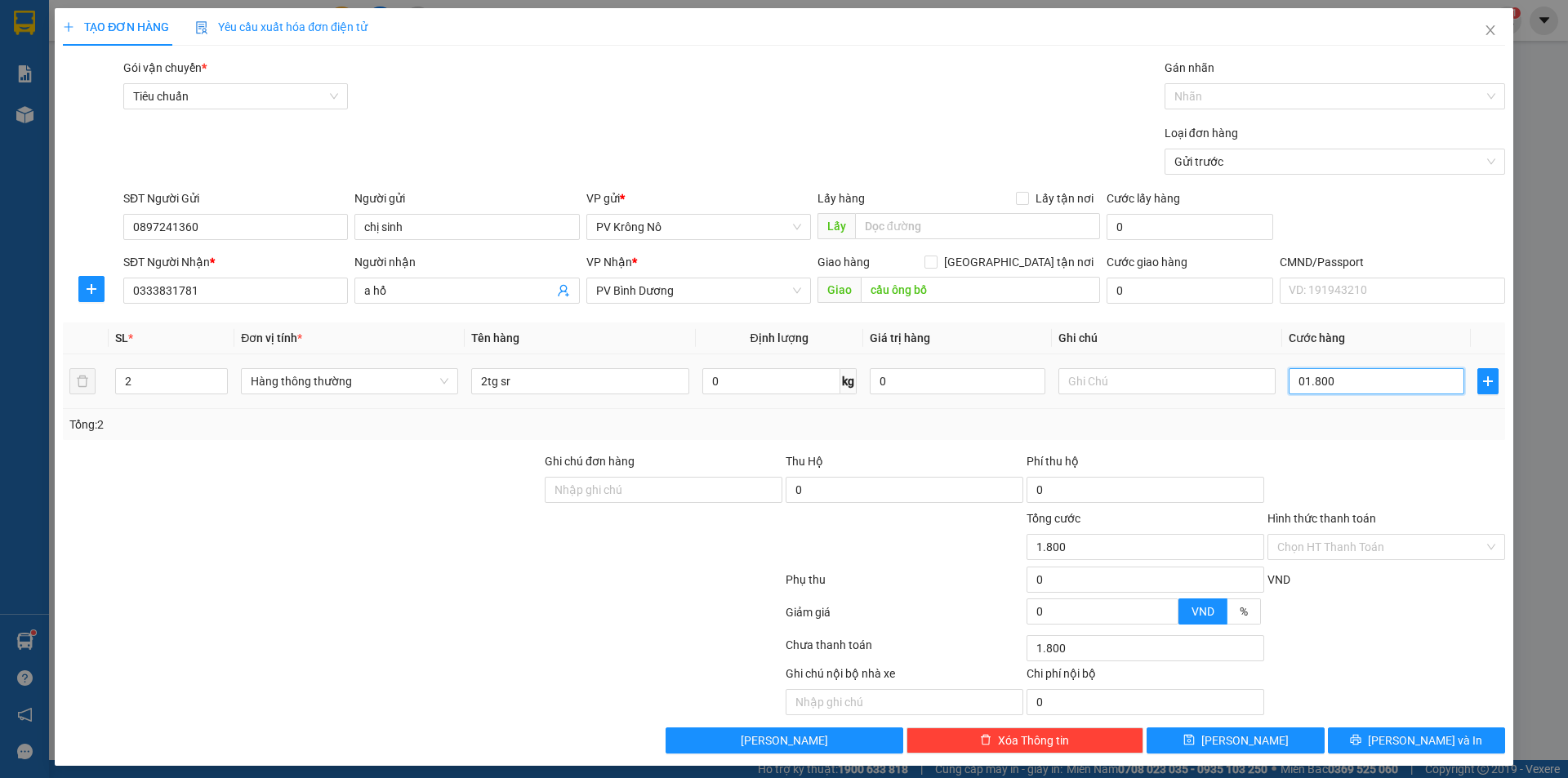
type input "18.000"
type input "0.180.000"
type input "180.000"
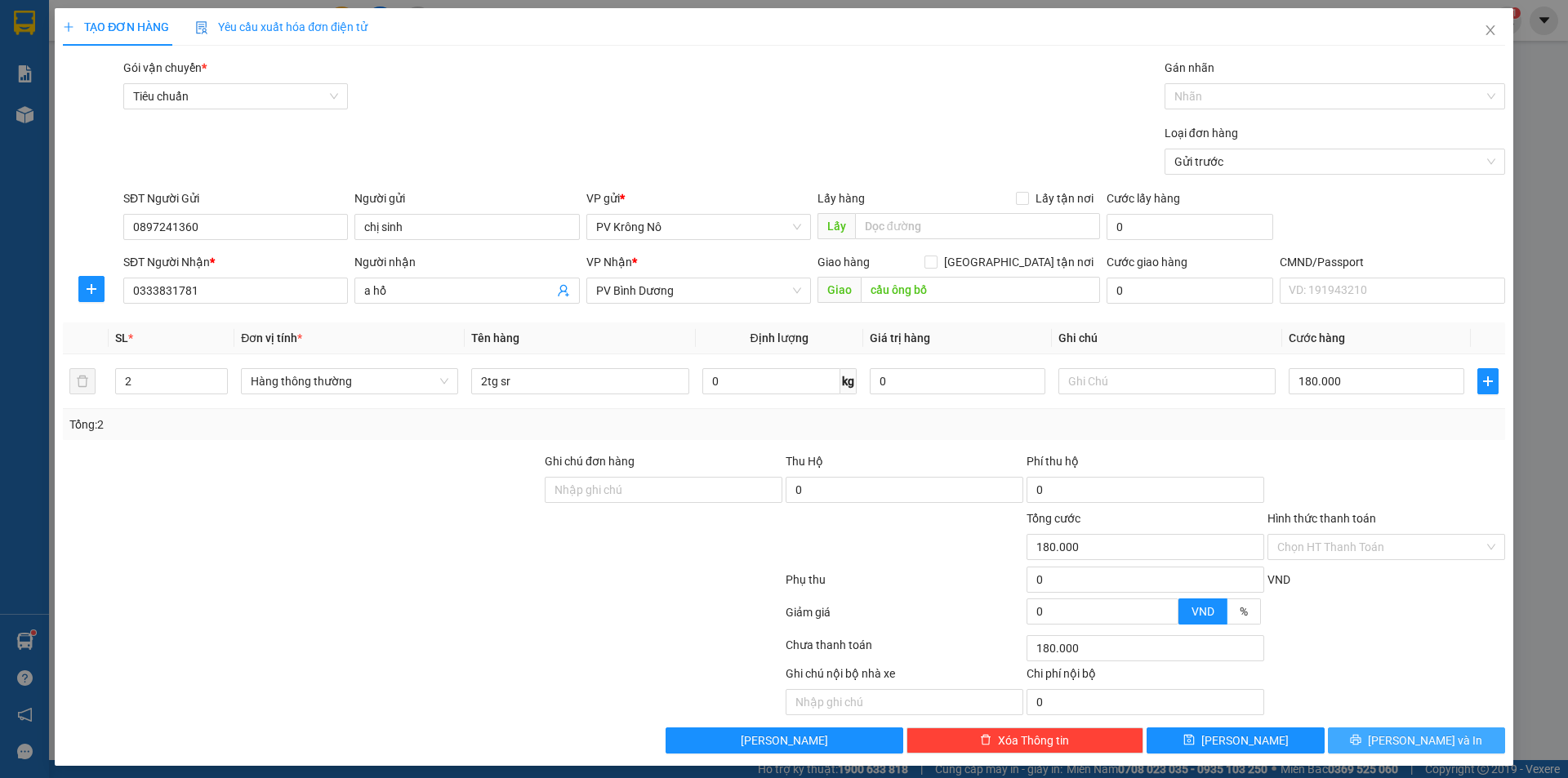
drag, startPoint x: 1406, startPoint y: 748, endPoint x: 1406, endPoint y: 735, distance: 13.0
click at [1406, 747] on span "[PERSON_NAME] và In" at bounding box center [1424, 740] width 114 height 18
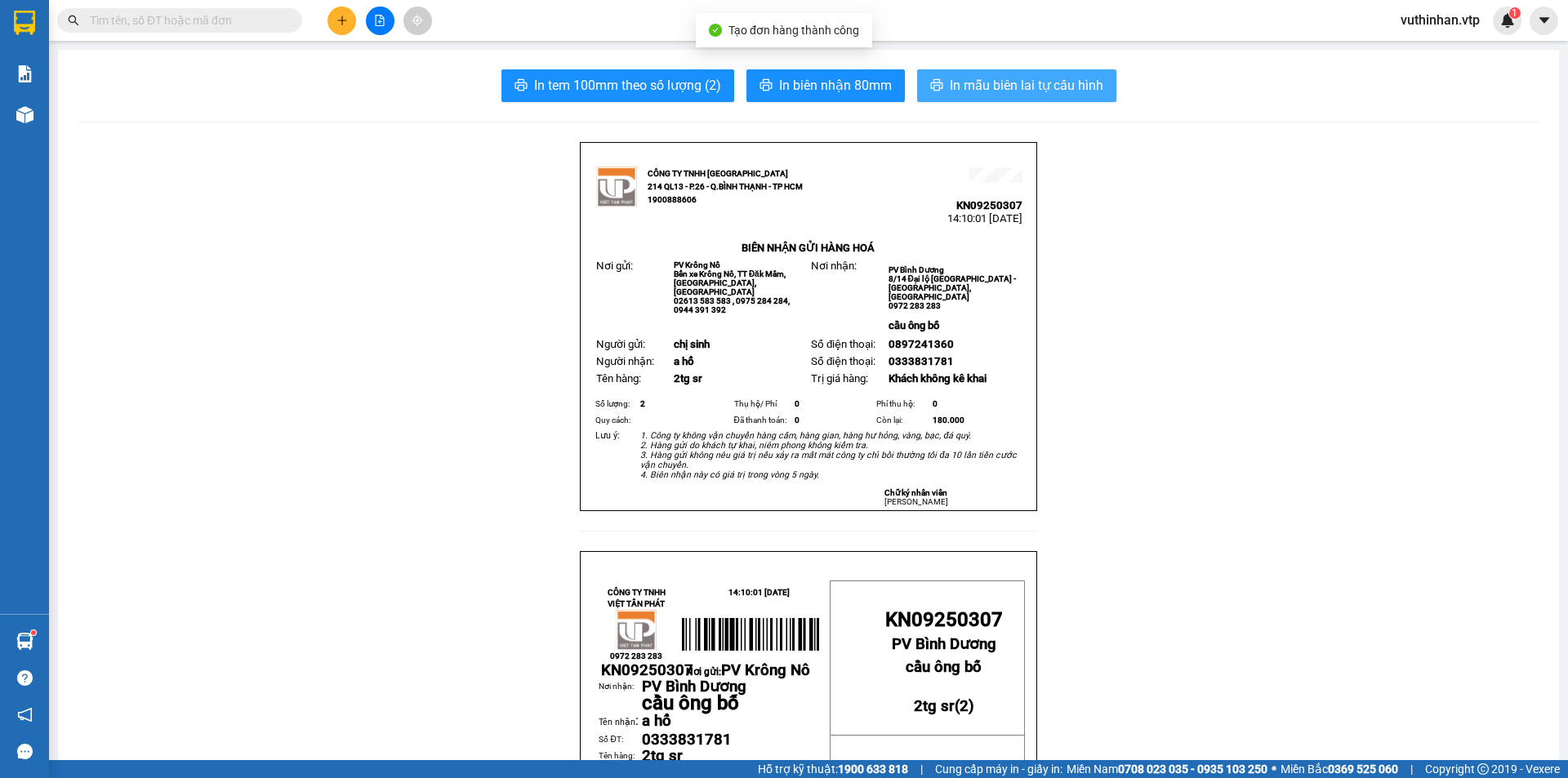
click at [1048, 89] on span "In mẫu biên lai tự cấu hình" at bounding box center [1026, 85] width 153 height 20
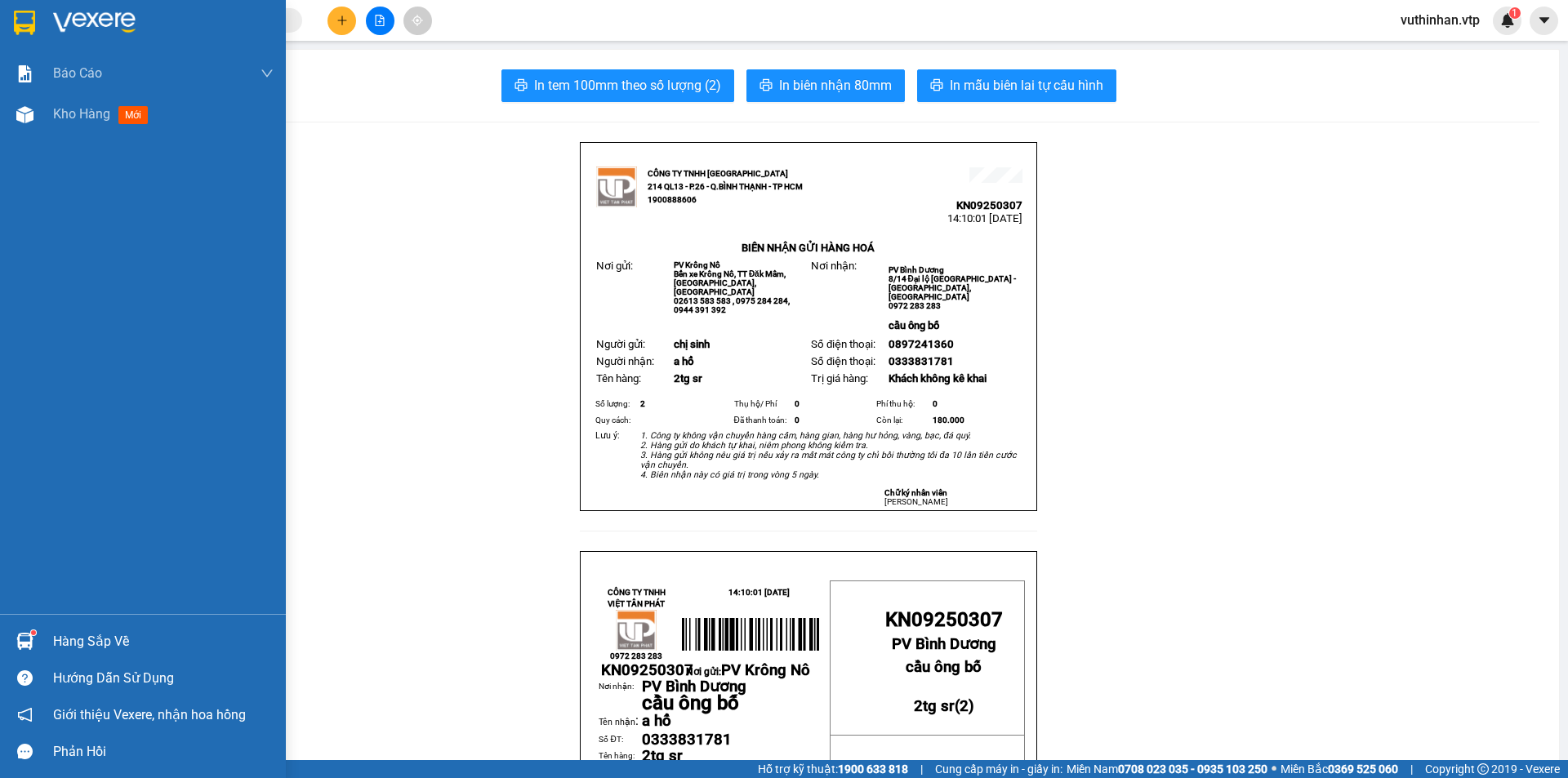
drag, startPoint x: 46, startPoint y: 112, endPoint x: 63, endPoint y: 3, distance: 110.3
click at [52, 117] on div "Kho hàng mới" at bounding box center [143, 114] width 286 height 41
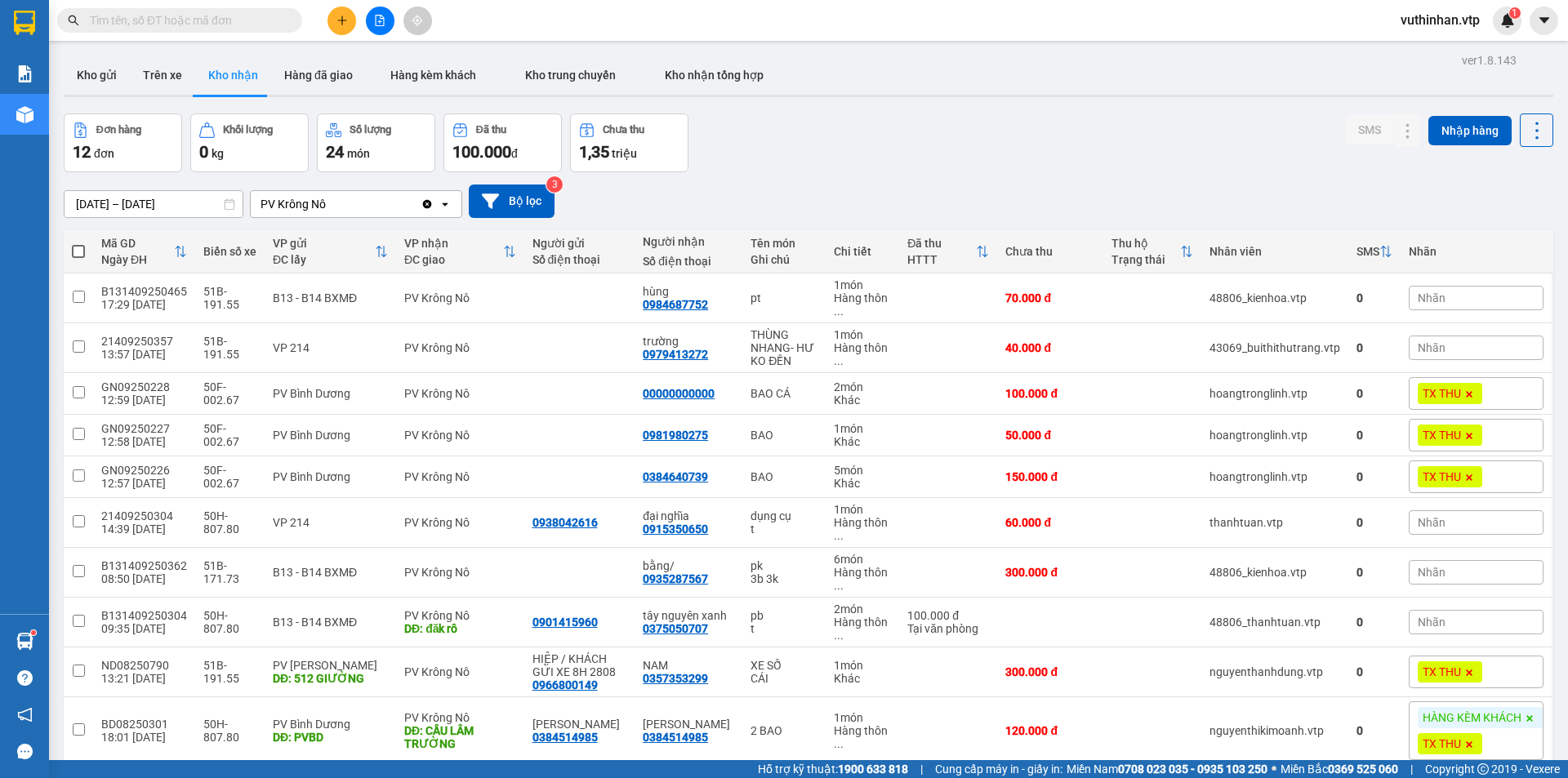
click at [197, 71] on button "Kho nhận" at bounding box center [232, 75] width 76 height 39
click at [180, 74] on button "Trên xe" at bounding box center [163, 75] width 66 height 39
type input "[DATE] – [DATE]"
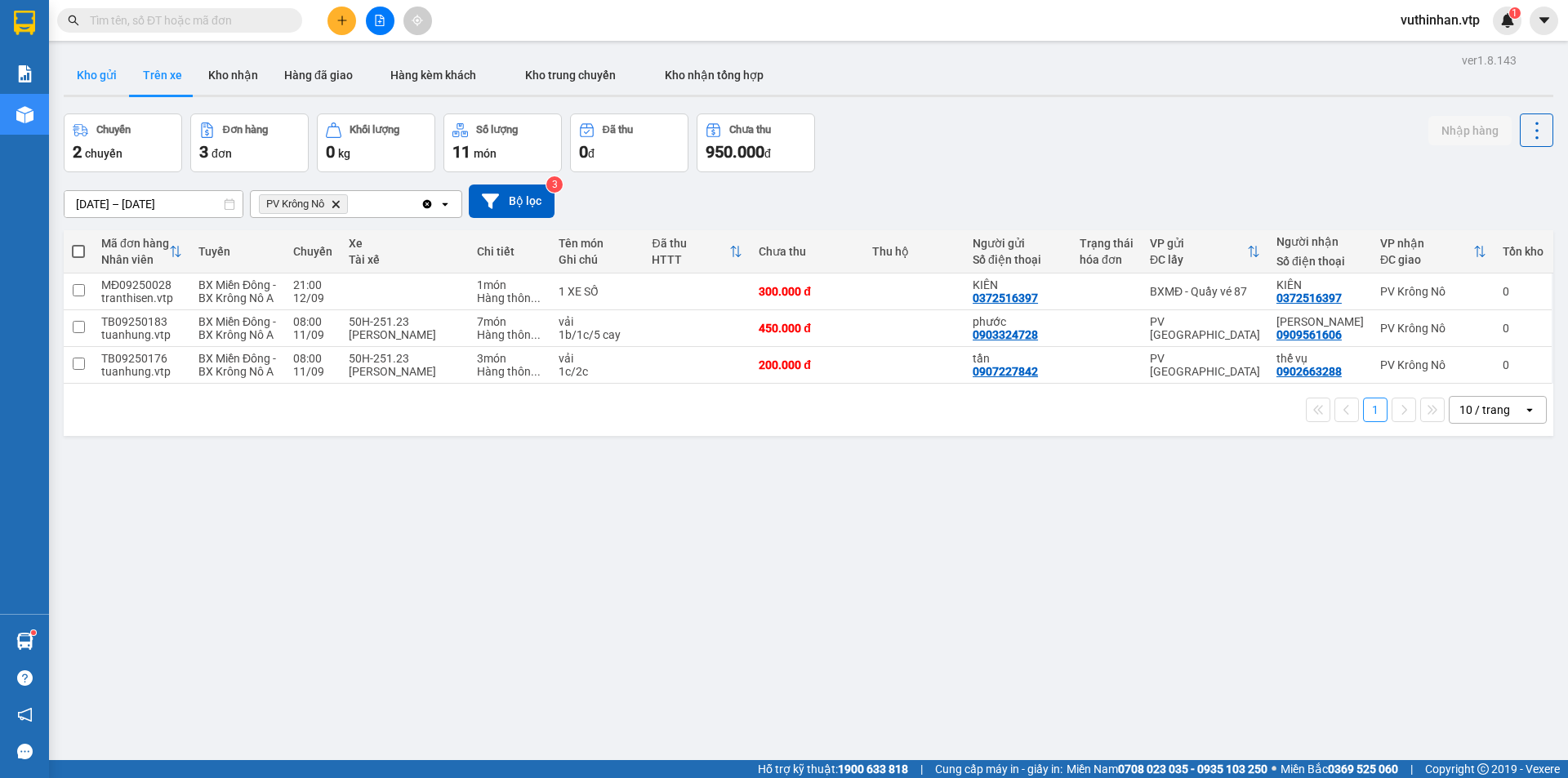
click at [93, 71] on button "Kho gửi" at bounding box center [97, 75] width 66 height 39
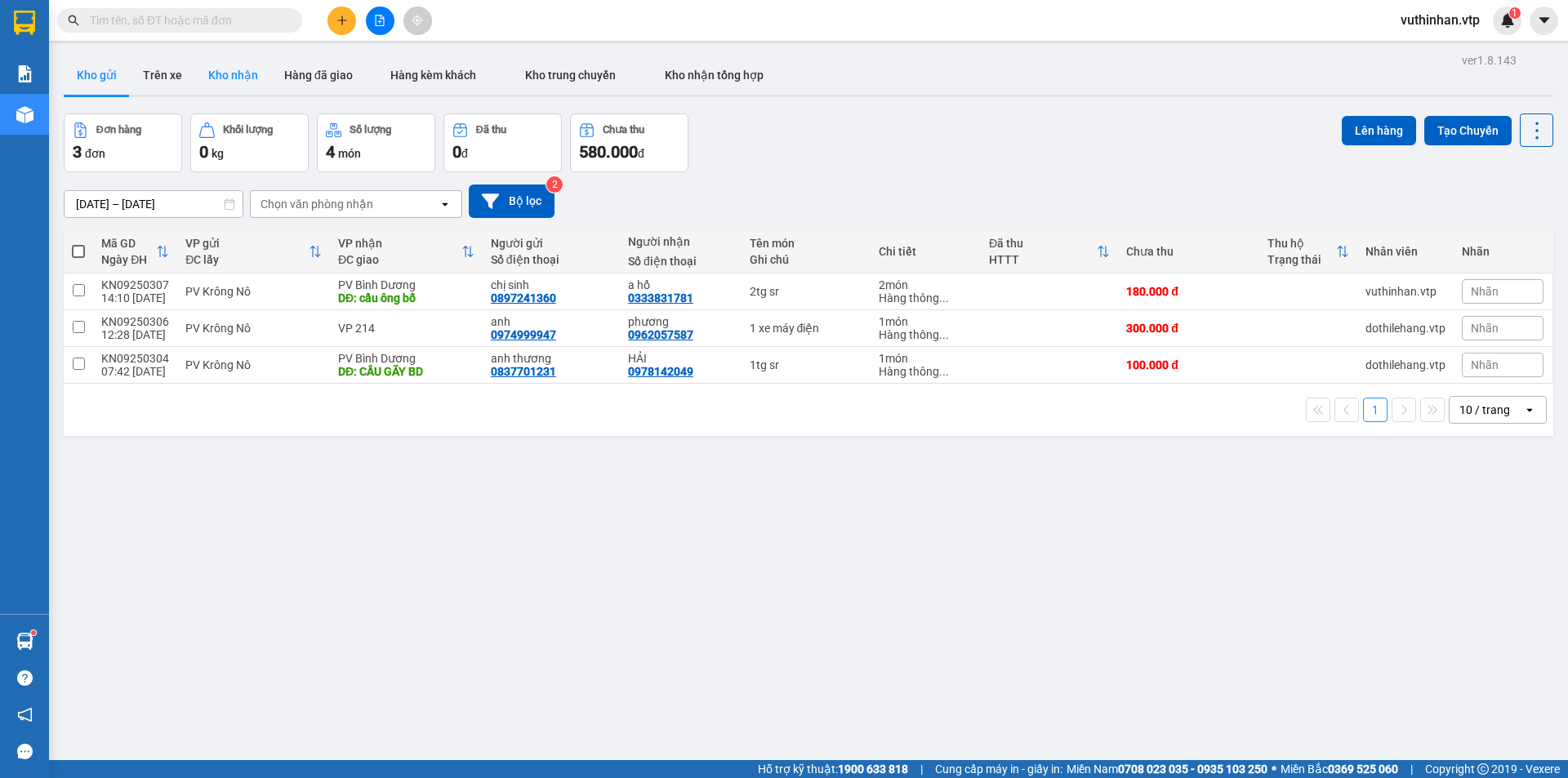
click at [212, 71] on button "Kho nhận" at bounding box center [232, 75] width 76 height 39
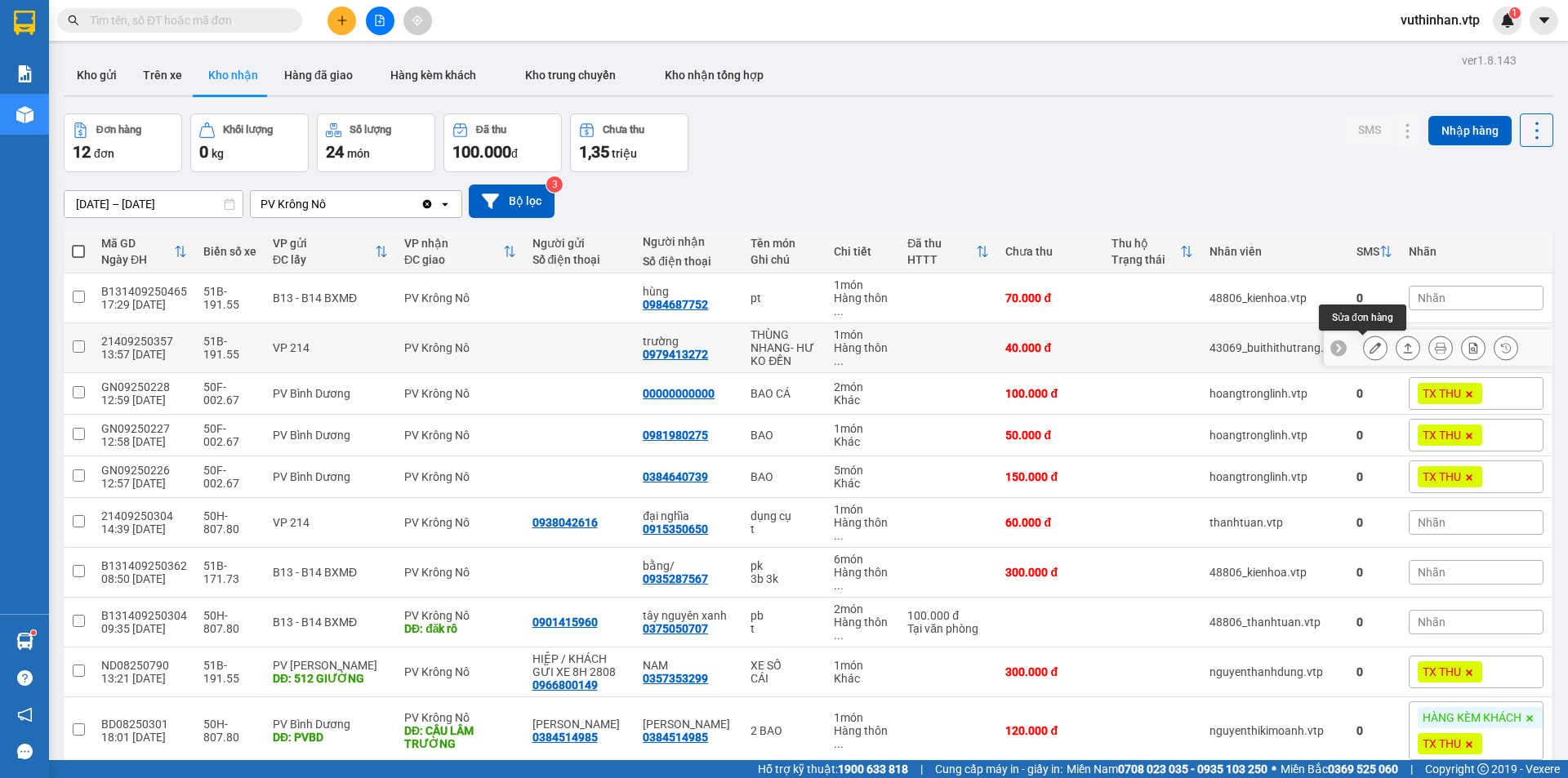
click at [1369, 346] on icon at bounding box center [1374, 347] width 11 height 11
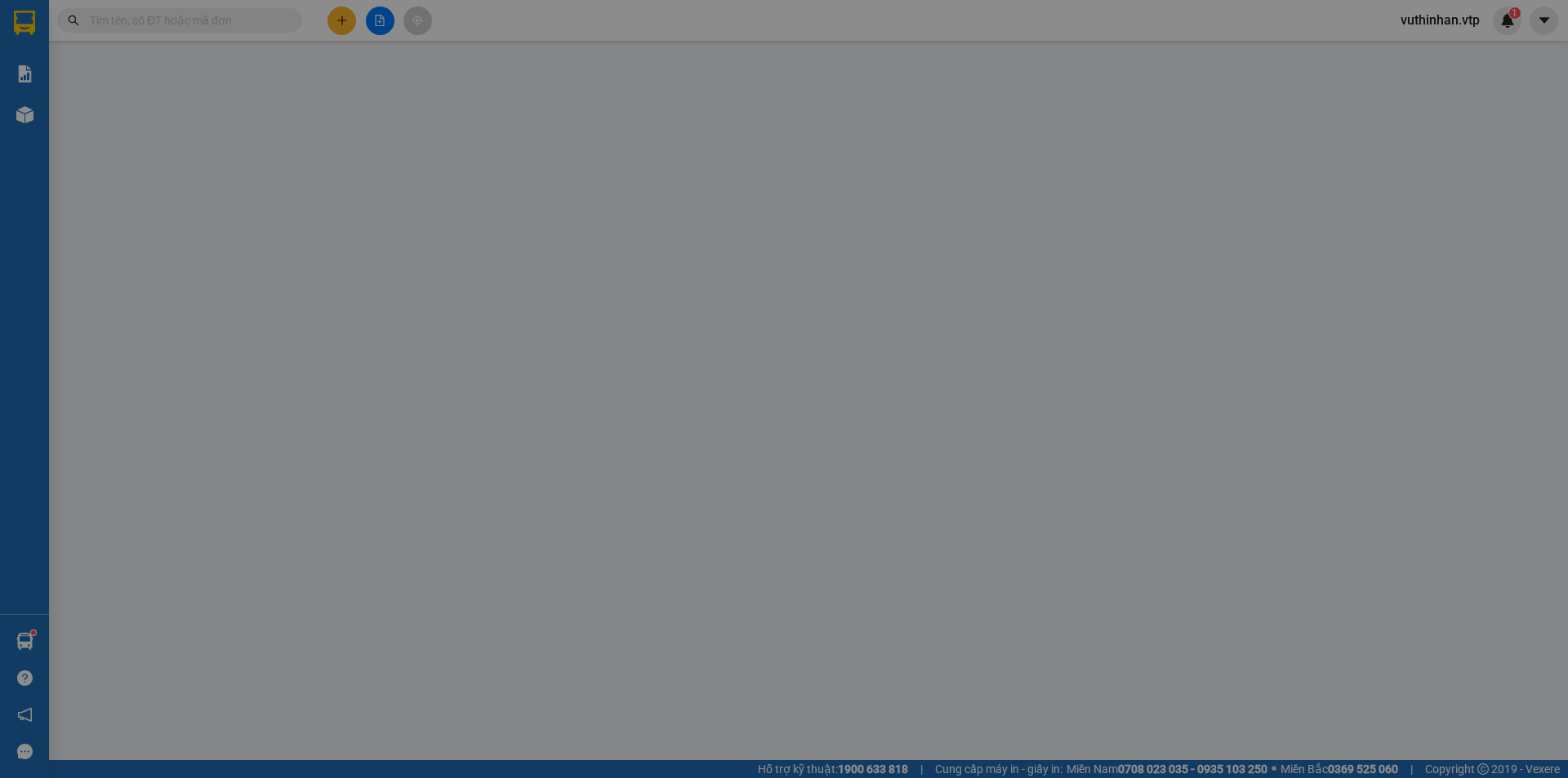
type input "0979413272"
type input "trường"
type input "40.000"
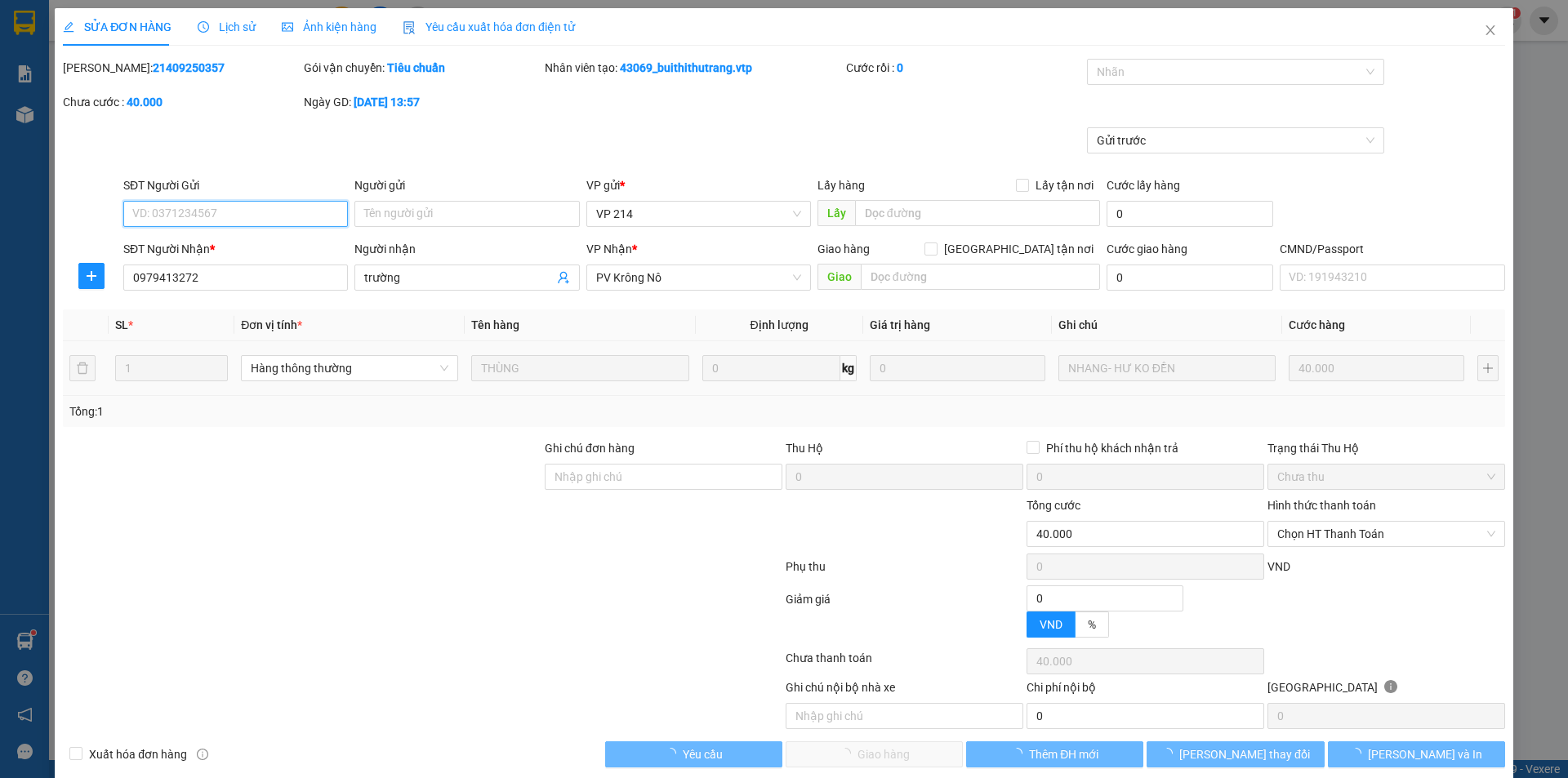
type input "2.000"
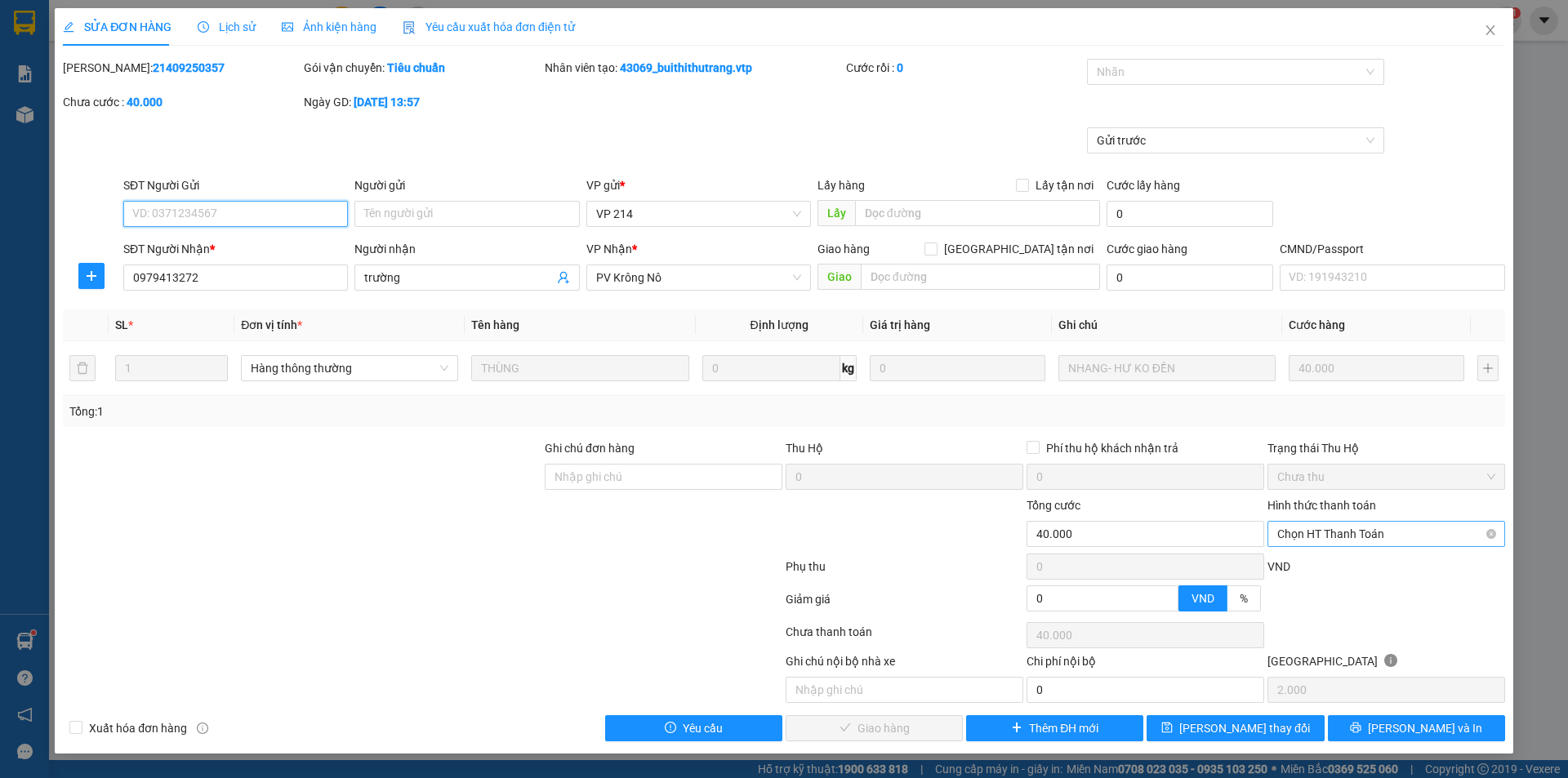
click at [1346, 534] on span "Chọn HT Thanh Toán" at bounding box center [1386, 533] width 218 height 25
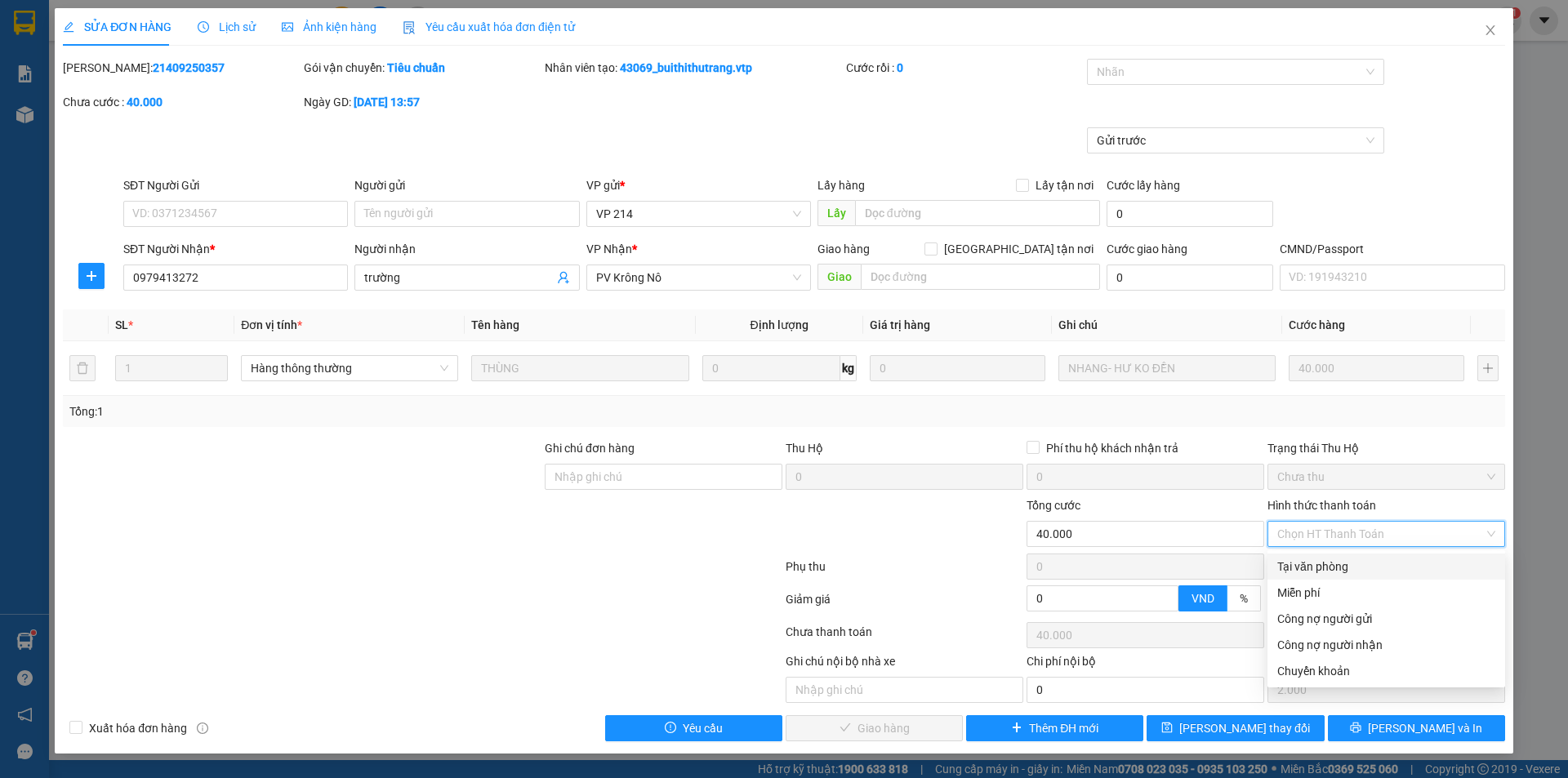
click at [1315, 562] on div "Tại văn phòng" at bounding box center [1386, 565] width 218 height 18
type input "0"
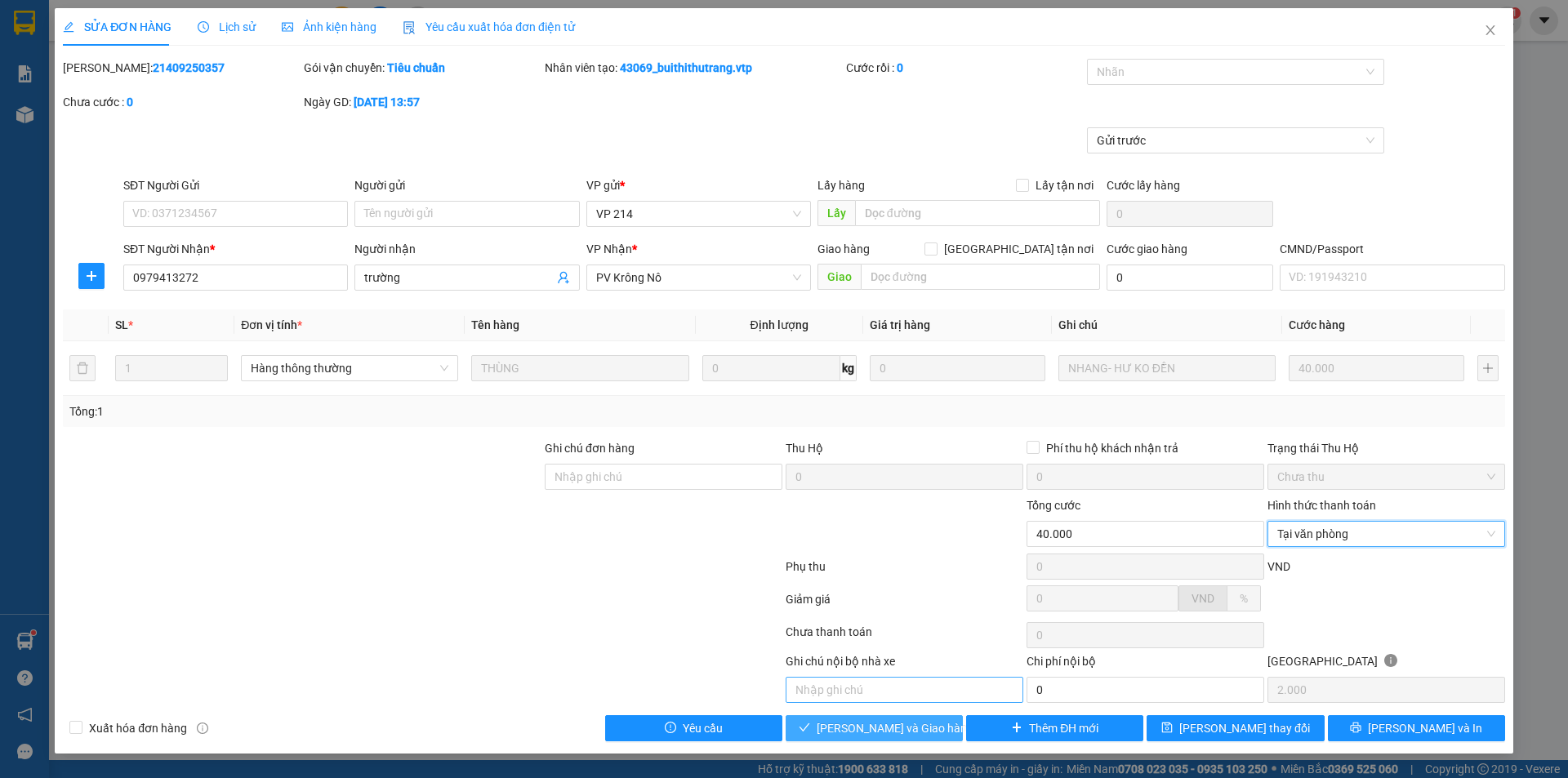
click at [874, 730] on span "[PERSON_NAME] và Giao hàng" at bounding box center [895, 727] width 157 height 18
